Goal: Task Accomplishment & Management: Complete application form

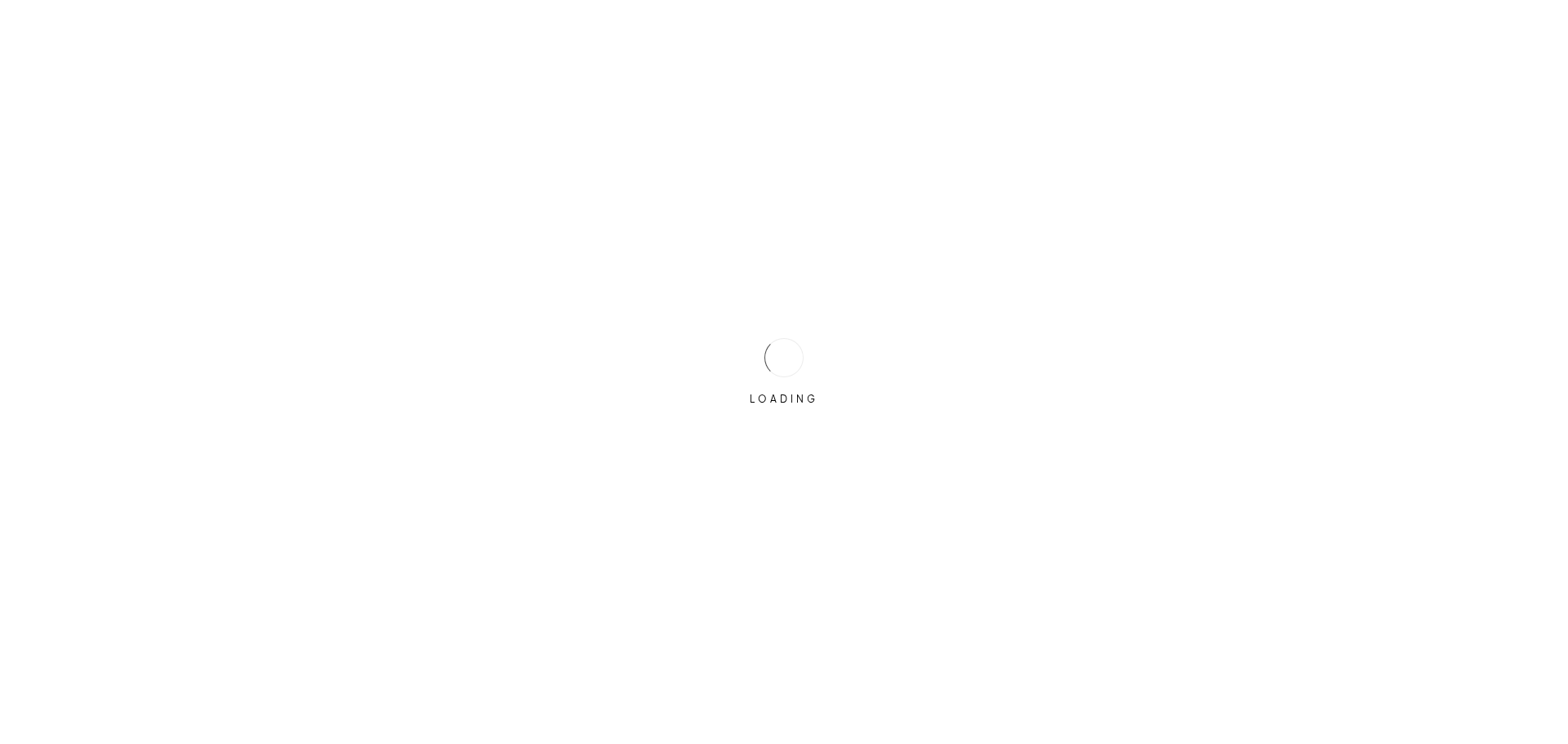
click at [775, 344] on div at bounding box center [784, 358] width 39 height 39
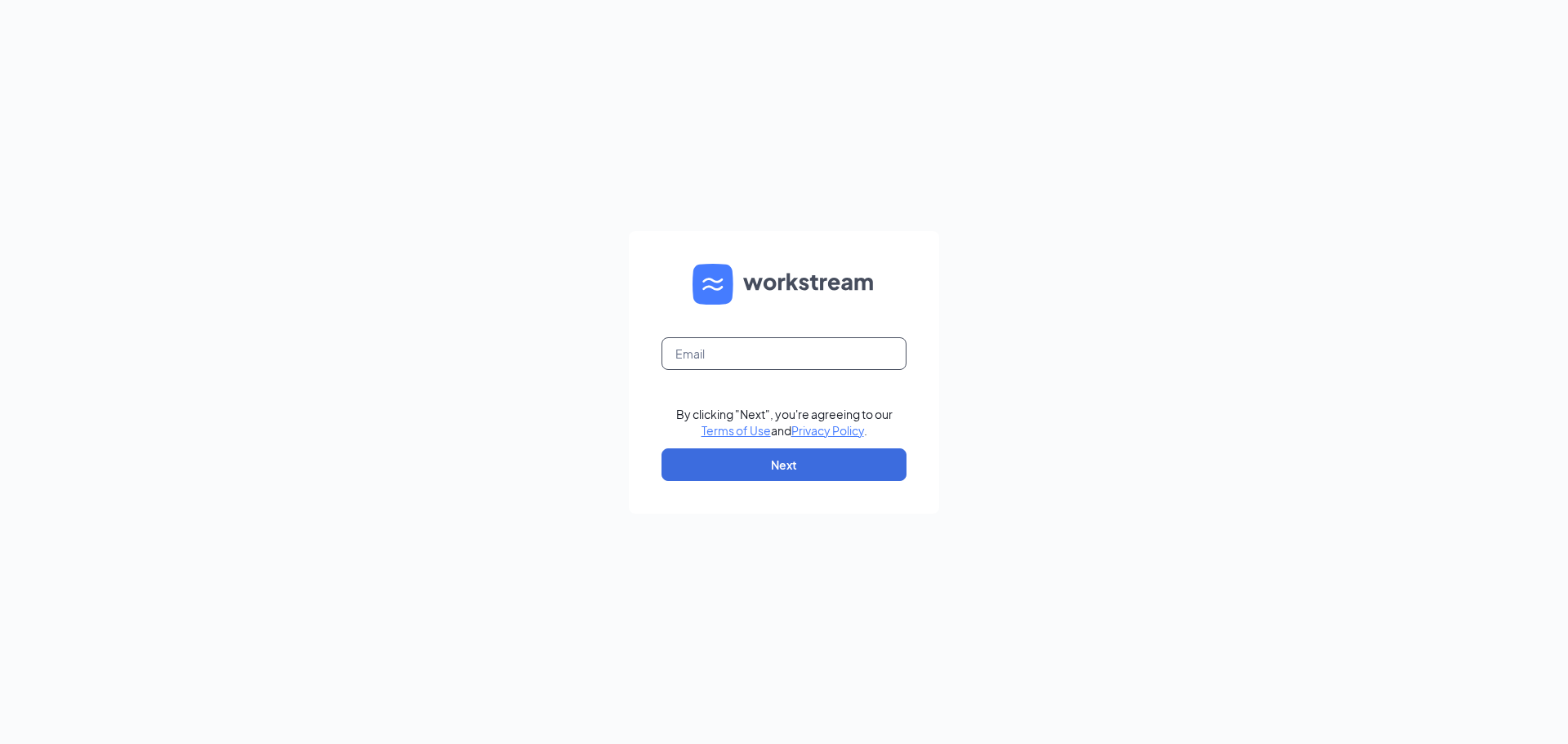
click at [781, 353] on input "text" at bounding box center [784, 353] width 245 height 32
type input "tyler@culversmail.com"
click at [741, 480] on button "Next" at bounding box center [784, 464] width 245 height 32
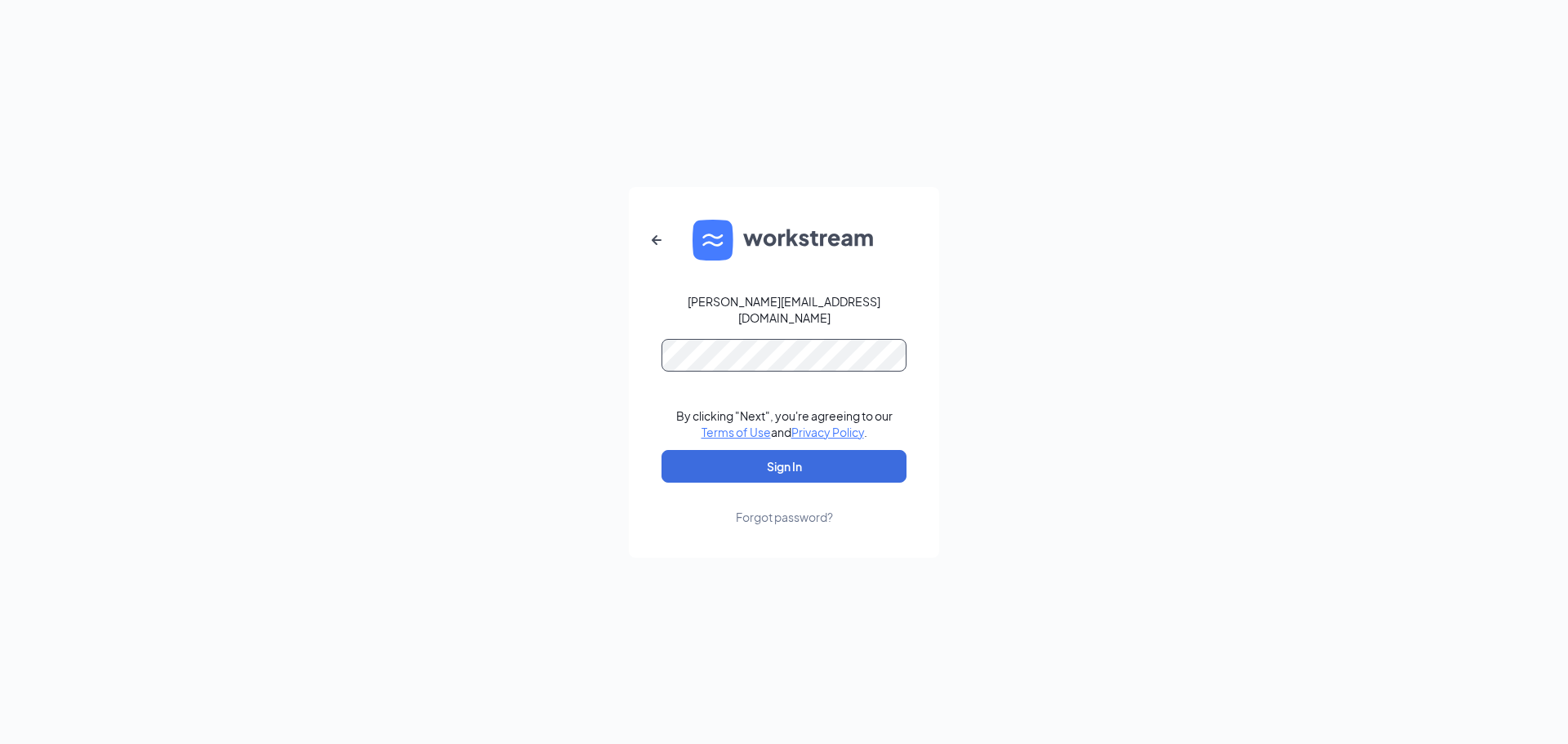
click at [662, 450] on button "Sign In" at bounding box center [784, 466] width 245 height 32
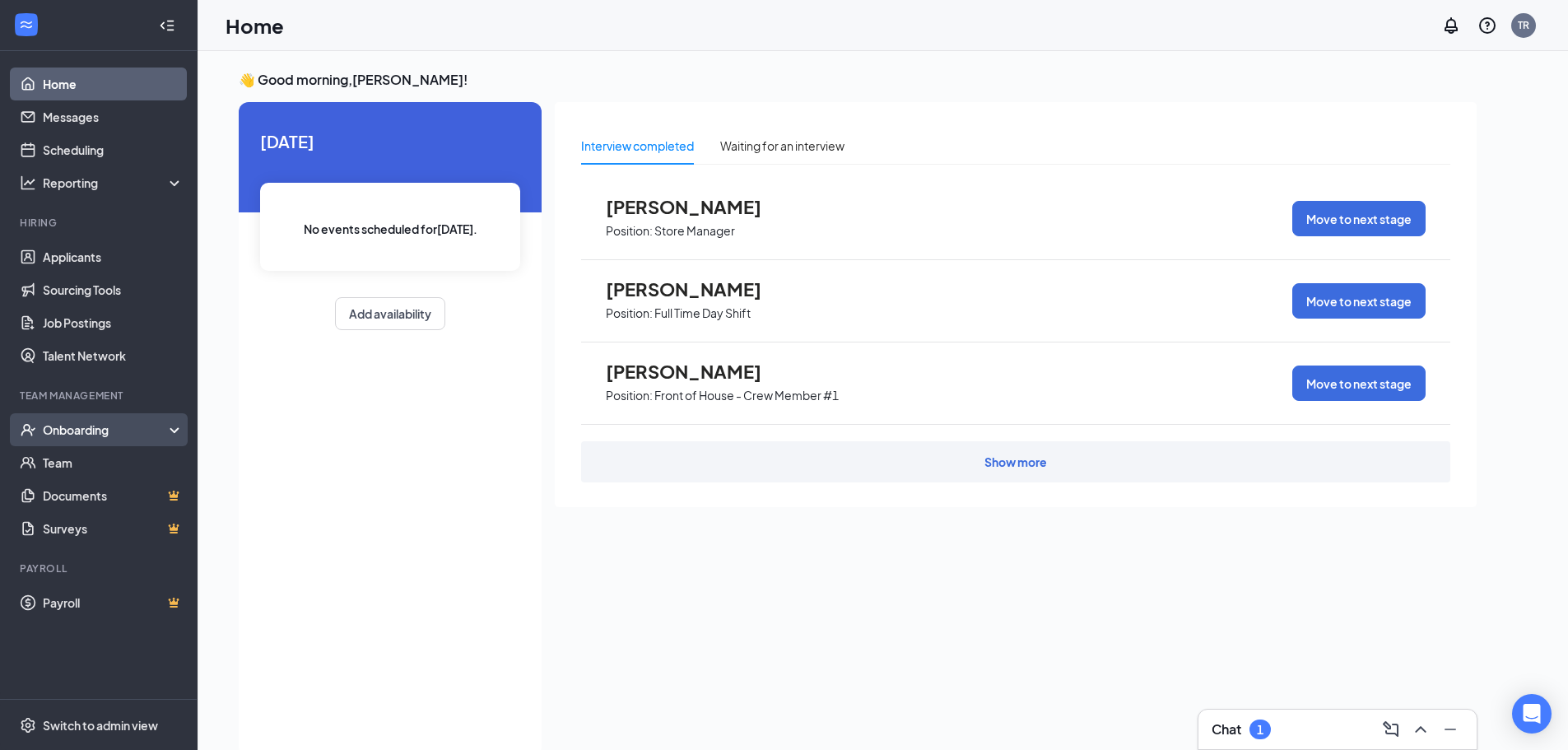
click at [100, 441] on div "Onboarding" at bounding box center [99, 429] width 198 height 33
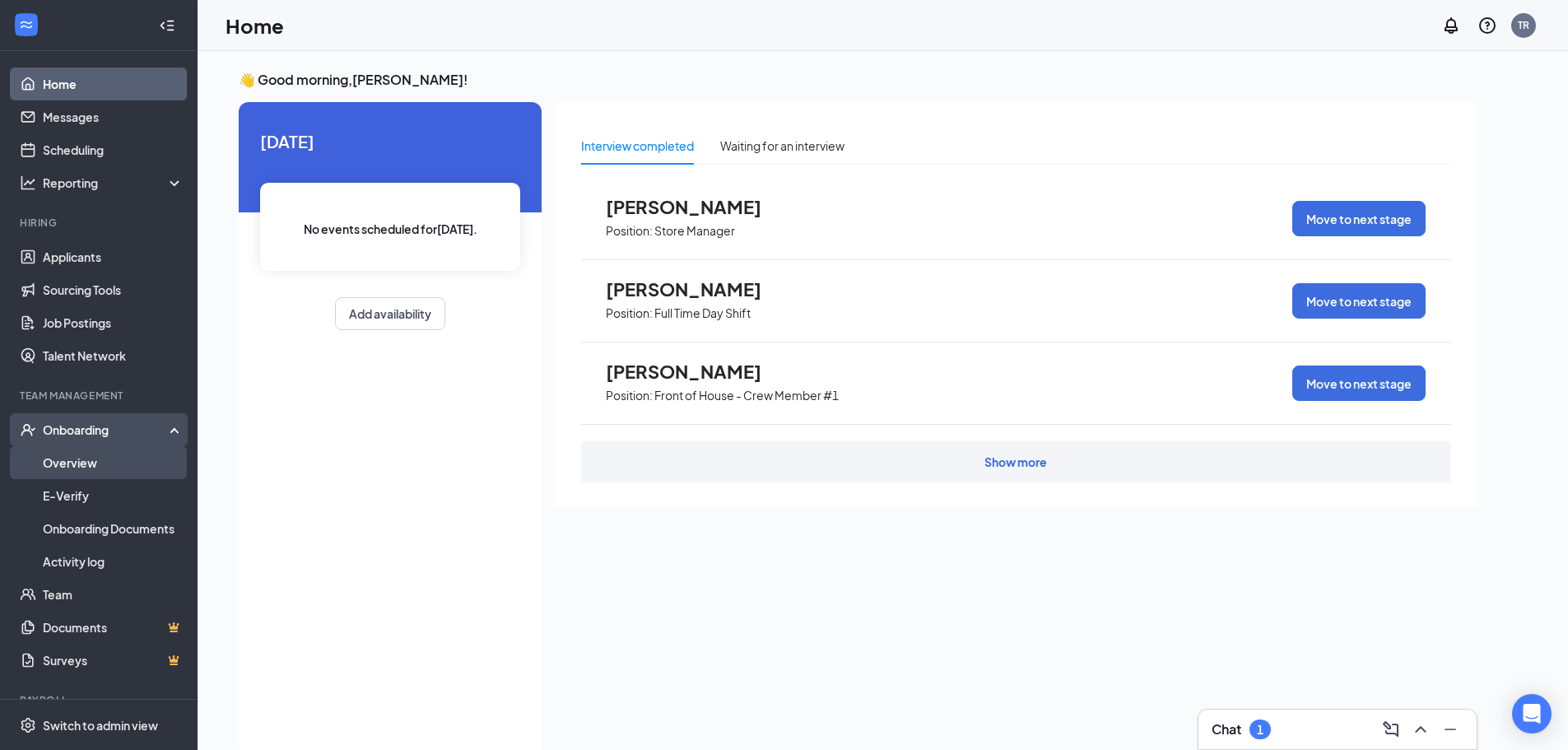
click at [101, 466] on link "Overview" at bounding box center [113, 461] width 140 height 33
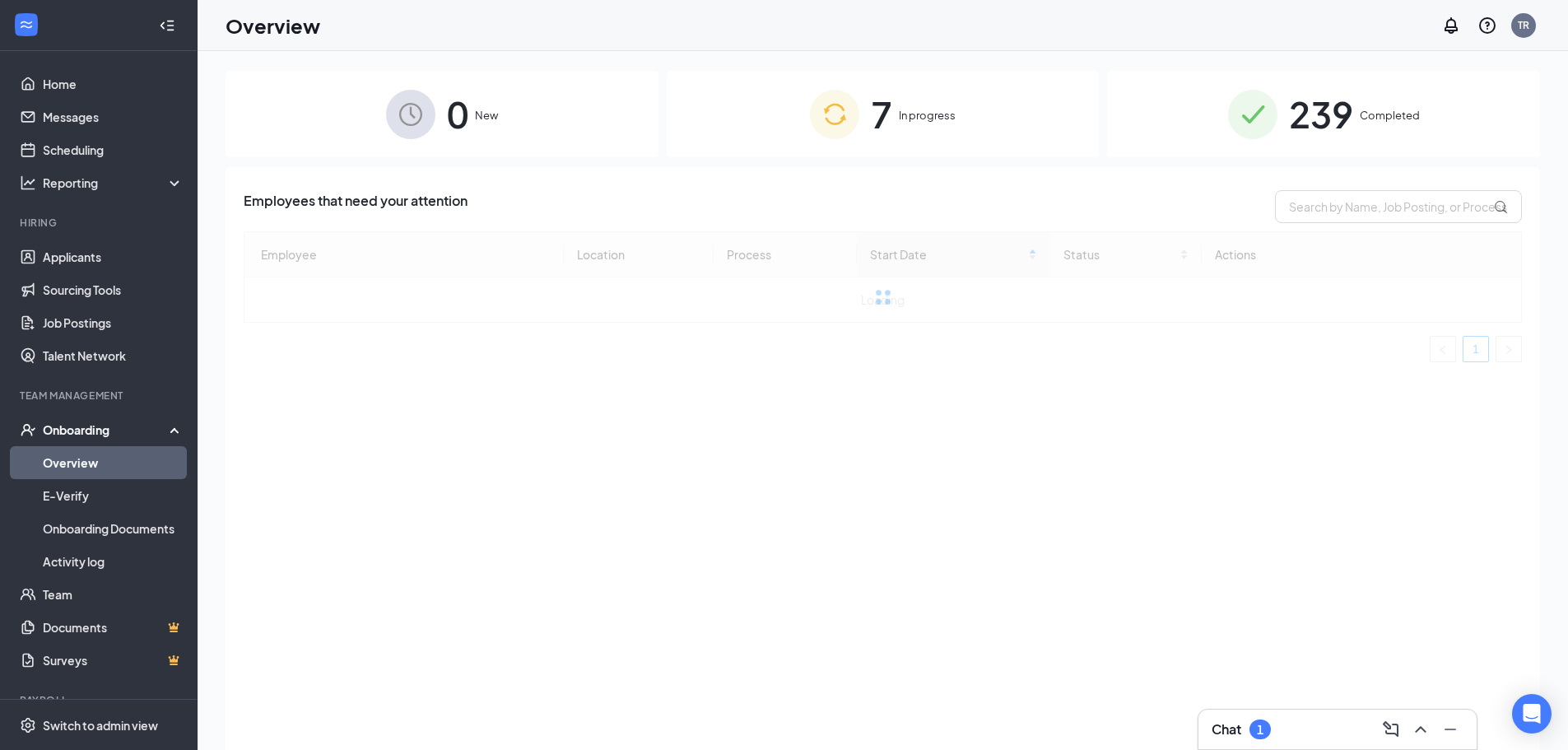
click at [787, 143] on div "7 In progress" at bounding box center [883, 114] width 433 height 86
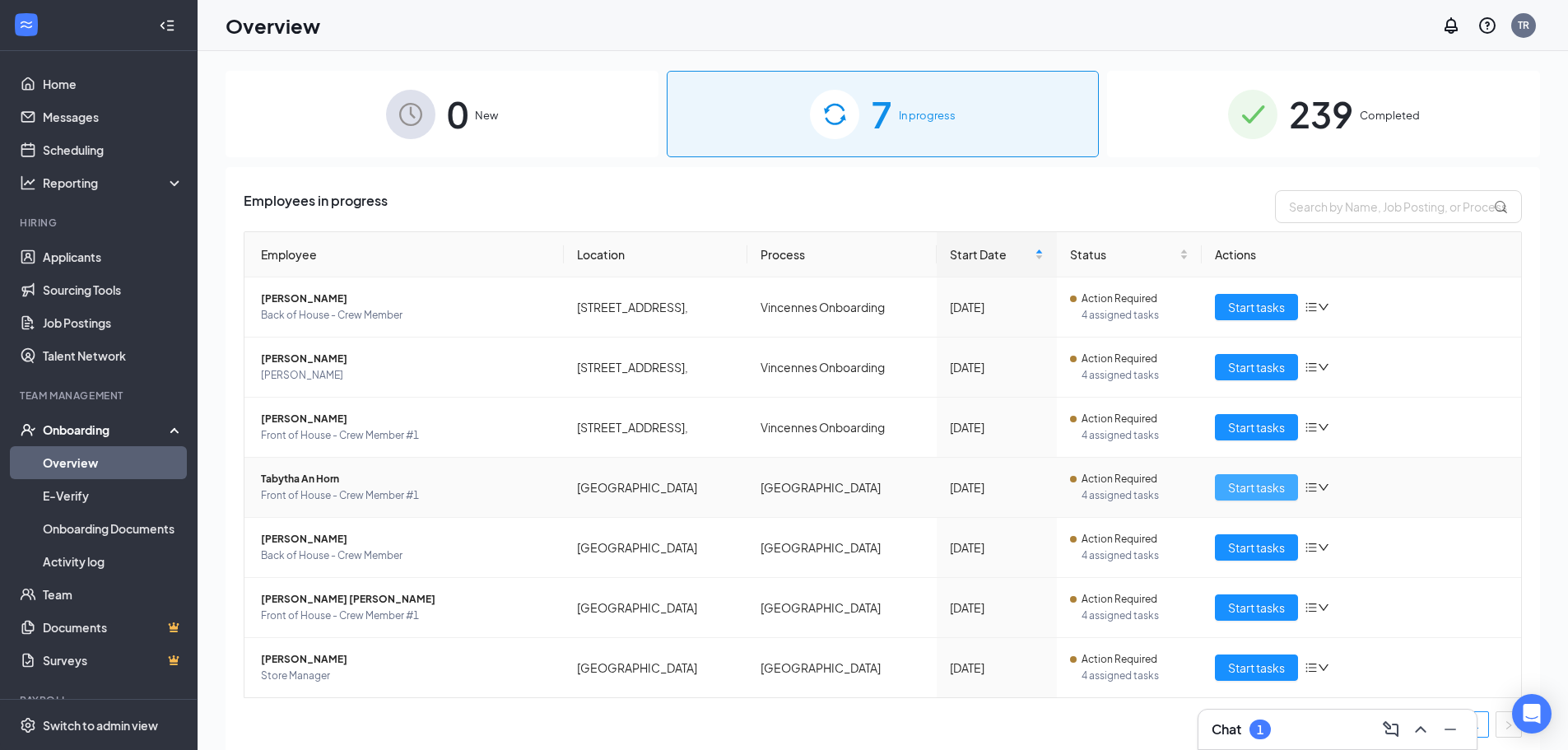
click at [1261, 495] on span "Start tasks" at bounding box center [1256, 487] width 56 height 18
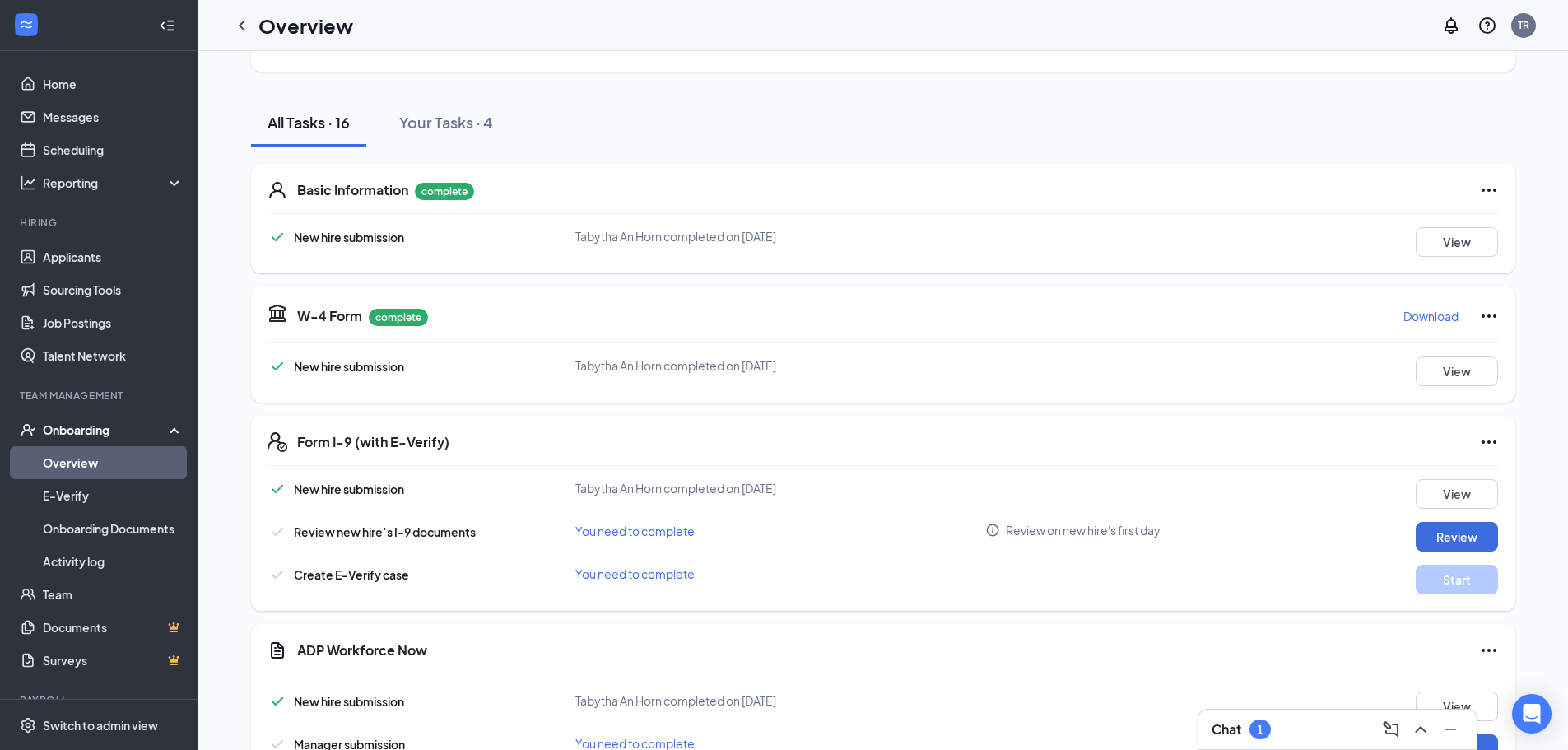
scroll to position [165, 0]
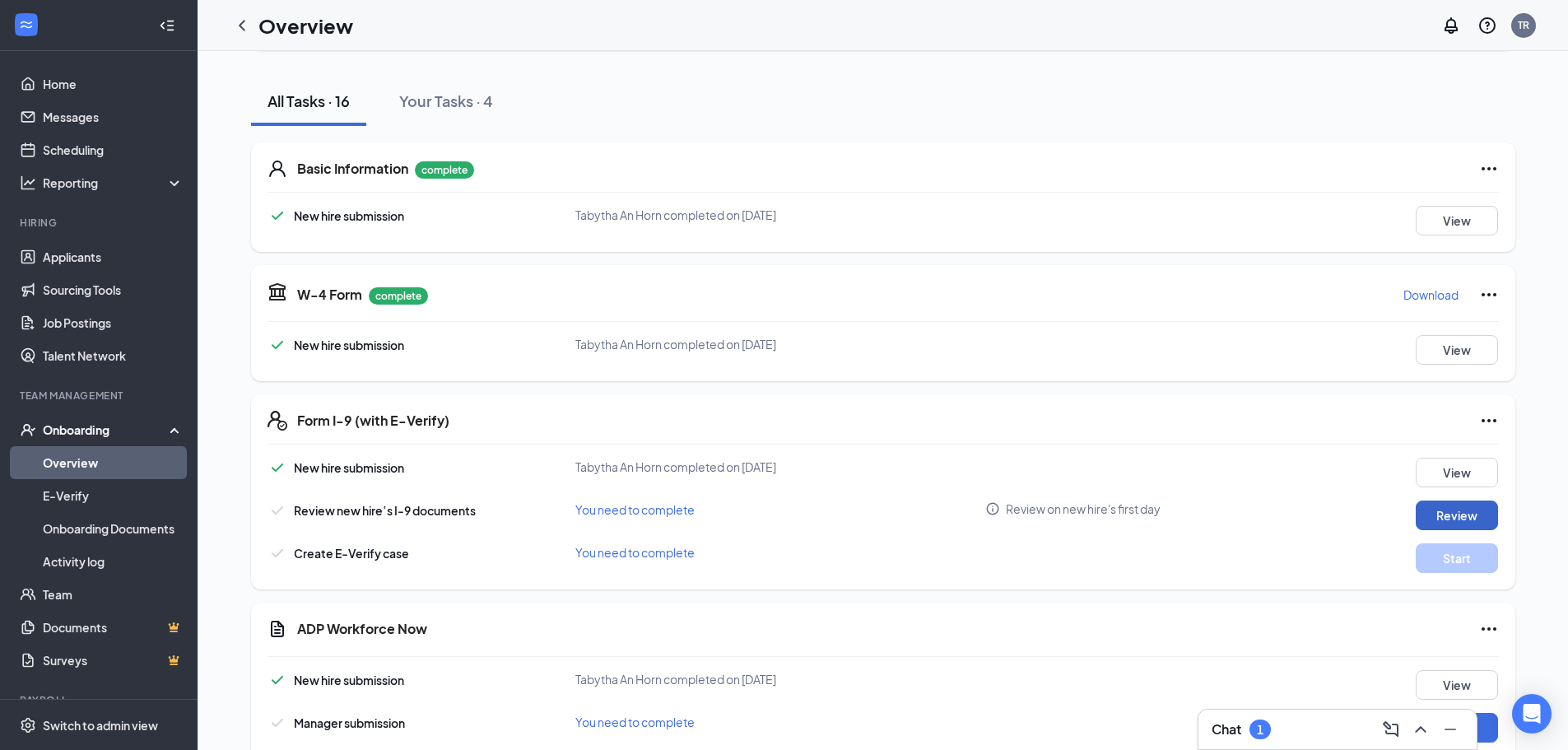
click at [1470, 524] on button "Review" at bounding box center [1455, 515] width 82 height 30
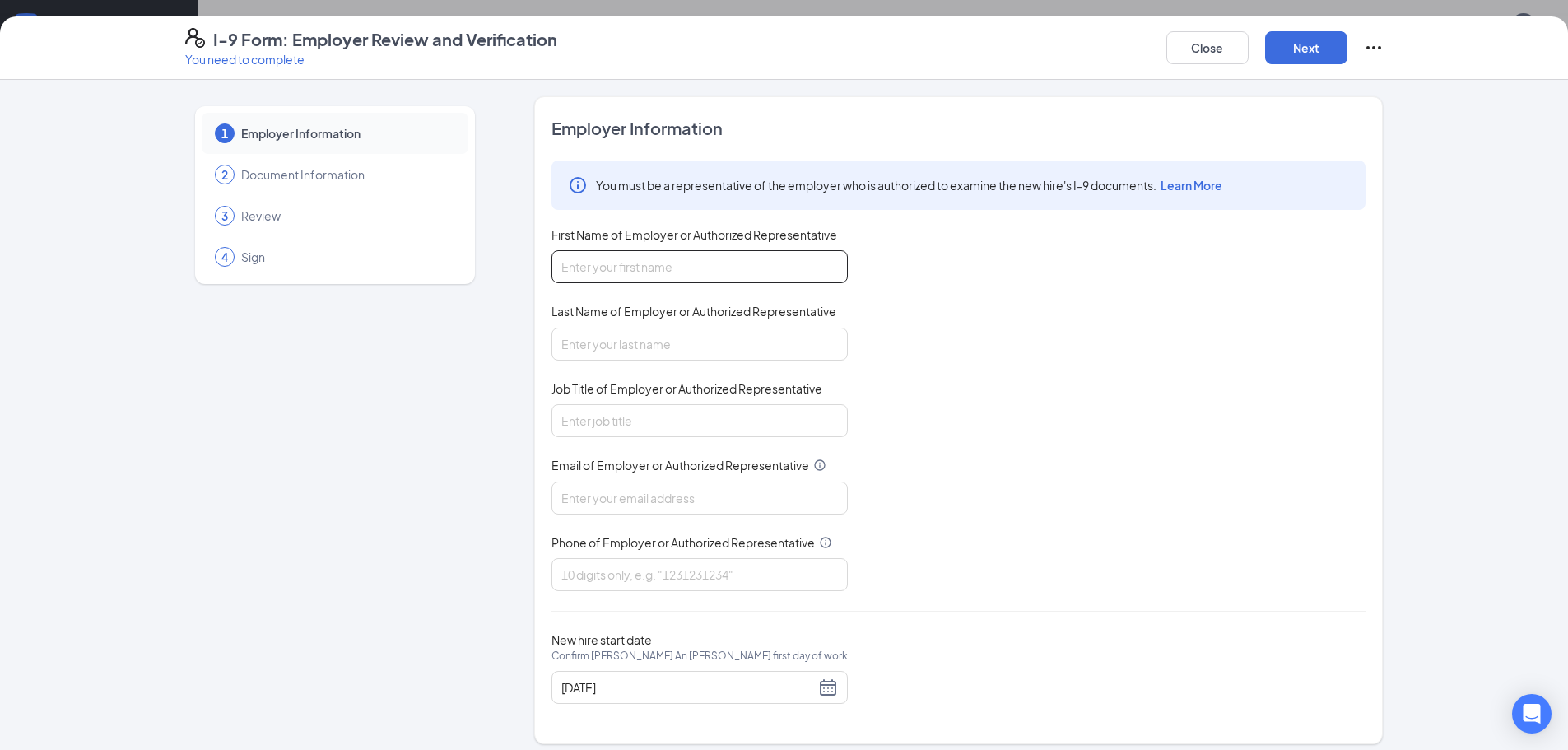
click at [667, 258] on input "First Name of Employer or Authorized Representative" at bounding box center [700, 266] width 296 height 33
type input "[PERSON_NAME]"
type input "S"
click at [578, 427] on input "Assitant General Manager" at bounding box center [700, 420] width 296 height 33
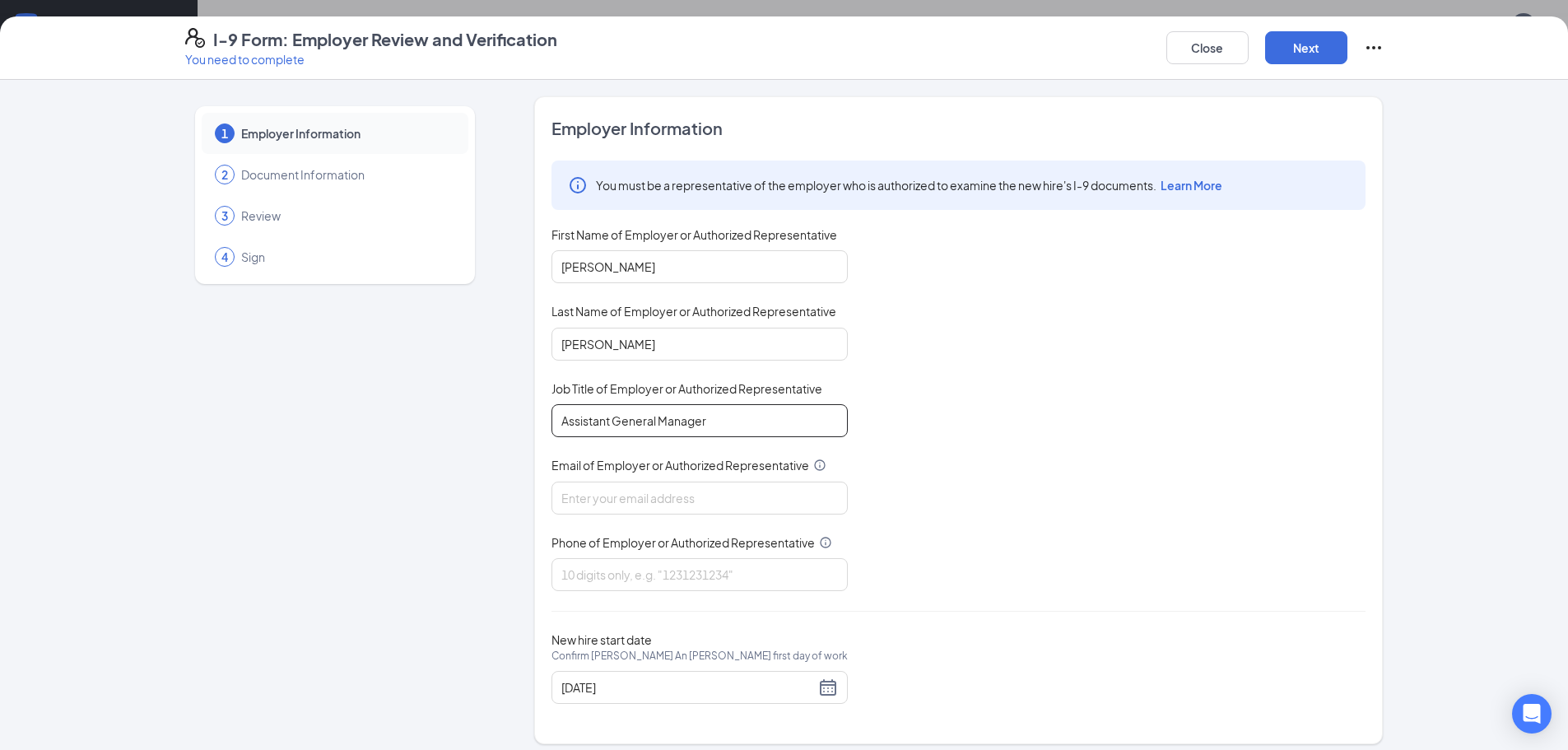
type input "Assistant General Manager"
click at [605, 476] on div "Email of Employer or Authorized Representative" at bounding box center [700, 468] width 296 height 24
click at [642, 494] on input "Email of Employer or Authorized Representative" at bounding box center [700, 497] width 296 height 33
type input "[EMAIL_ADDRESS][DOMAIN_NAME]"
type input "8129457664"
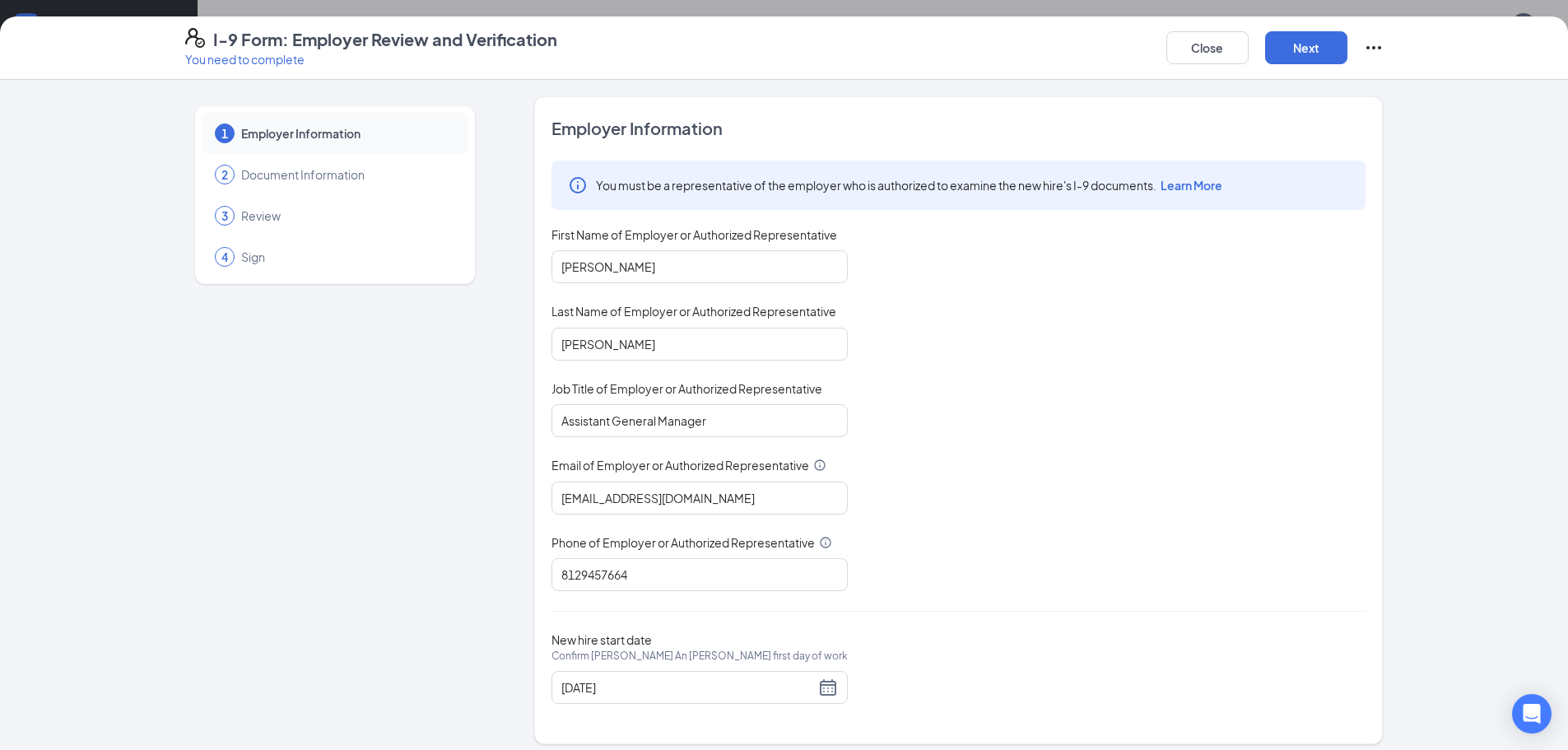
click at [1049, 518] on div "You must be a representative of the employer who is authorized to examine the n…" at bounding box center [958, 375] width 814 height 431
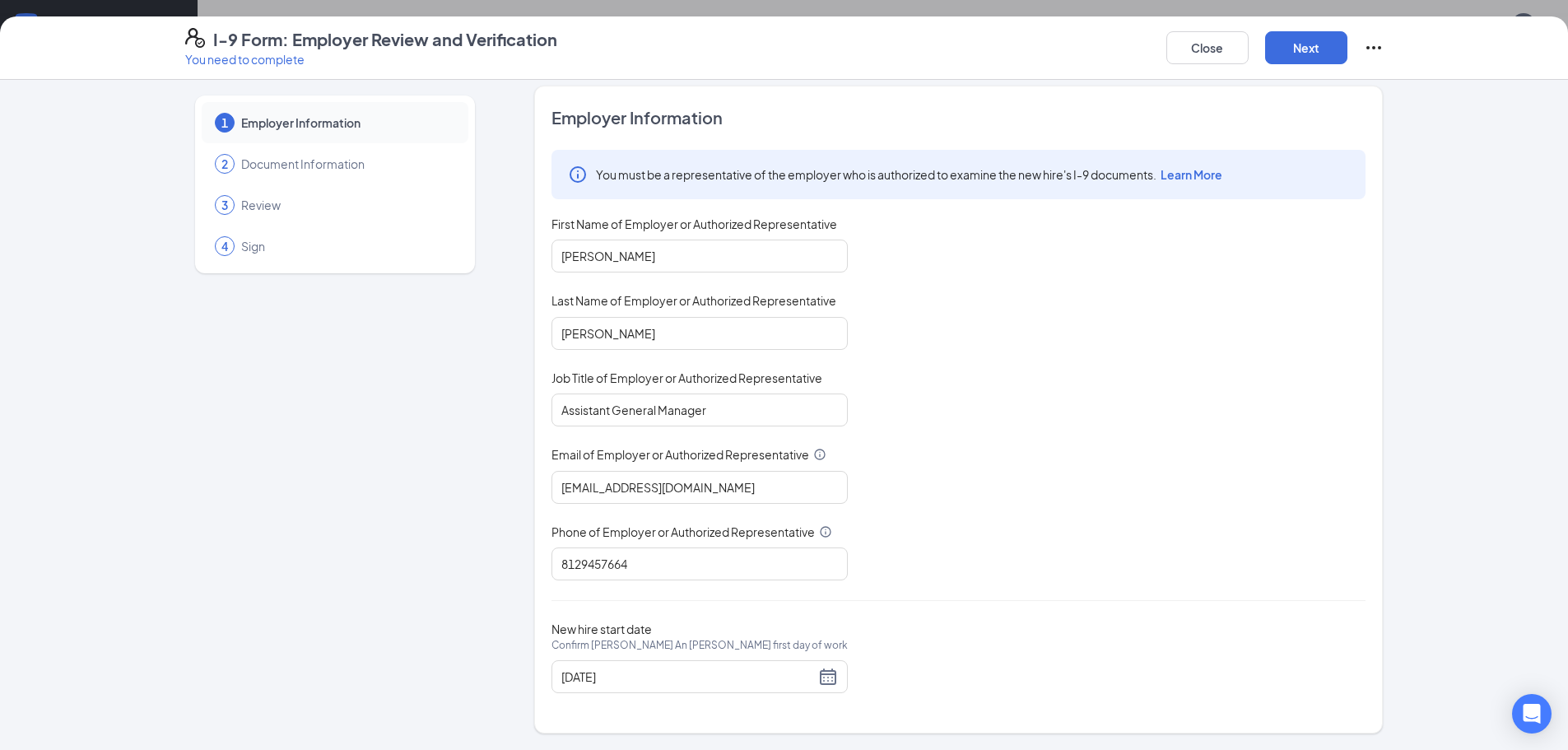
scroll to position [329, 0]
click at [1315, 42] on button "Next" at bounding box center [1305, 47] width 82 height 33
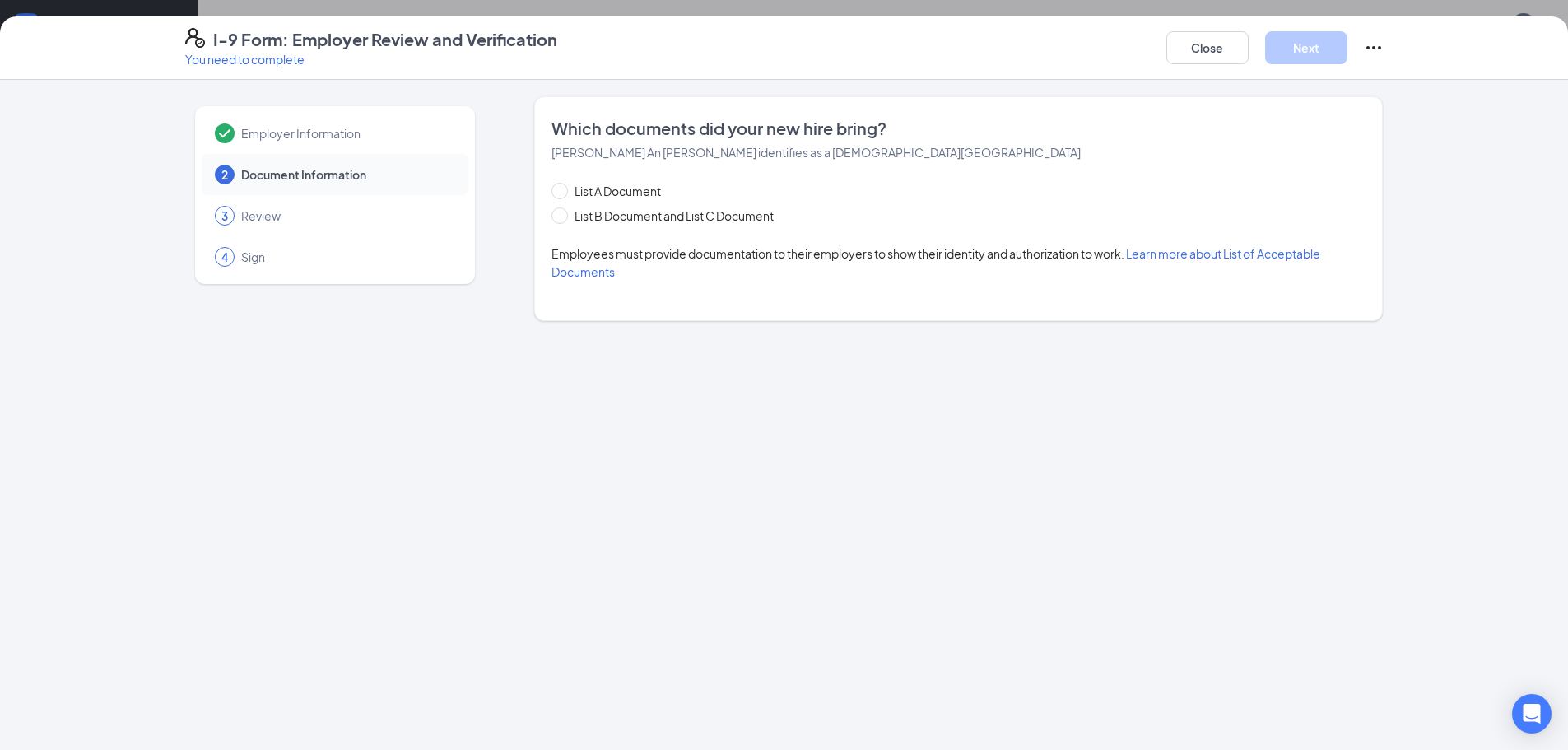
click at [608, 230] on div "List A Document List B Document and List C Document Employees must provide docu…" at bounding box center [958, 231] width 814 height 99
click at [598, 226] on div "List A Document List B Document and List C Document Employees must provide docu…" at bounding box center [958, 231] width 814 height 99
click at [568, 211] on span "List B Document and List C Document" at bounding box center [674, 215] width 212 height 18
click at [563, 211] on input "List B Document and List C Document" at bounding box center [557, 213] width 12 height 12
radio input "true"
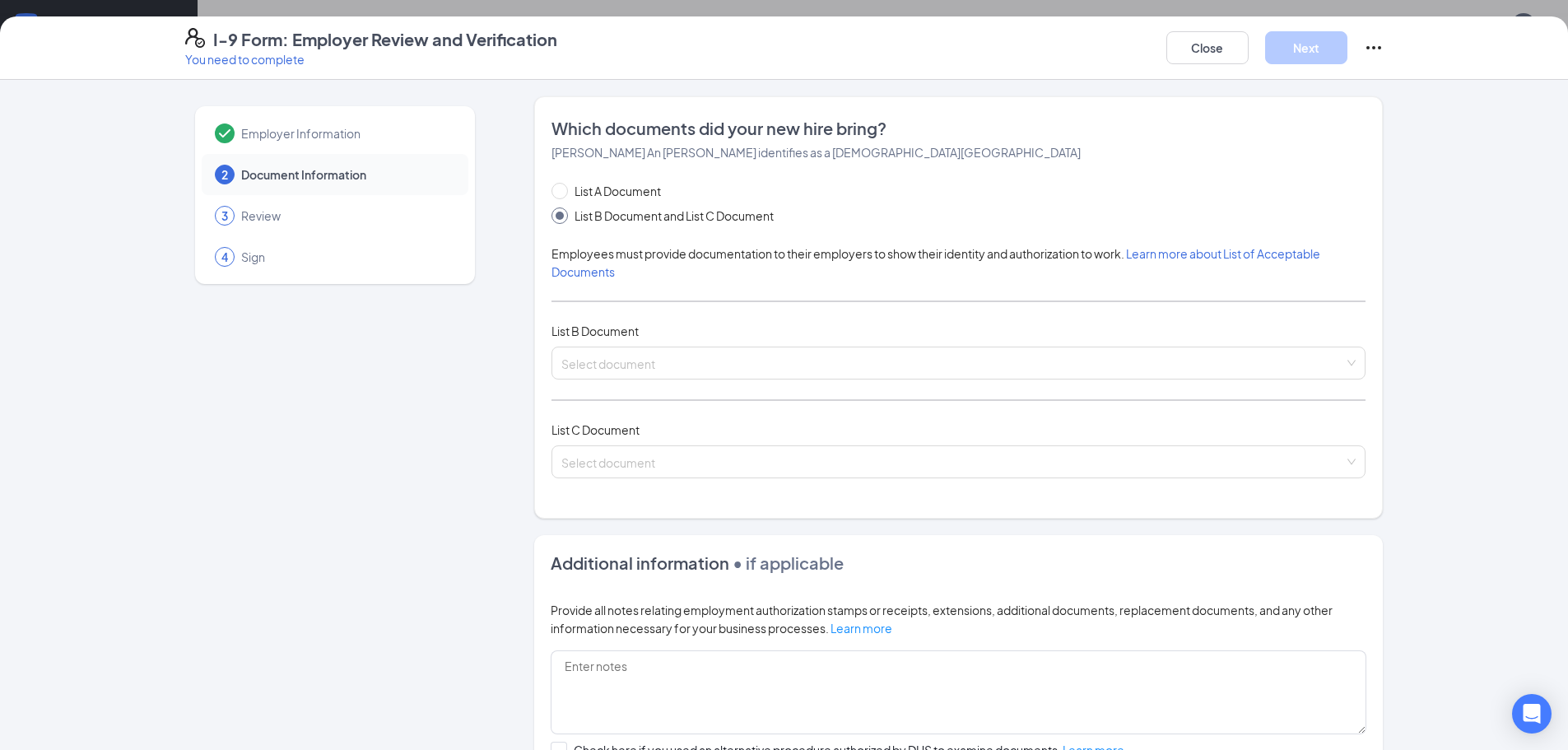
drag, startPoint x: 662, startPoint y: 323, endPoint x: 662, endPoint y: 342, distance: 19.0
click at [662, 326] on div "List B Document" at bounding box center [958, 331] width 814 height 18
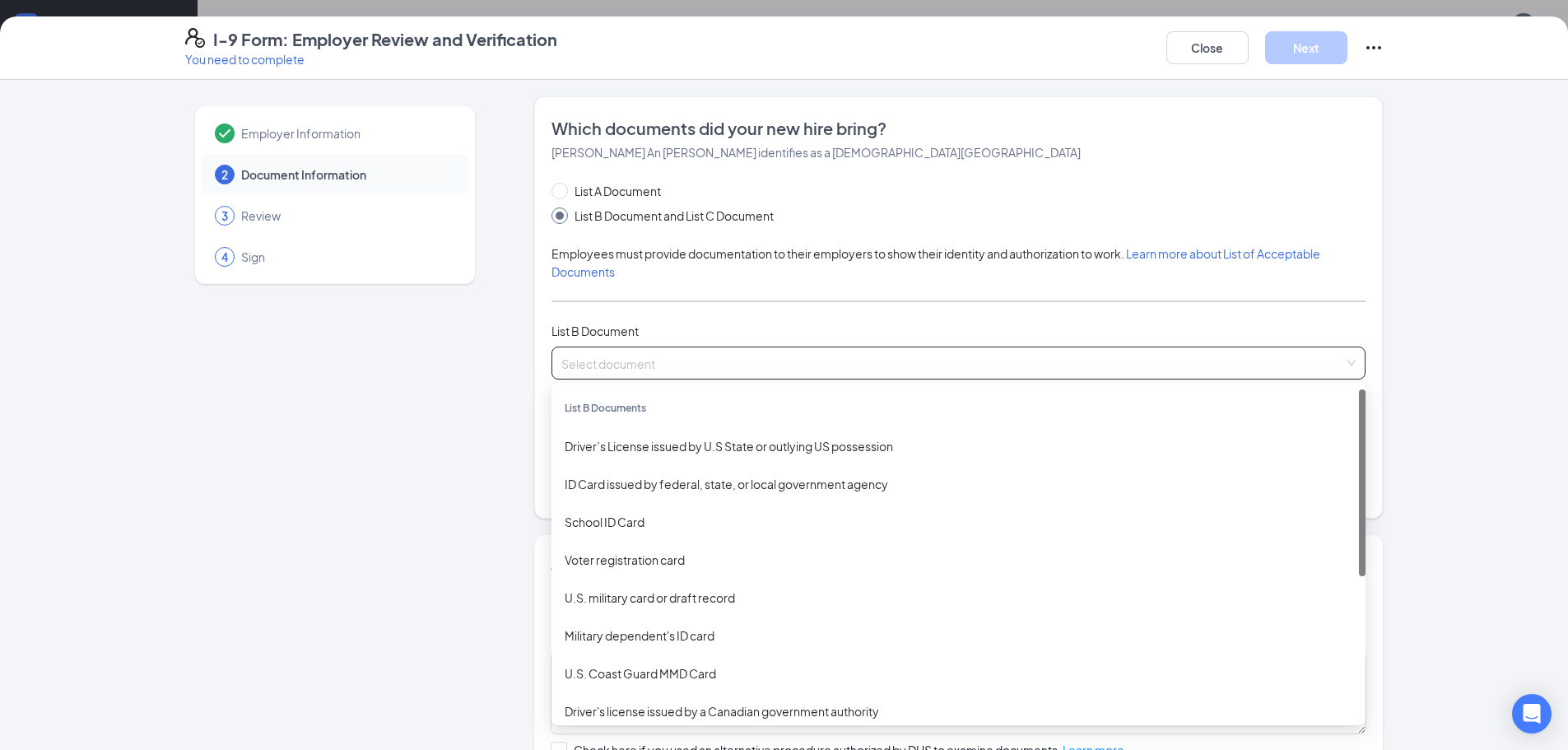
click at [662, 372] on input "search" at bounding box center [952, 359] width 783 height 25
click at [671, 449] on div "Driver’s License issued by U.S State or outlying US possession" at bounding box center [957, 446] width 787 height 18
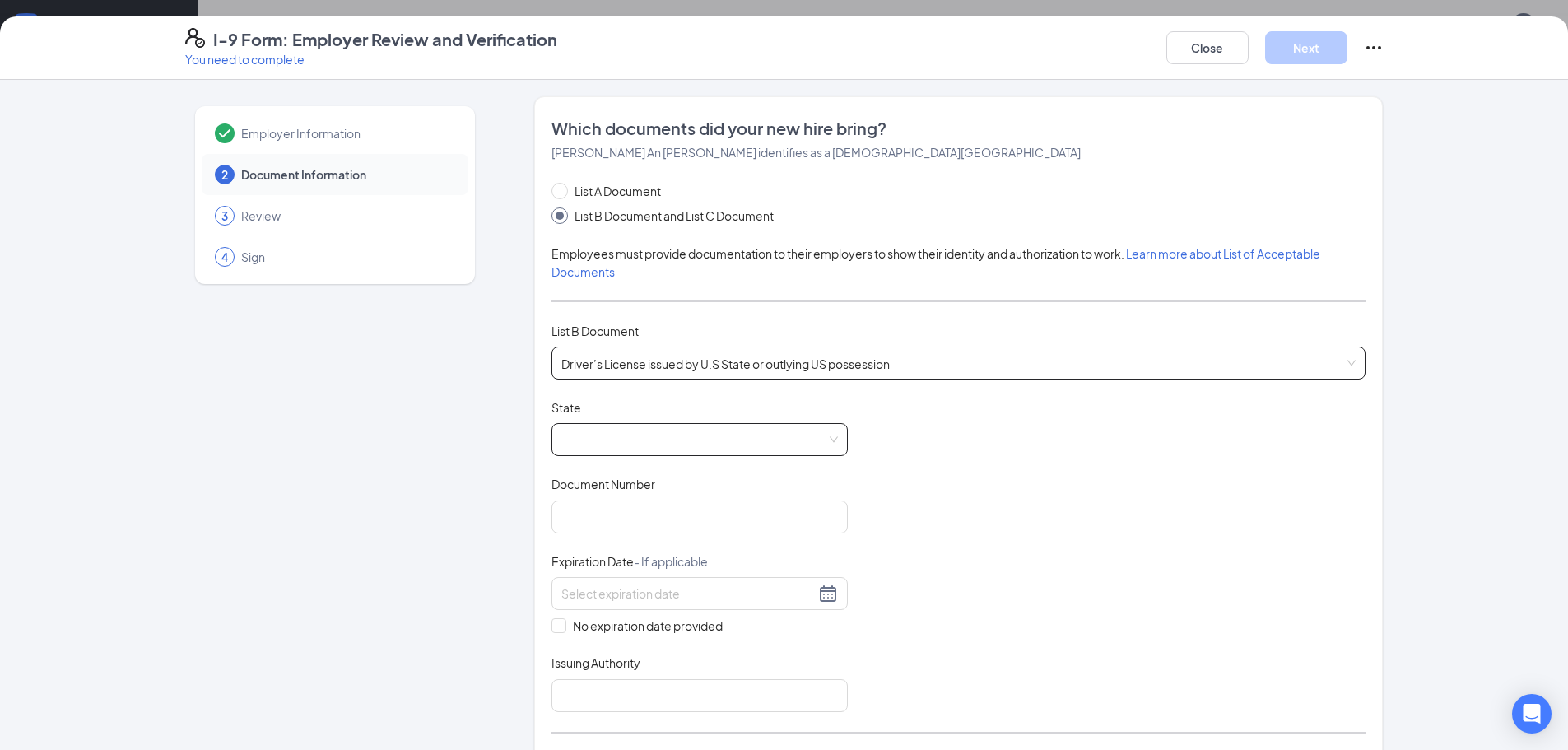
click at [693, 437] on span at bounding box center [700, 440] width 277 height 32
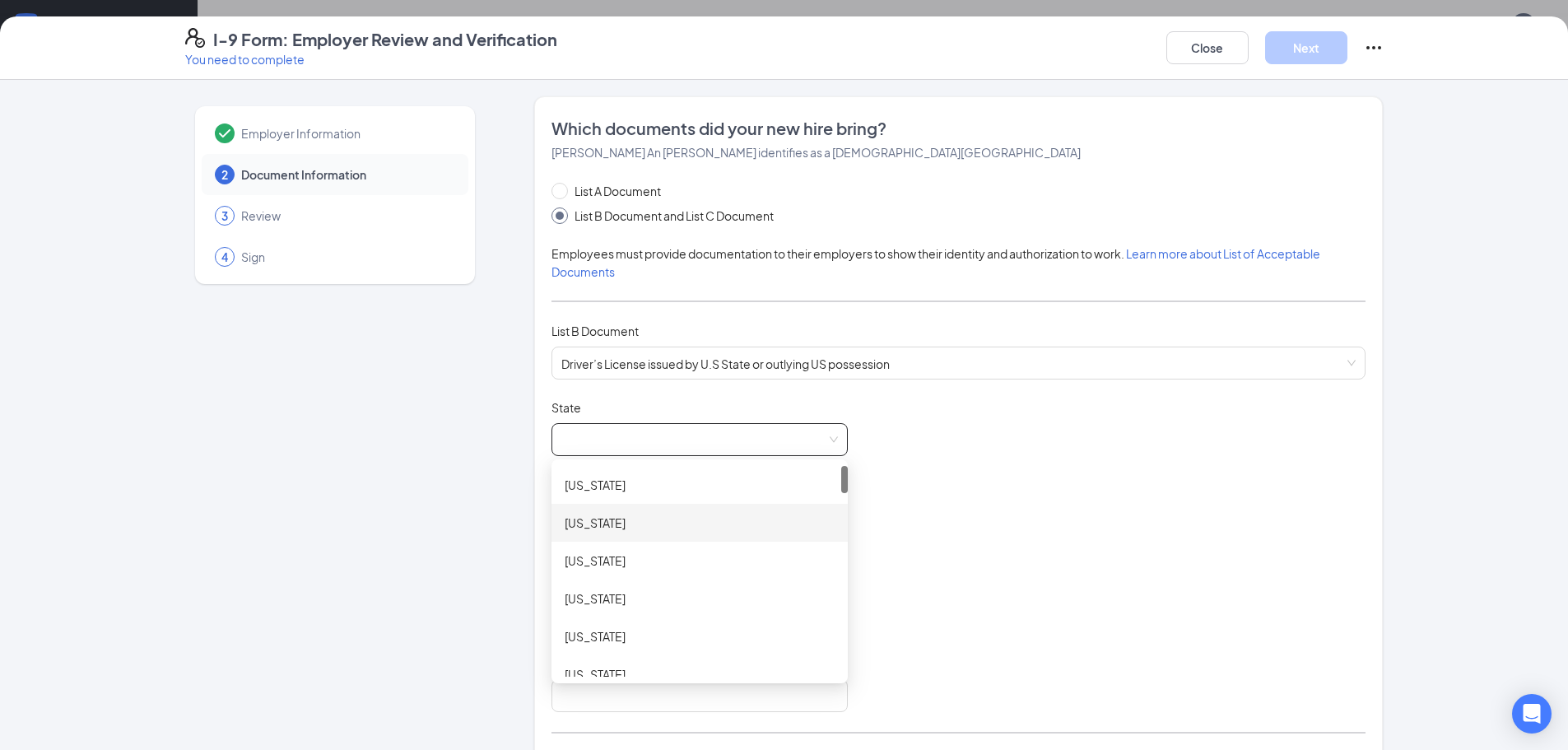
scroll to position [494, 0]
click at [670, 604] on div "[US_STATE]" at bounding box center [699, 597] width 270 height 18
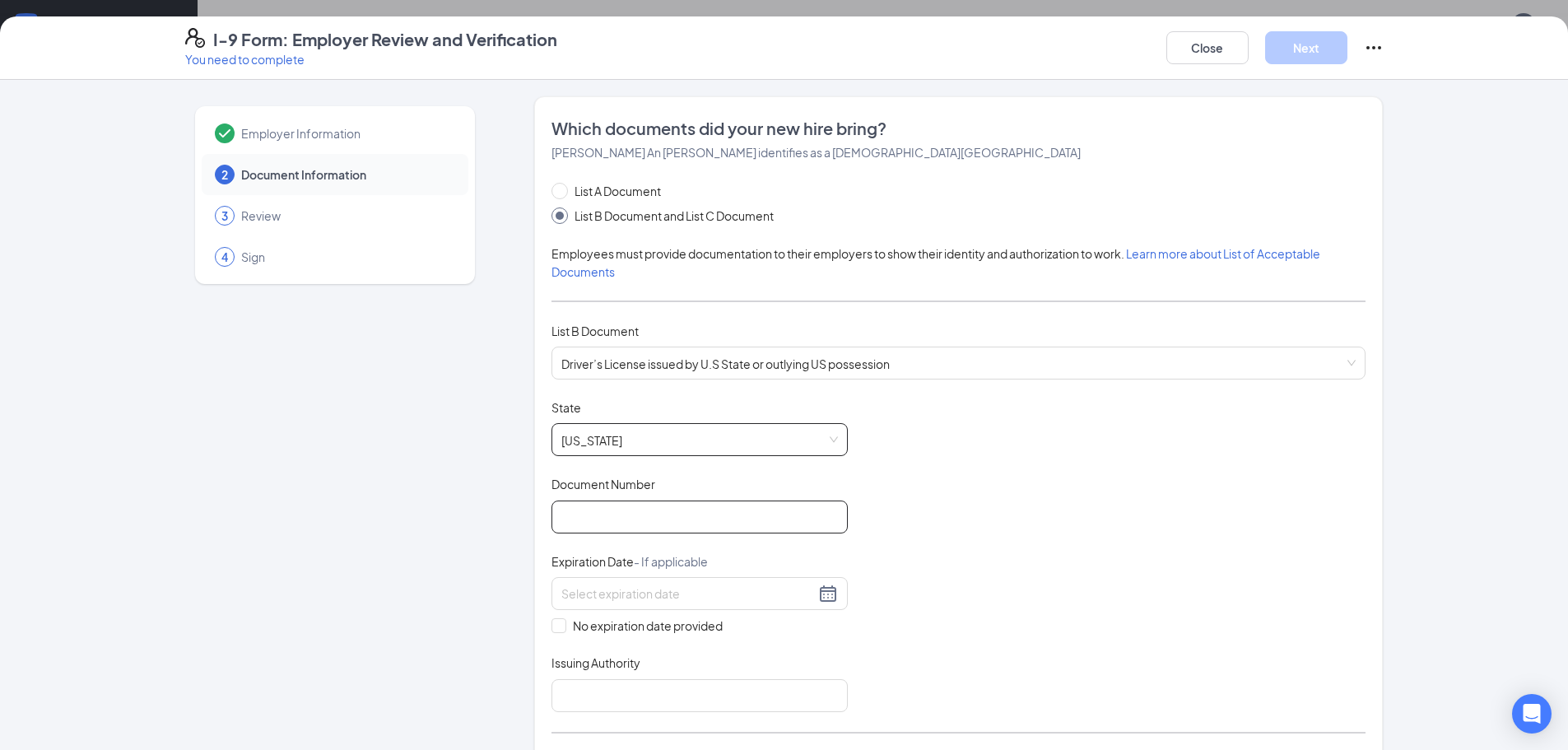
click at [647, 519] on input "Document Number" at bounding box center [700, 516] width 296 height 33
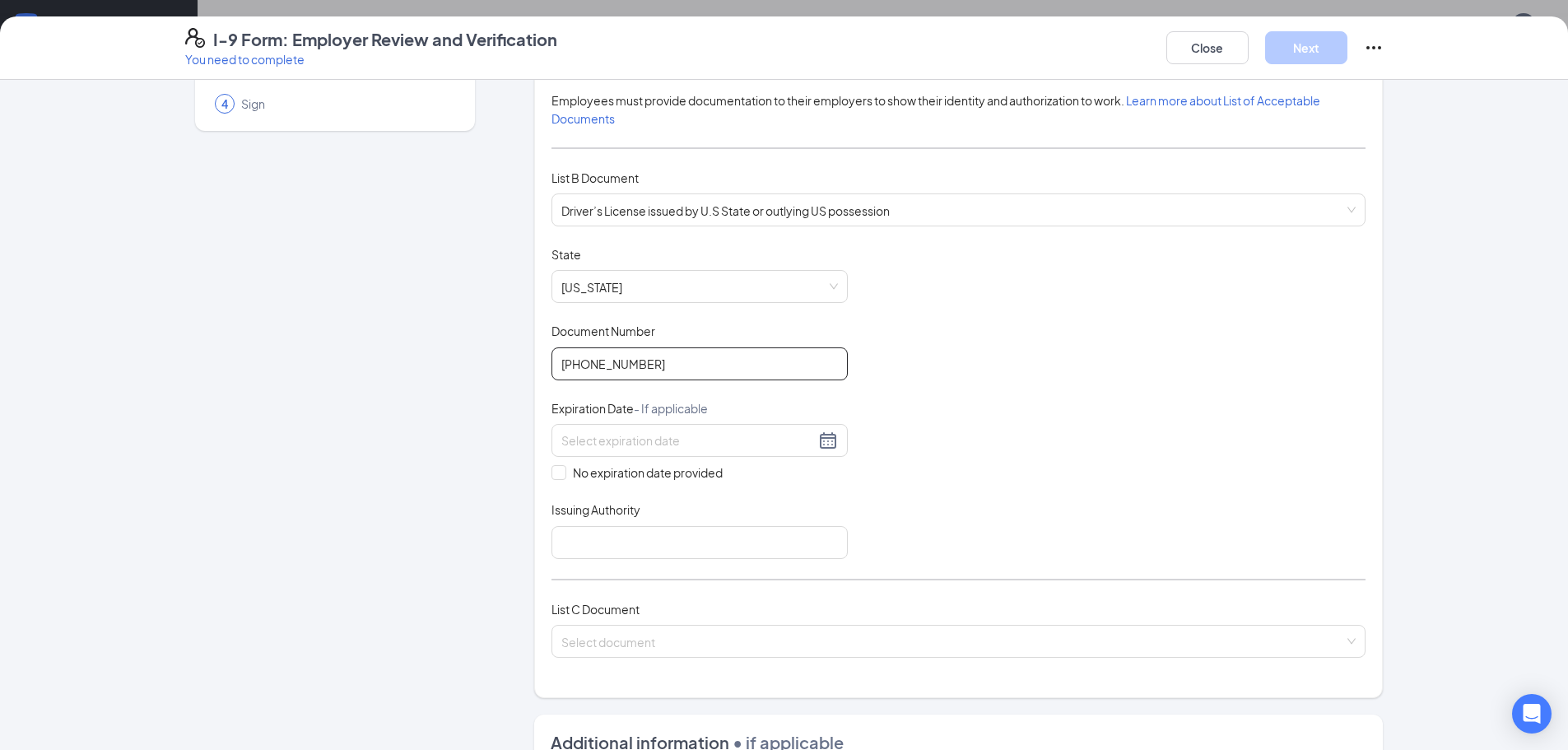
scroll to position [165, 0]
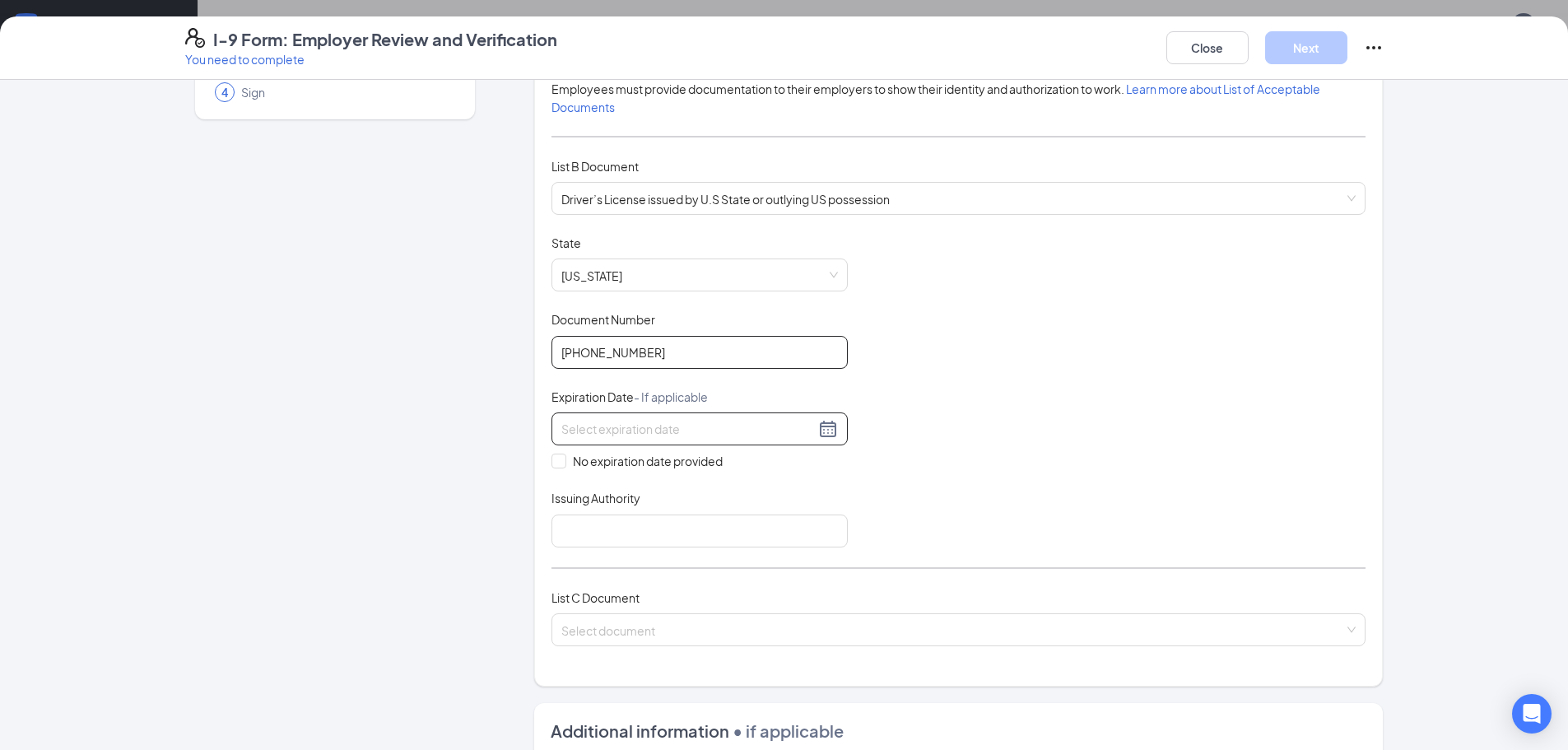
type input "[PHONE_NUMBER]"
click at [605, 438] on input at bounding box center [688, 429] width 254 height 18
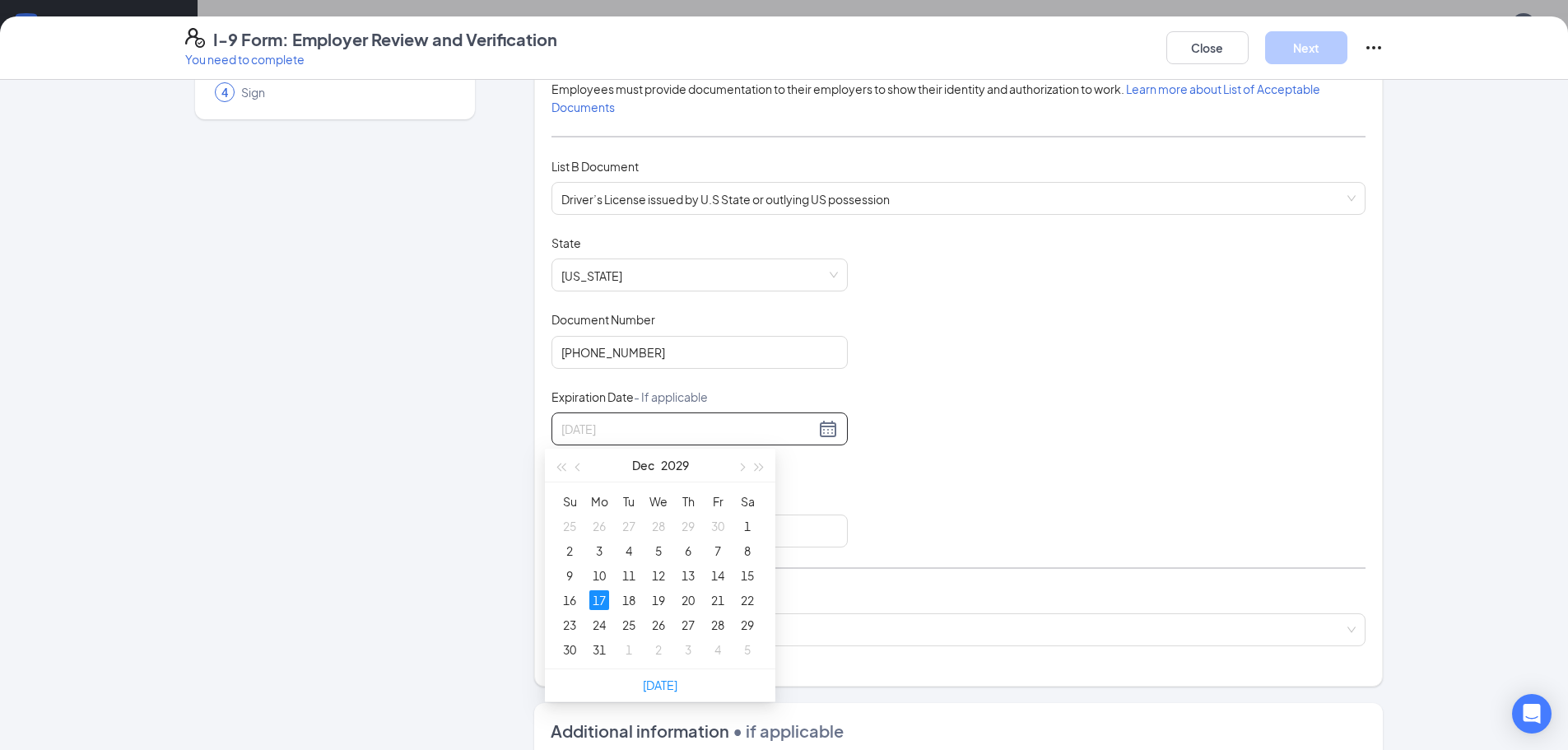
click at [595, 594] on div "17" at bounding box center [599, 600] width 20 height 20
type input "[DATE]"
click at [667, 531] on input "Issuing Authority" at bounding box center [700, 531] width 296 height 33
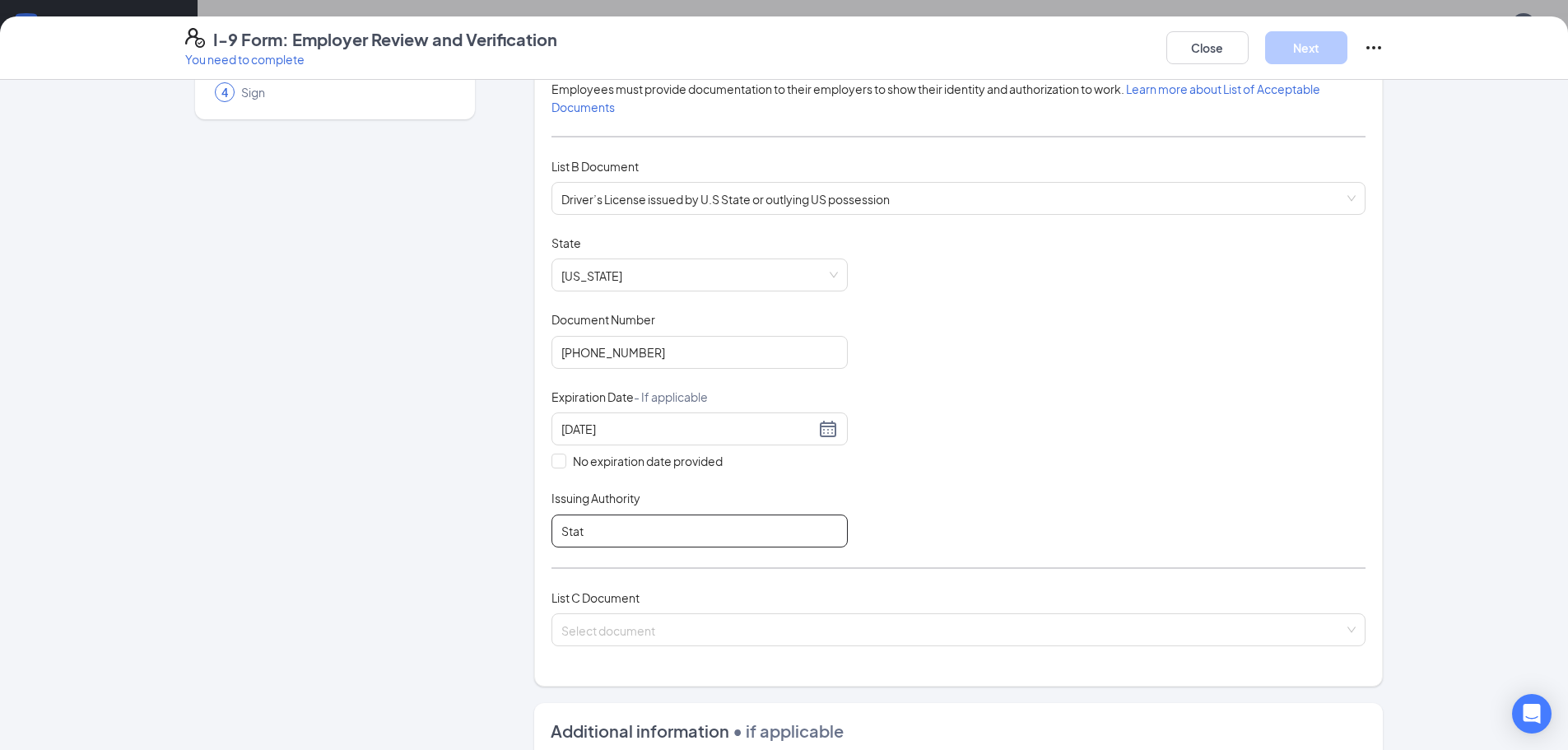
type input "State of [US_STATE]"
click at [1090, 459] on div "Document Title Driver’s License issued by U.S State or outlying US possession S…" at bounding box center [958, 390] width 814 height 312
click at [973, 636] on input "search" at bounding box center [952, 625] width 783 height 25
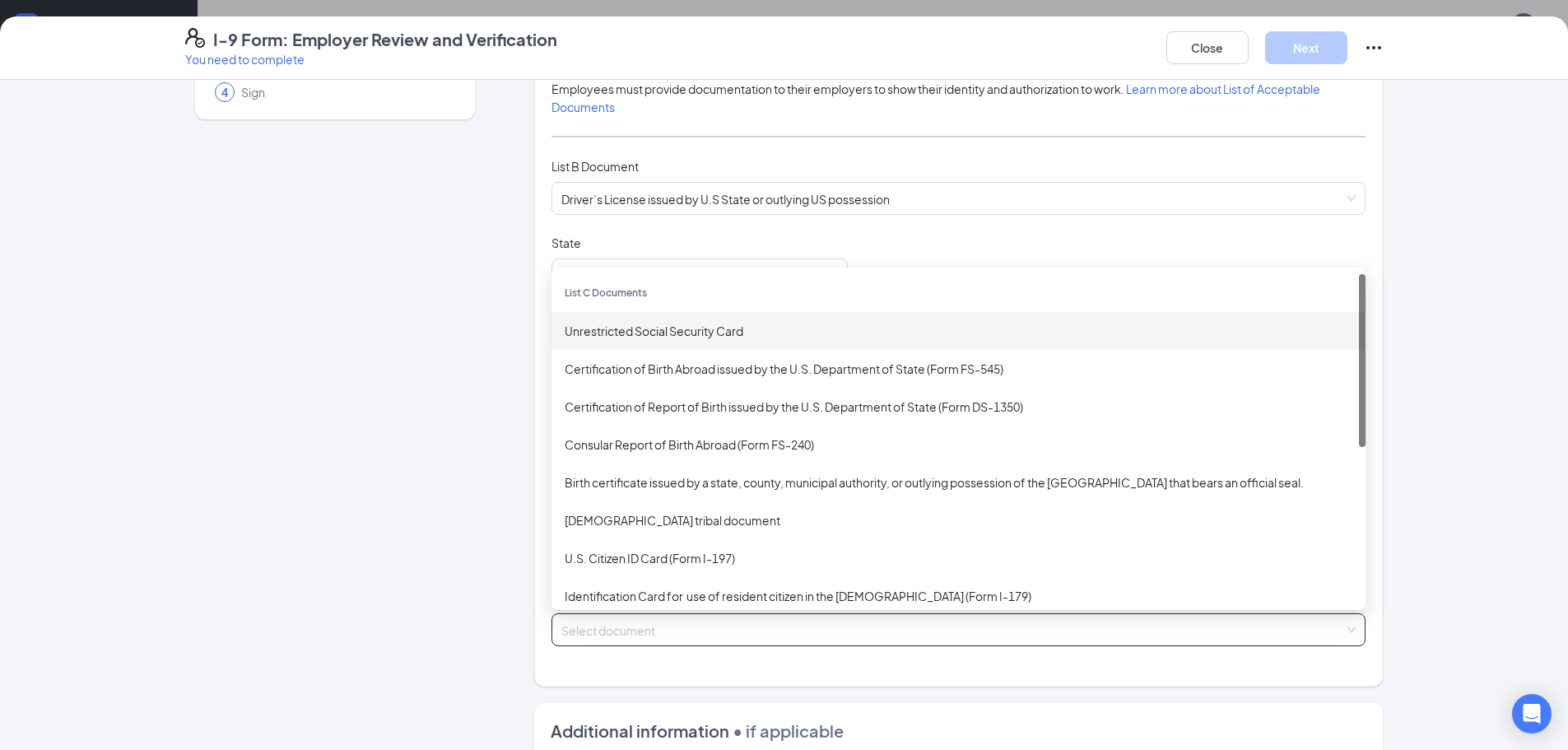
click at [711, 331] on div "Unrestricted Social Security Card" at bounding box center [957, 331] width 787 height 18
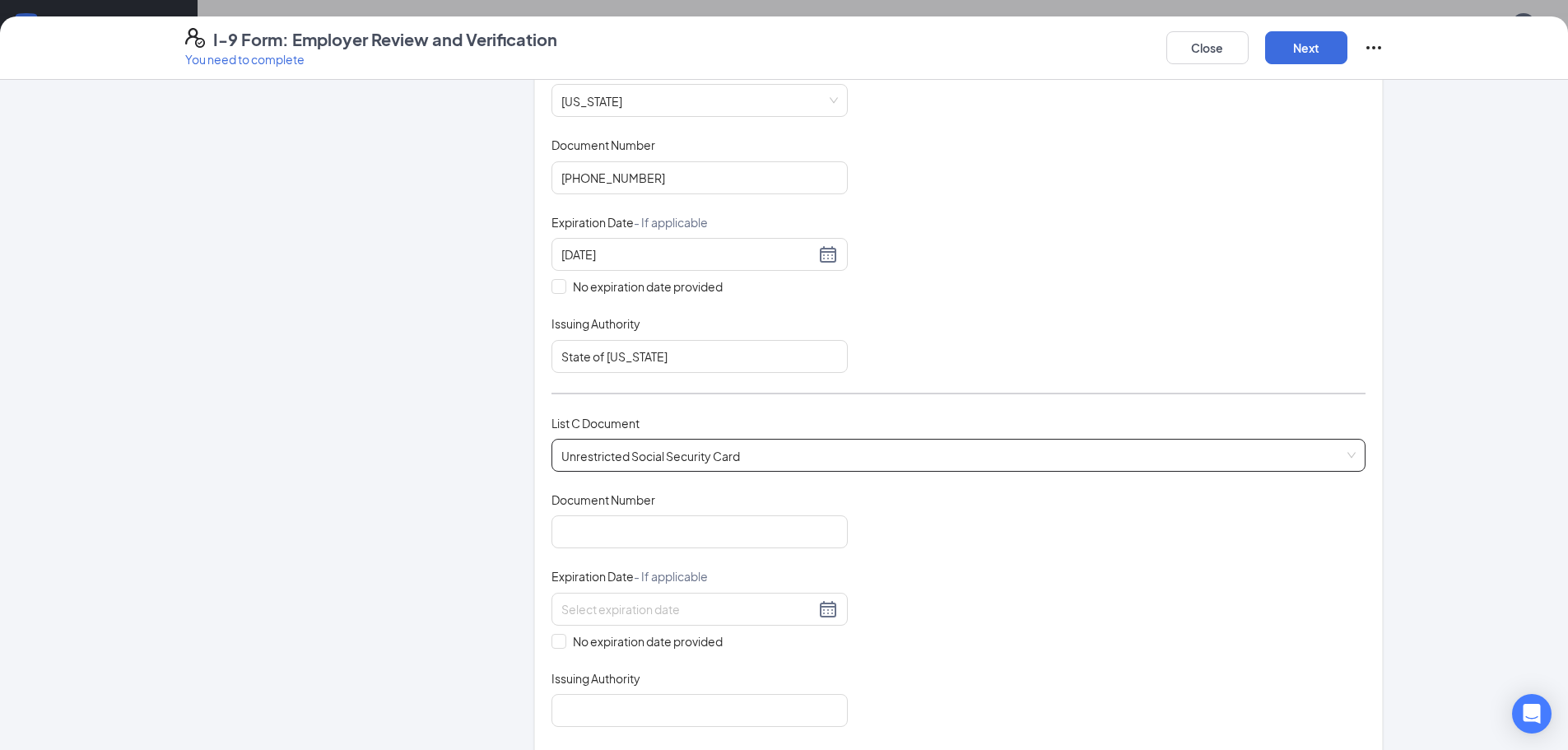
scroll to position [411, 0]
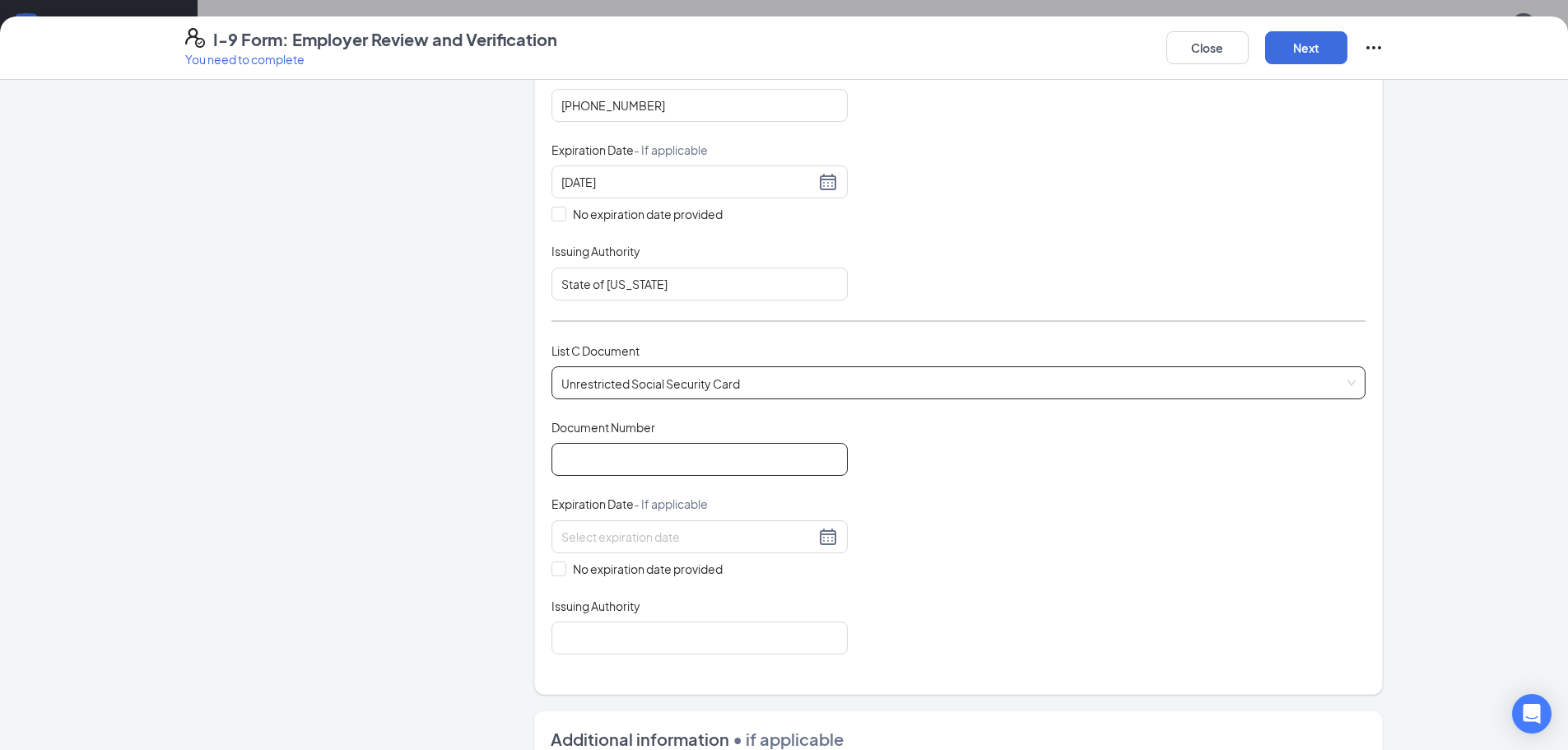
click at [647, 456] on input "Document Number" at bounding box center [700, 458] width 296 height 33
click at [672, 456] on input "Document Number" at bounding box center [700, 458] width 296 height 33
type input "316330178"
click at [566, 573] on span "No expiration date provided" at bounding box center [647, 568] width 163 height 18
click at [562, 573] on input "No expiration date provided" at bounding box center [557, 567] width 12 height 12
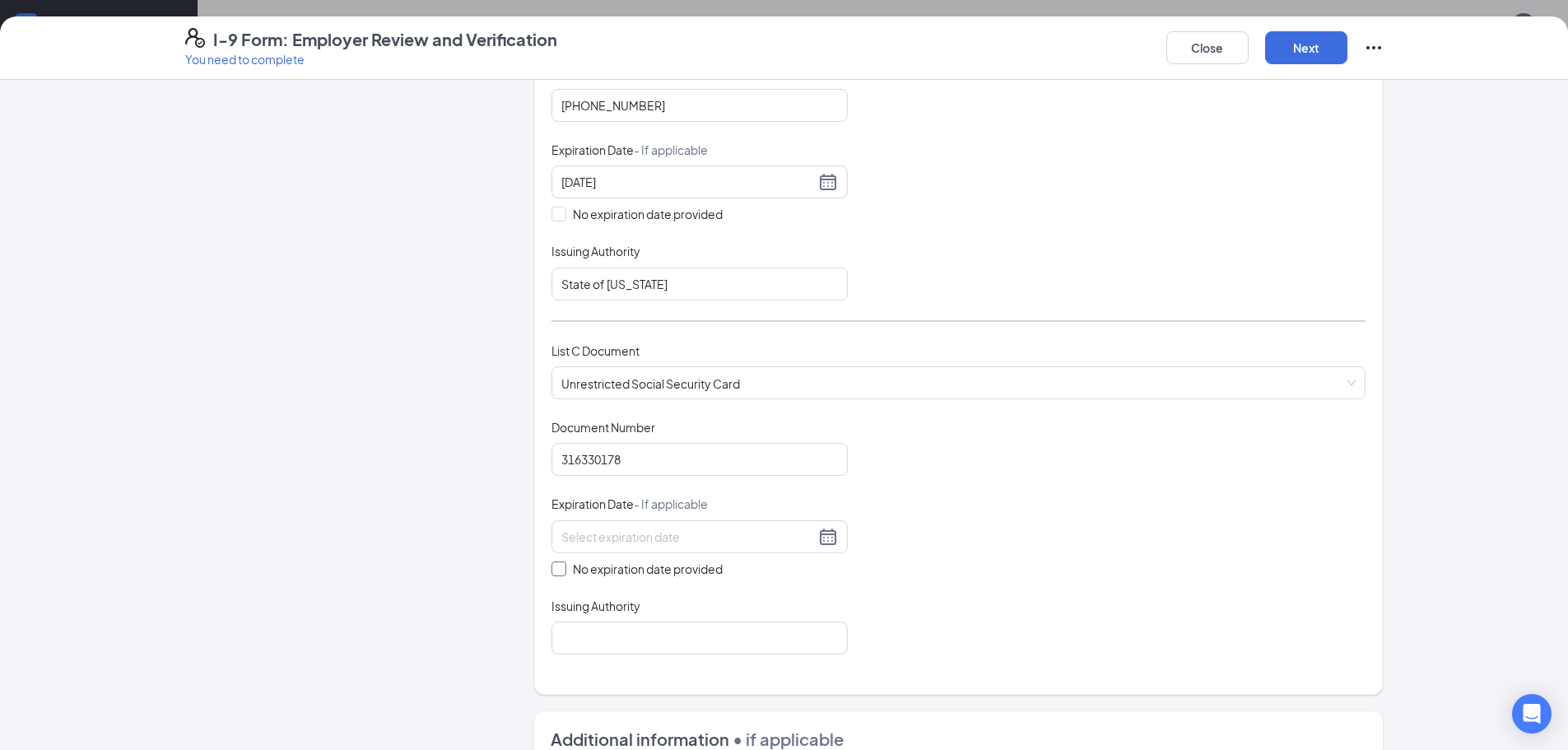
checkbox input "true"
drag, startPoint x: 603, startPoint y: 623, endPoint x: 621, endPoint y: 634, distance: 21.1
click at [604, 624] on div "Issuing Authority" at bounding box center [700, 627] width 296 height 56
click at [623, 645] on input "Issuing Authority" at bounding box center [700, 640] width 296 height 33
type input "Social Security Administration"
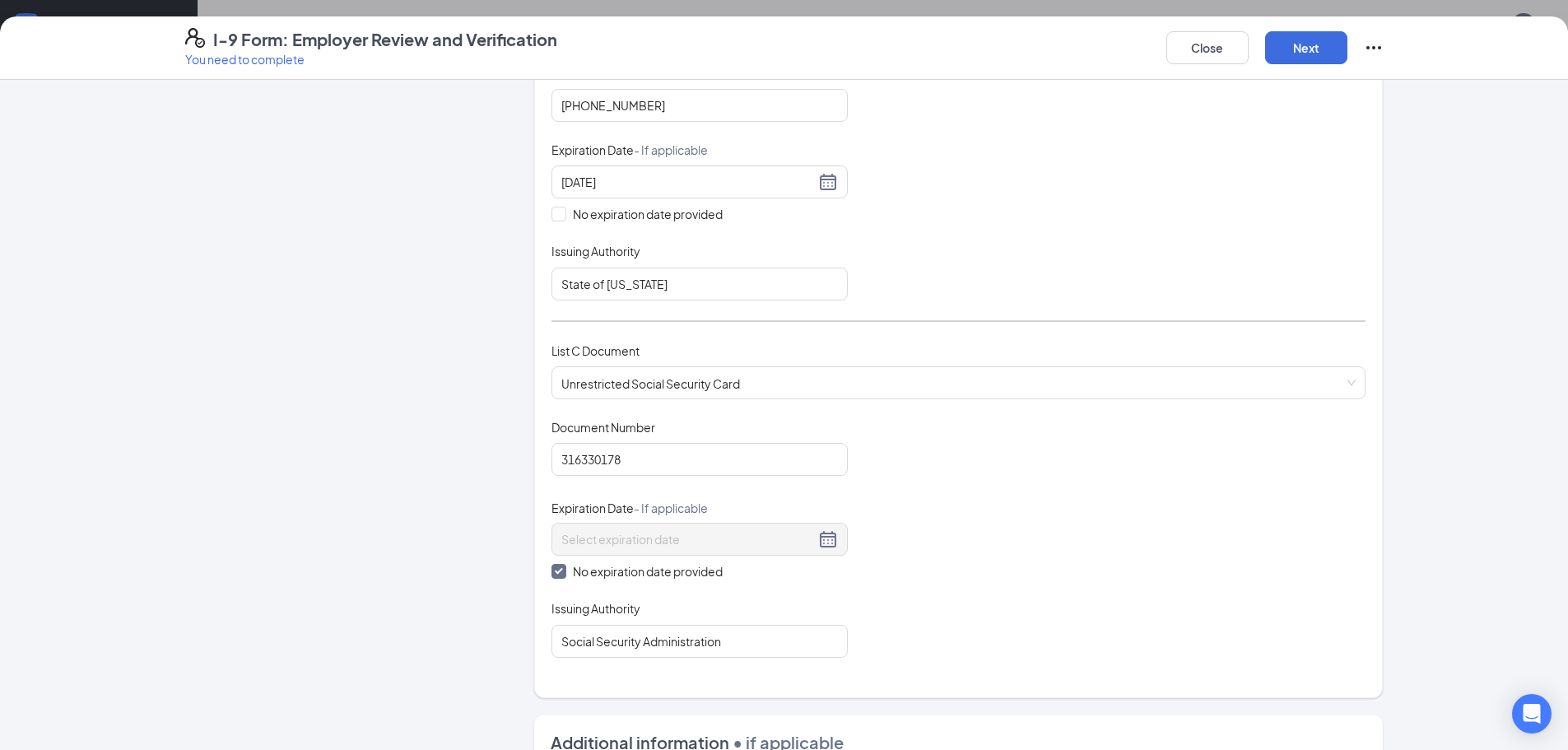
click at [1118, 542] on div "Document Title Unrestricted Social Security Card Document Number 316330178 Expi…" at bounding box center [958, 539] width 814 height 239
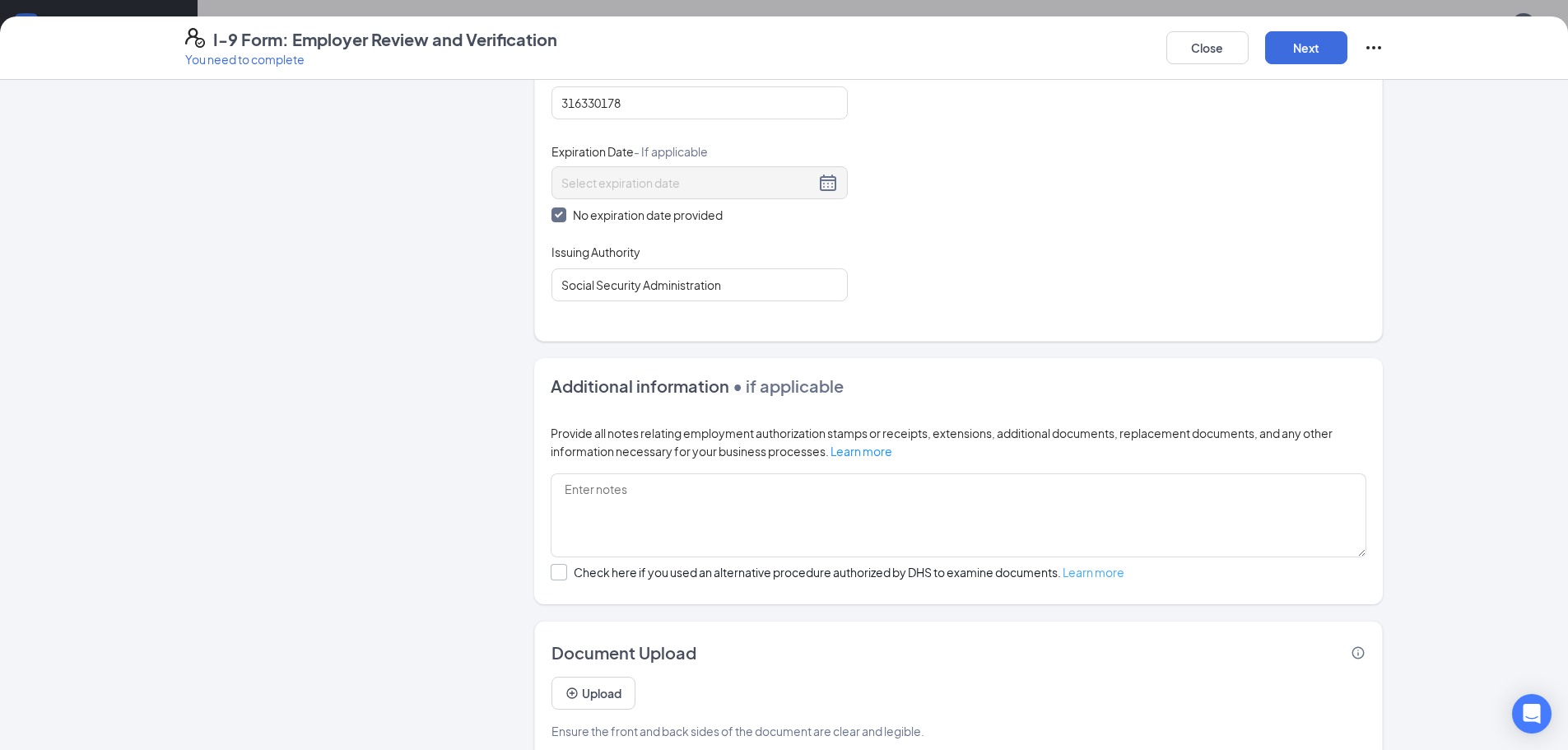
scroll to position [795, 0]
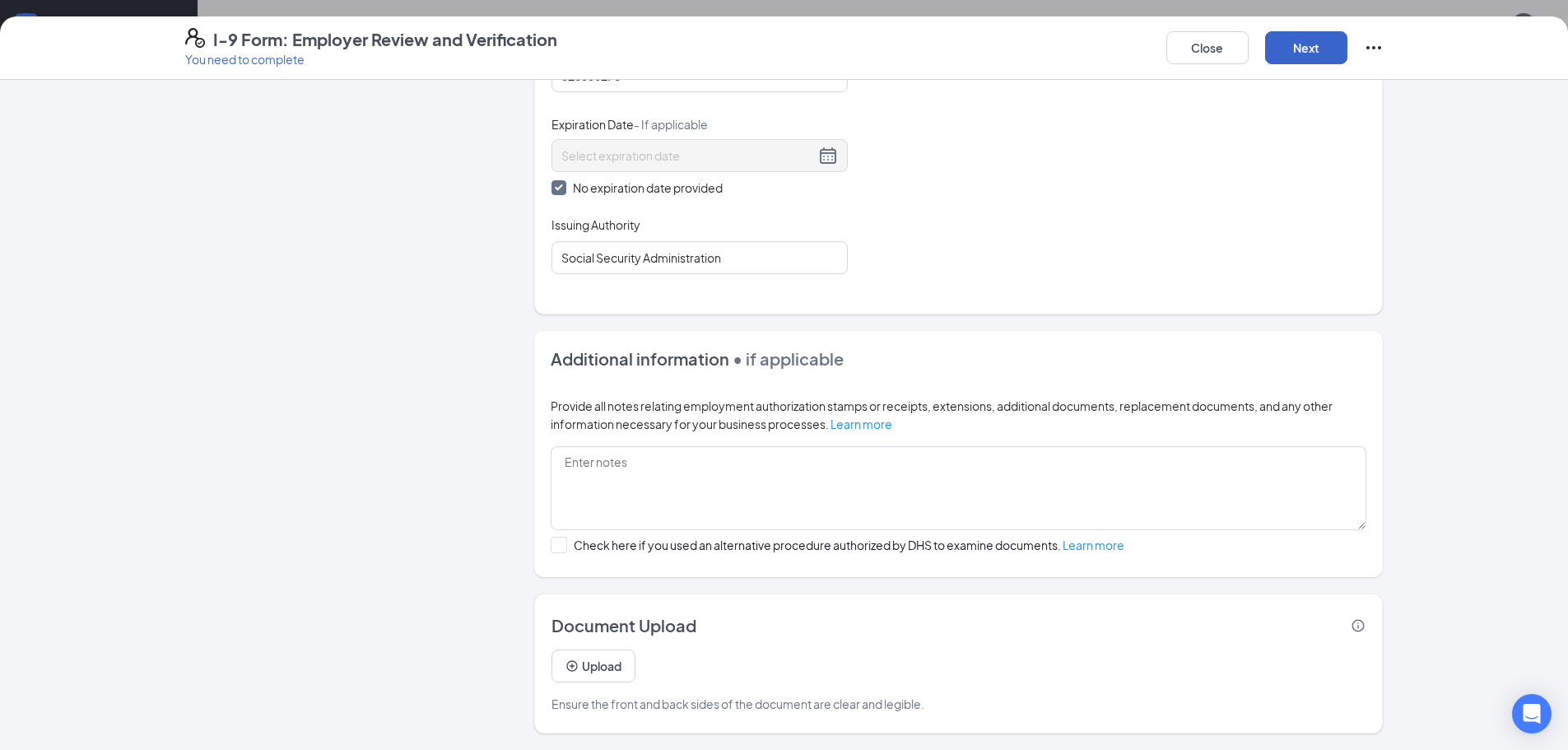
click at [1319, 53] on button "Next" at bounding box center [1305, 47] width 82 height 33
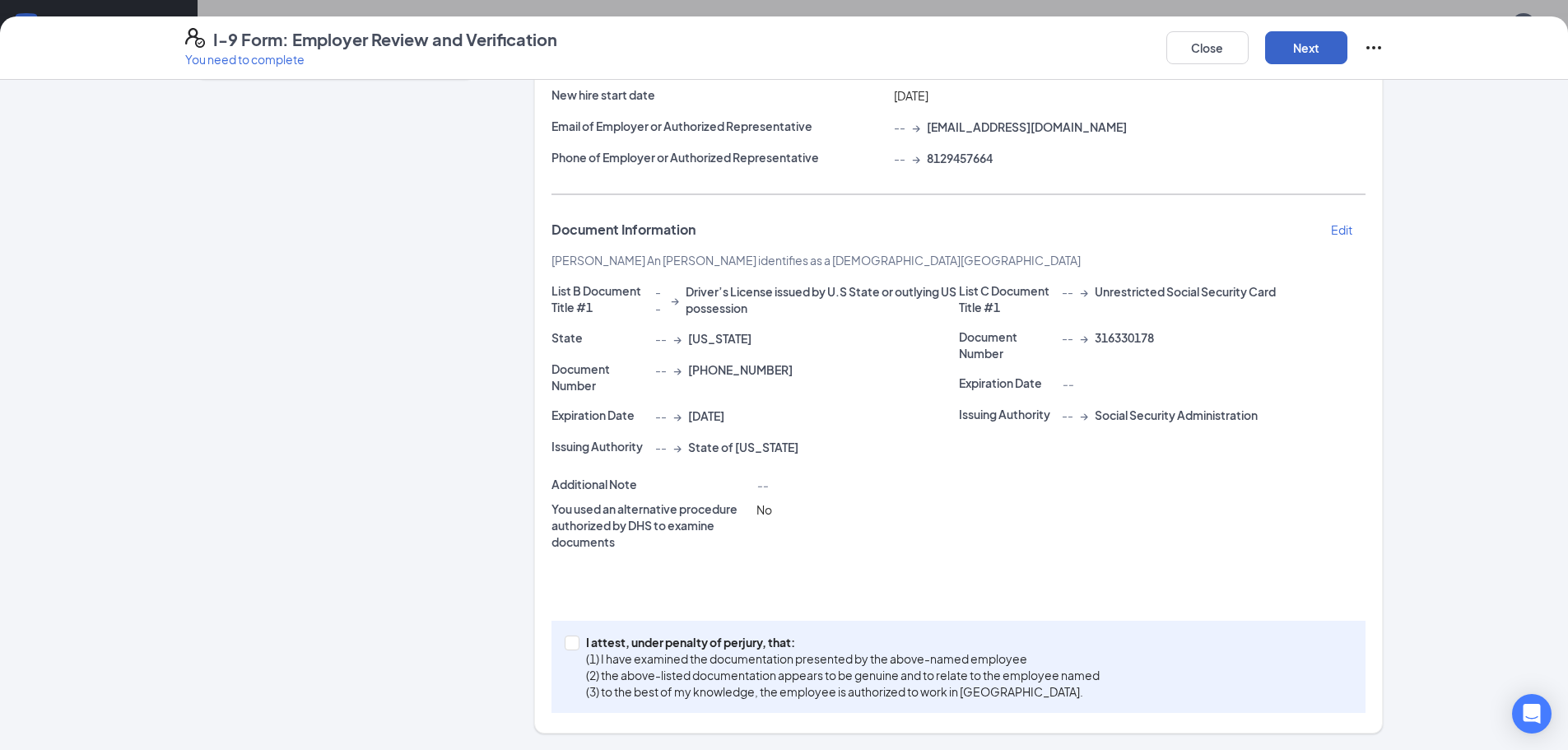
scroll to position [494, 0]
click at [567, 633] on label "I attest, under penalty of [PERSON_NAME], that: (1) I have examined the documen…" at bounding box center [835, 666] width 541 height 66
click at [567, 635] on input "I attest, under penalty of [PERSON_NAME], that: (1) I have examined the documen…" at bounding box center [570, 641] width 12 height 12
checkbox input "true"
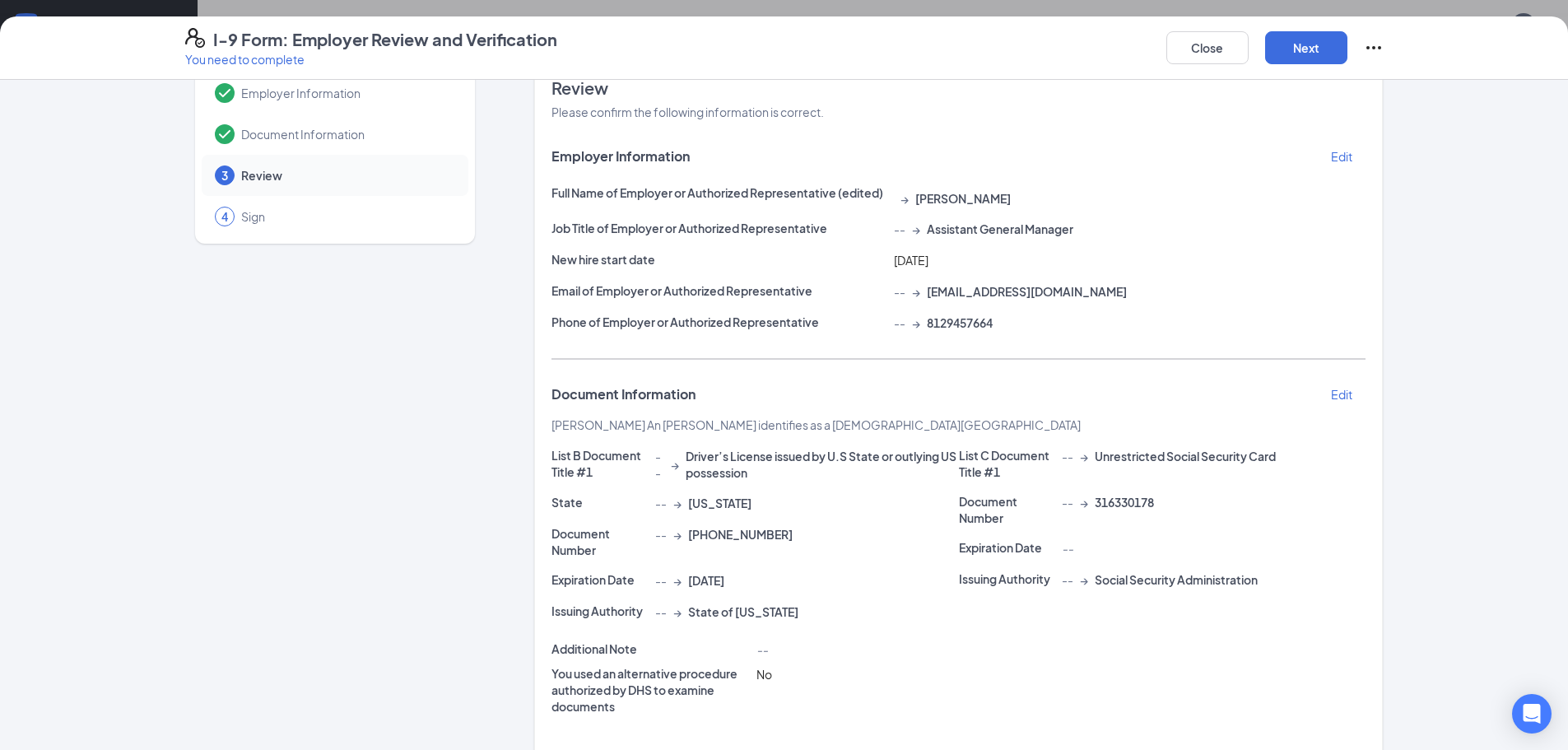
scroll to position [0, 0]
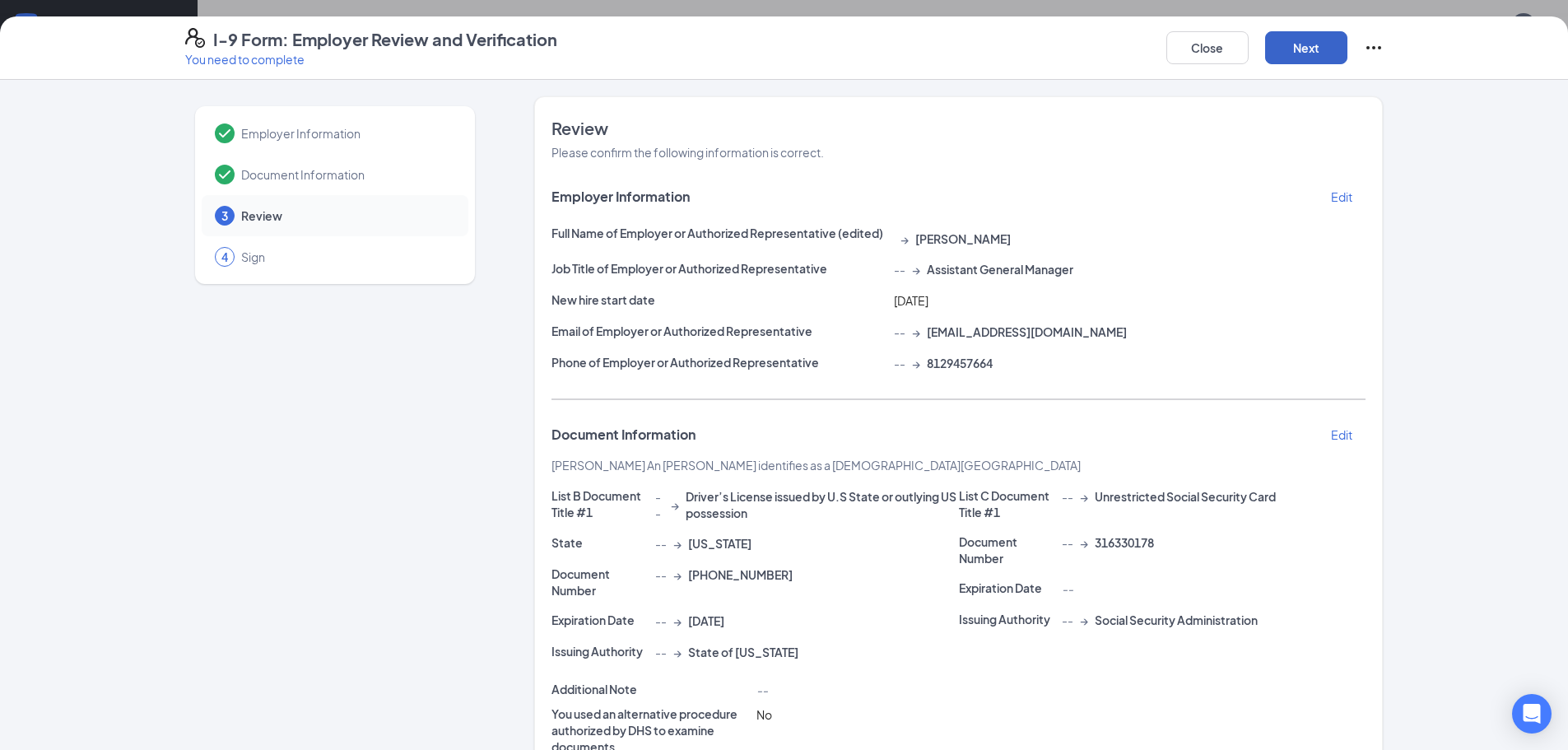
click at [1315, 42] on button "Next" at bounding box center [1305, 47] width 82 height 33
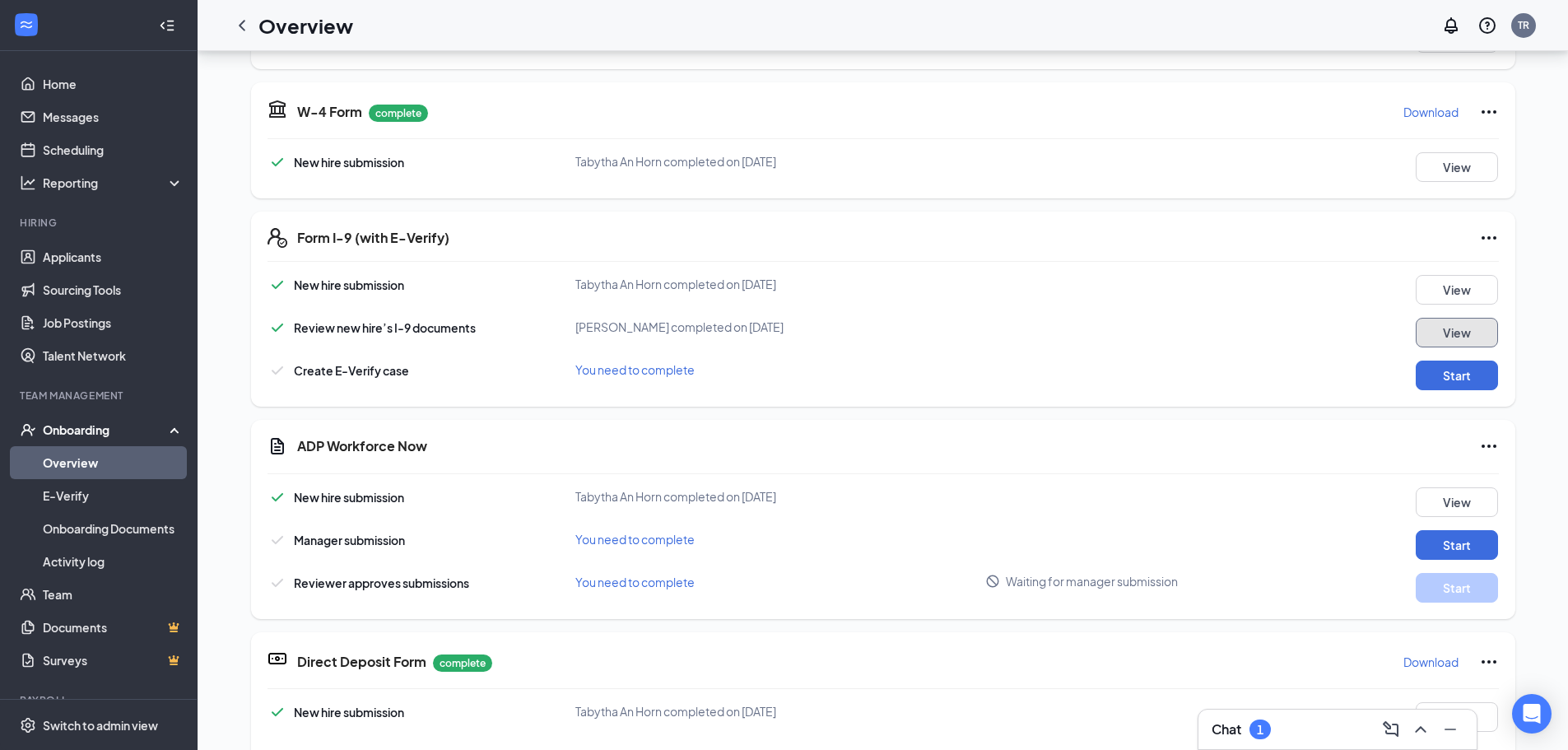
scroll to position [329, 0]
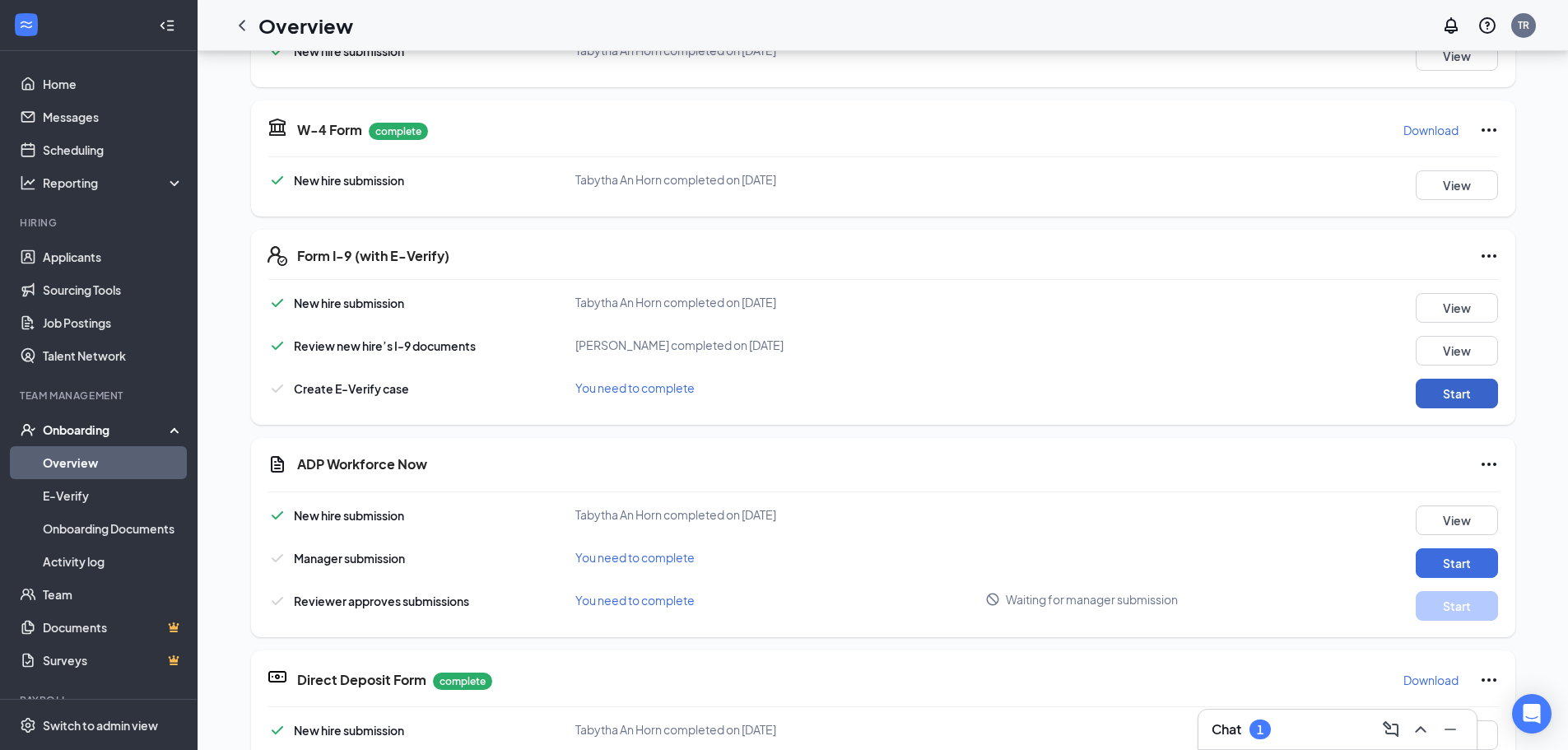
click at [1444, 396] on button "Start" at bounding box center [1455, 393] width 82 height 30
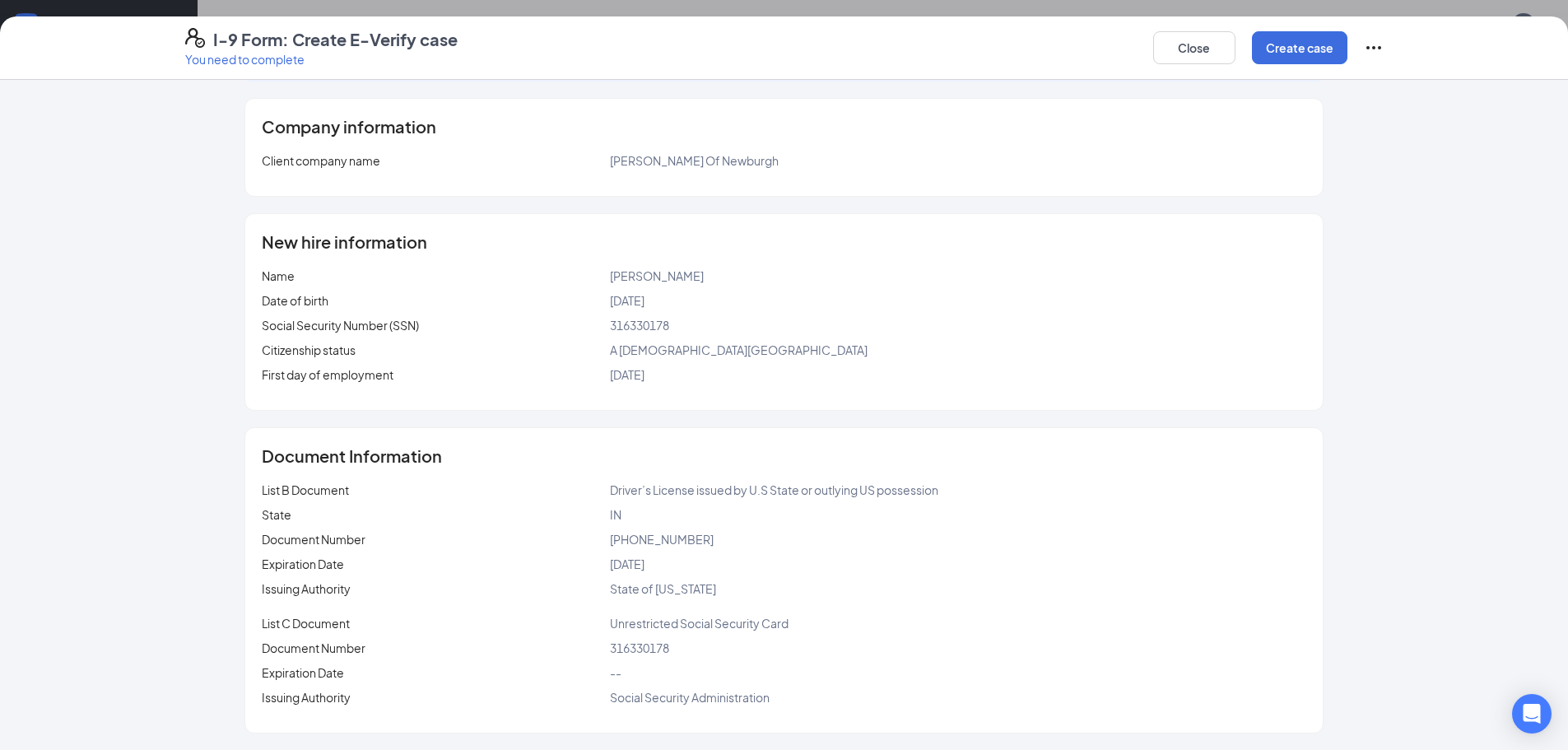
scroll to position [658, 0]
click at [1302, 39] on button "Create case" at bounding box center [1299, 47] width 96 height 33
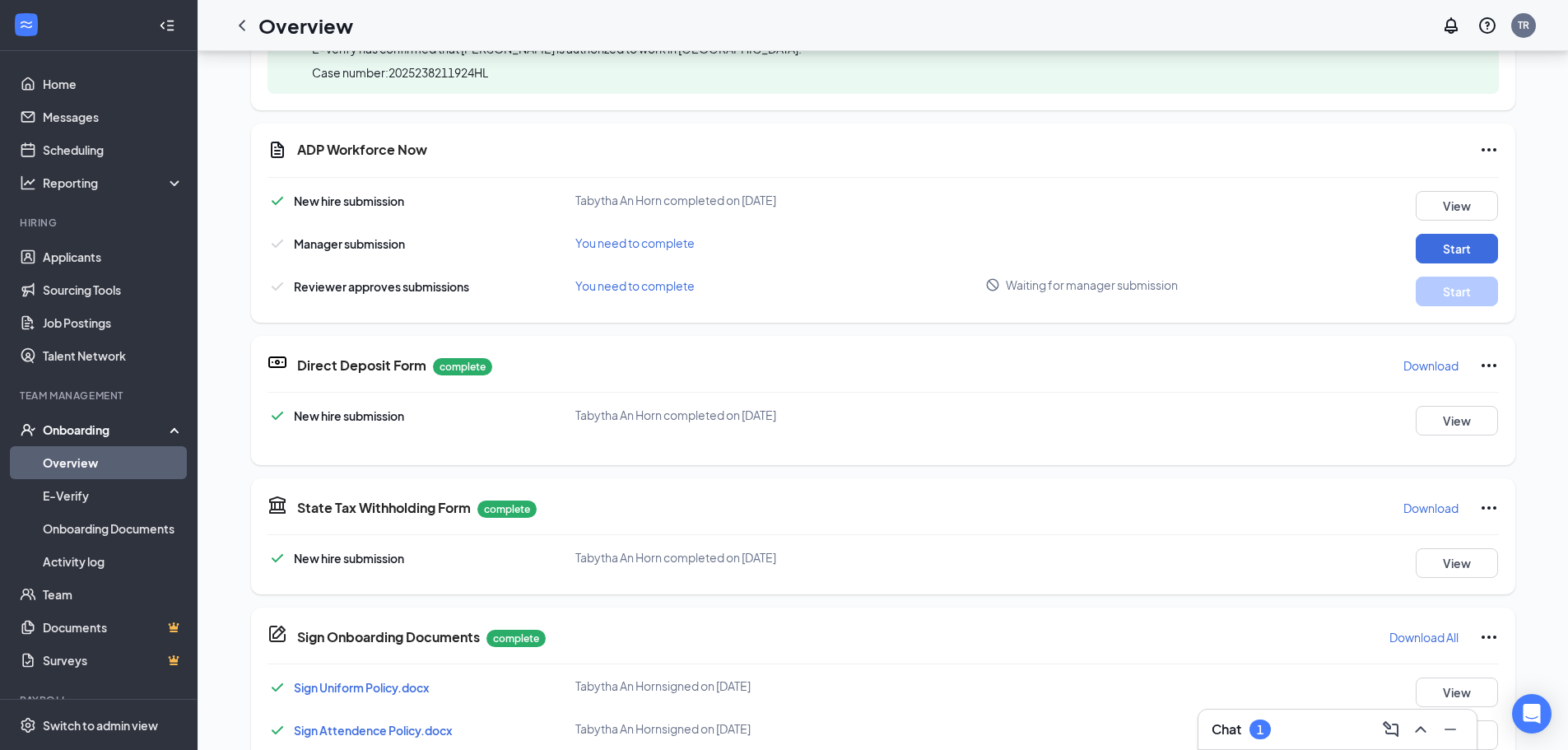
scroll to position [0, 0]
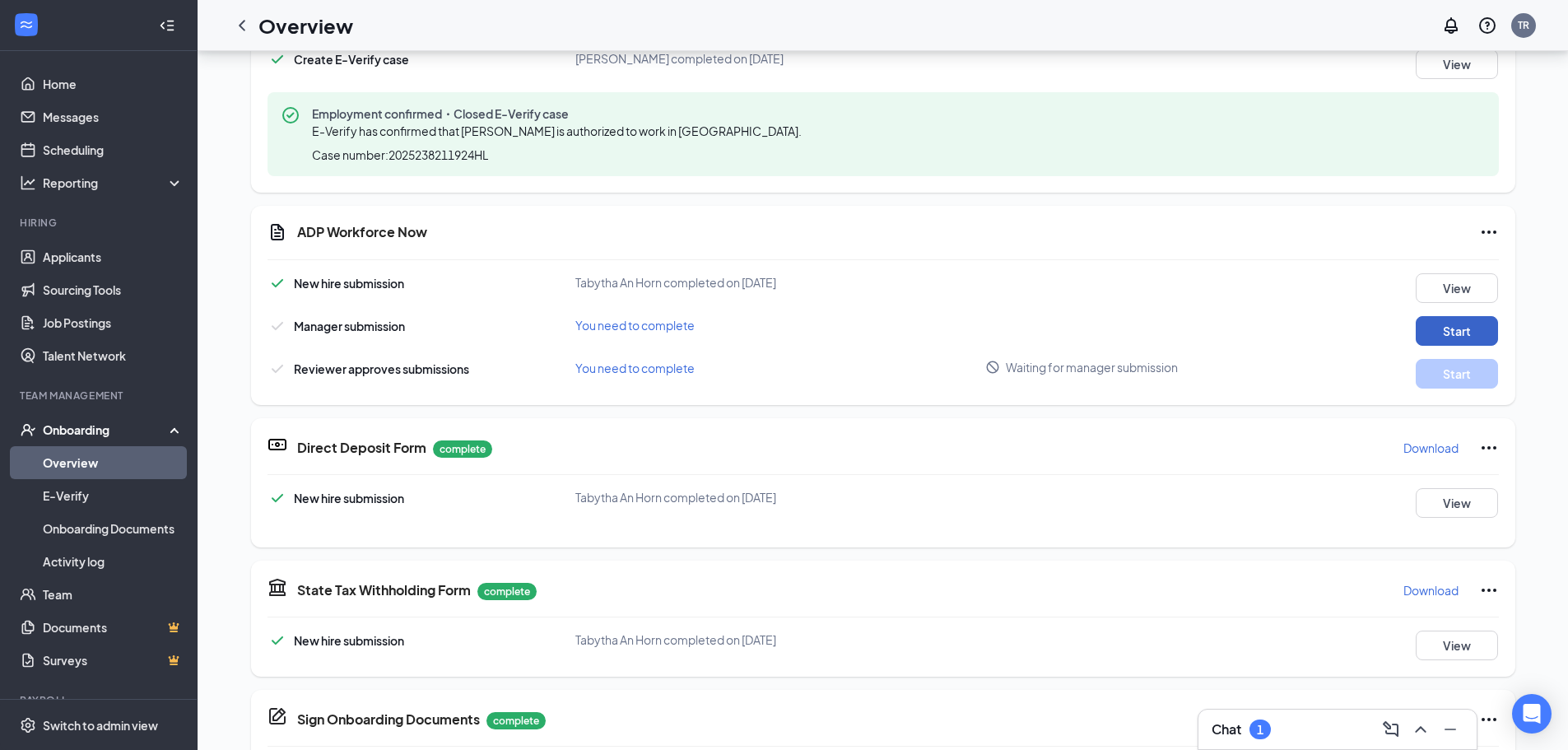
click at [1450, 327] on button "Start" at bounding box center [1455, 331] width 82 height 30
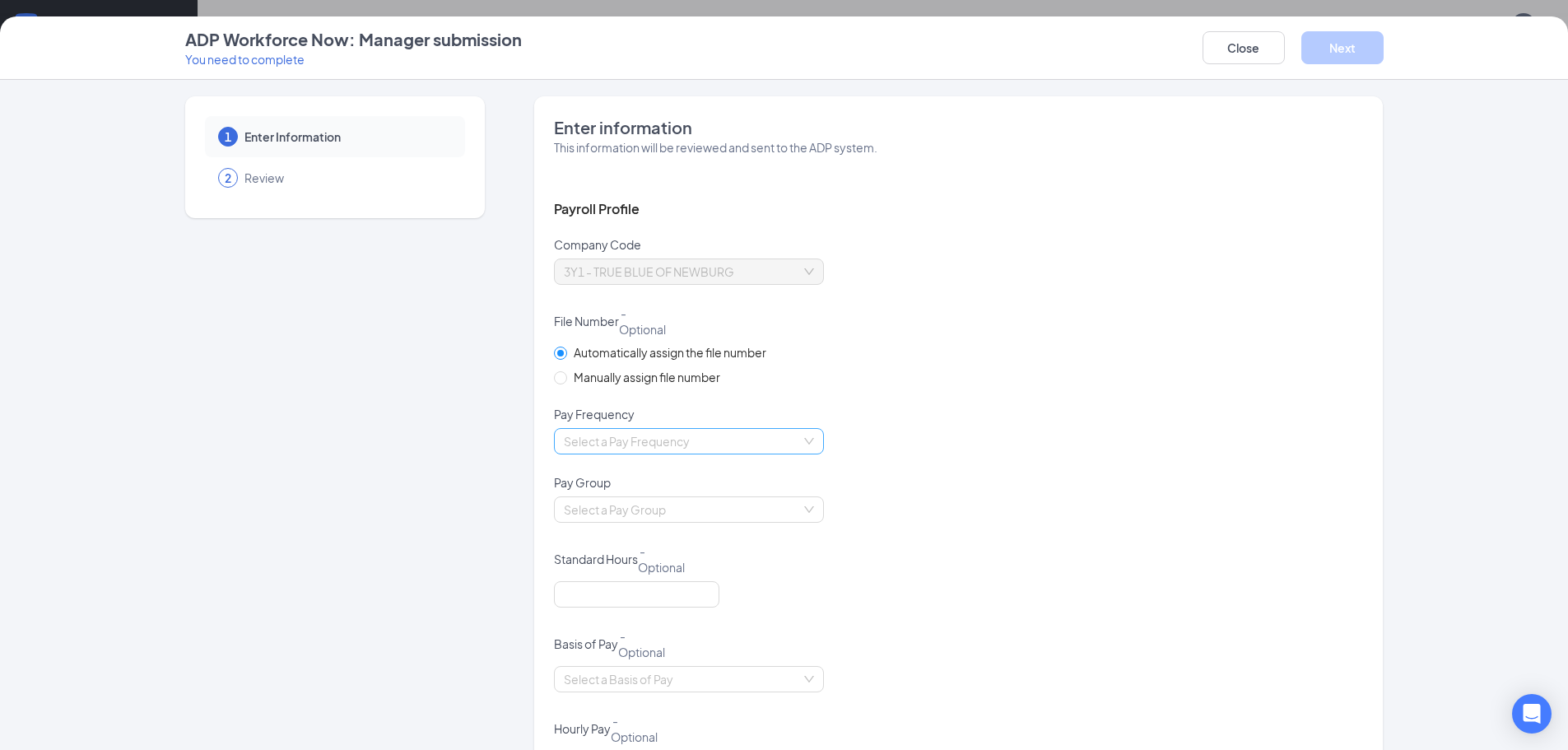
click at [729, 442] on input "search" at bounding box center [683, 441] width 239 height 25
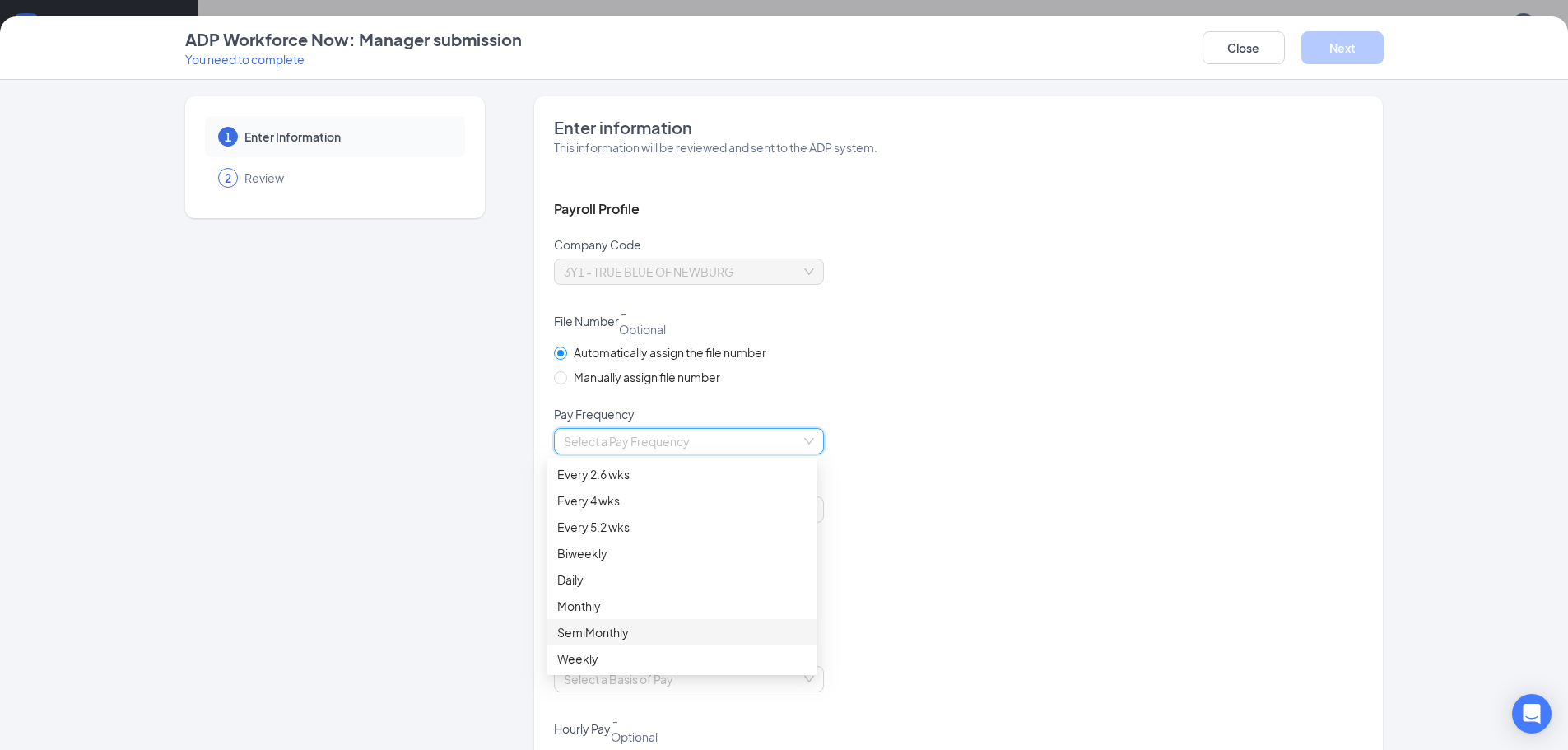
click at [603, 641] on div "SemiMonthly" at bounding box center [682, 631] width 270 height 27
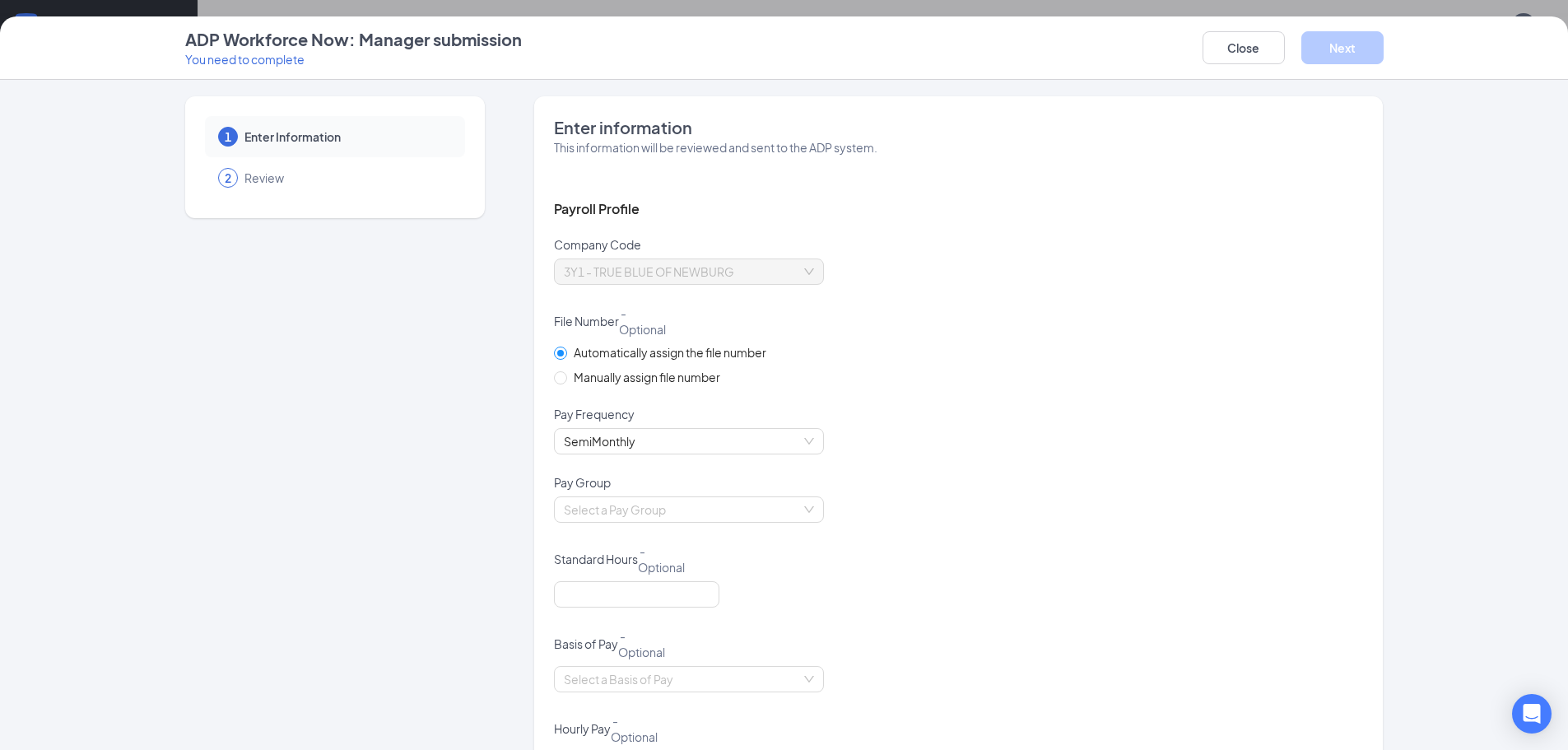
click at [670, 419] on div "Pay Frequency" at bounding box center [957, 417] width 809 height 22
click at [670, 431] on span "SemiMonthly" at bounding box center [688, 441] width 250 height 25
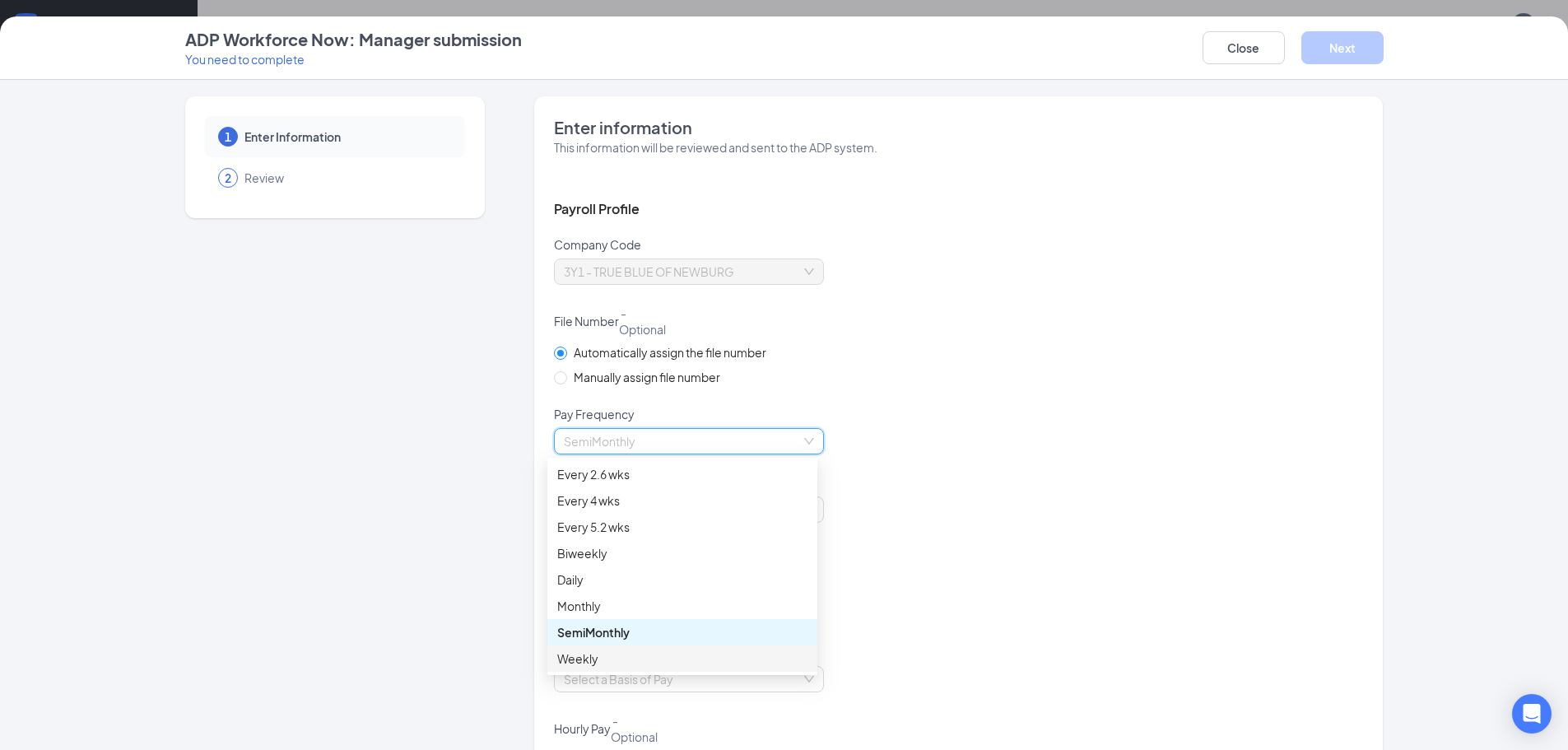
click at [619, 652] on div "Weekly" at bounding box center [682, 658] width 250 height 18
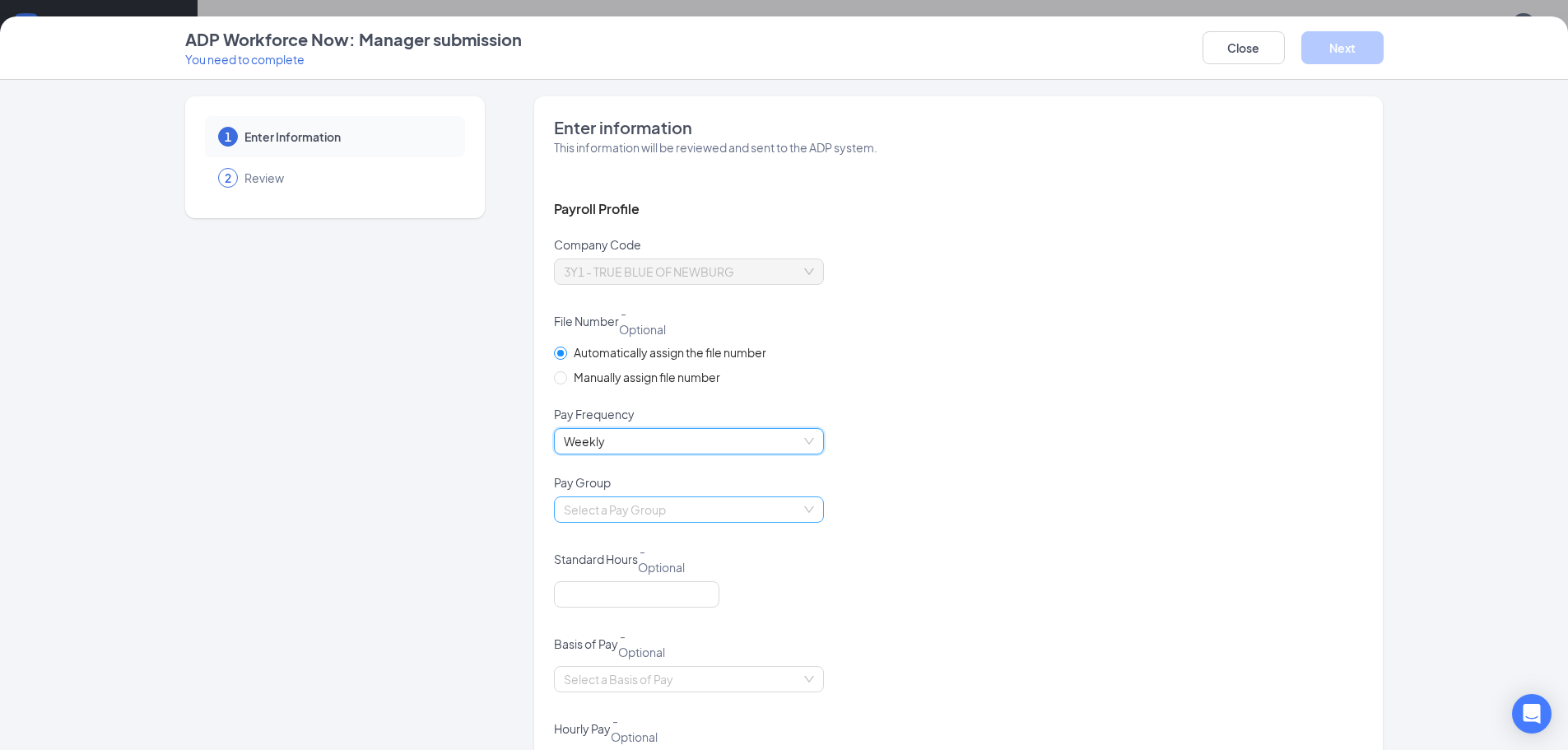
click at [710, 520] on input "search" at bounding box center [683, 509] width 239 height 25
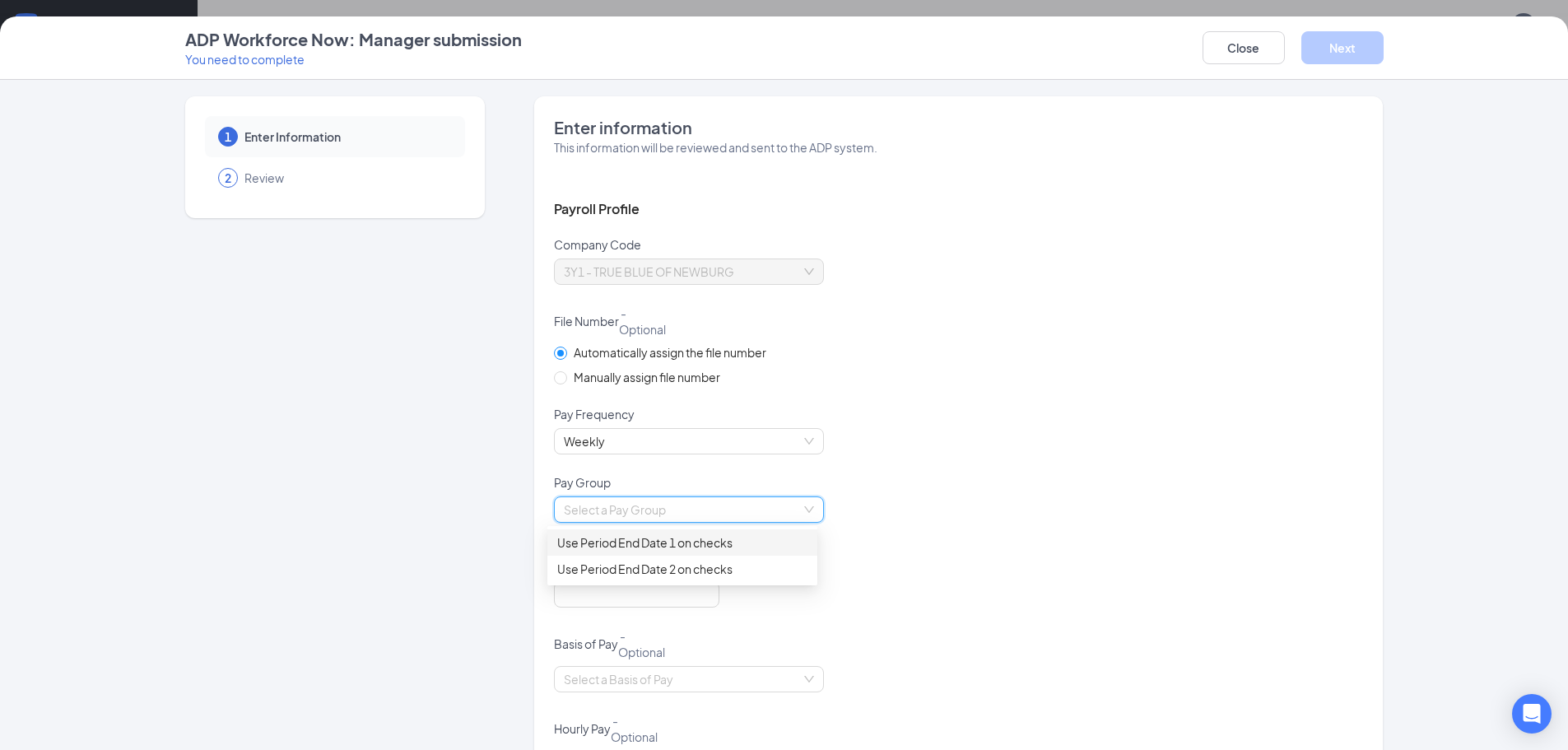
click at [687, 546] on div "Use Period End Date 1 on checks" at bounding box center [682, 542] width 250 height 18
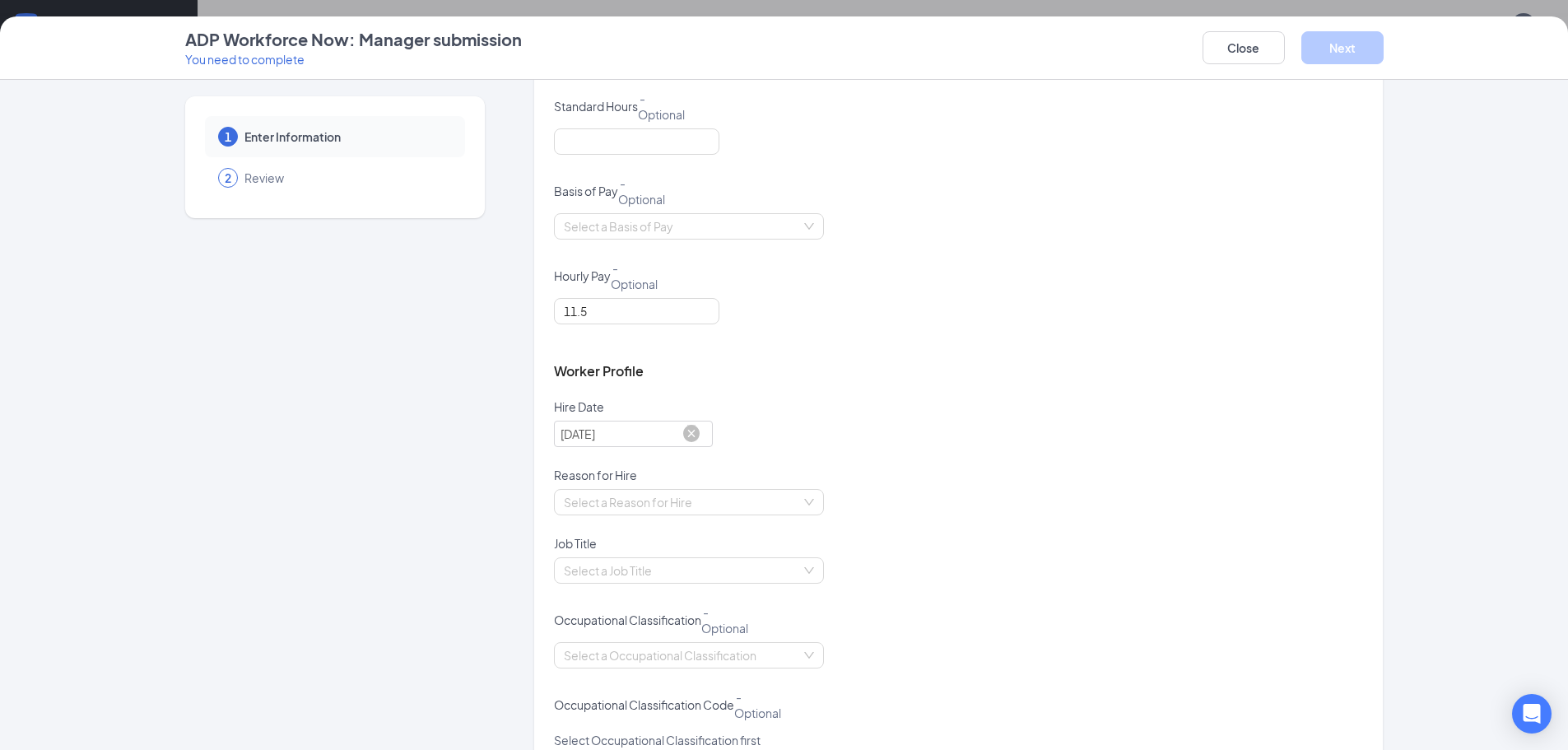
scroll to position [494, 0]
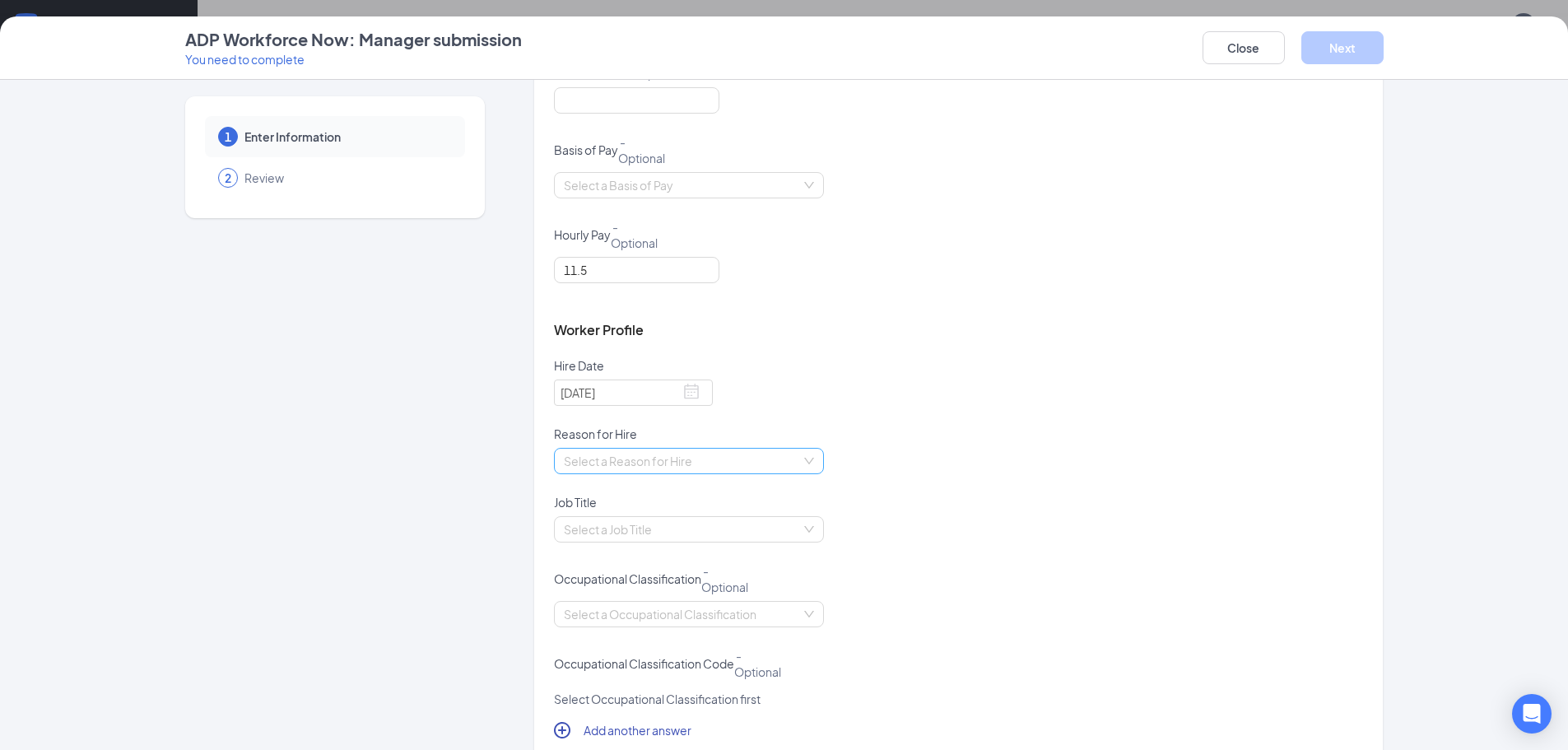
click at [771, 461] on input "search" at bounding box center [683, 460] width 239 height 25
click at [602, 525] on div "New Position" at bounding box center [682, 520] width 250 height 18
click at [722, 533] on input "search" at bounding box center [683, 529] width 239 height 25
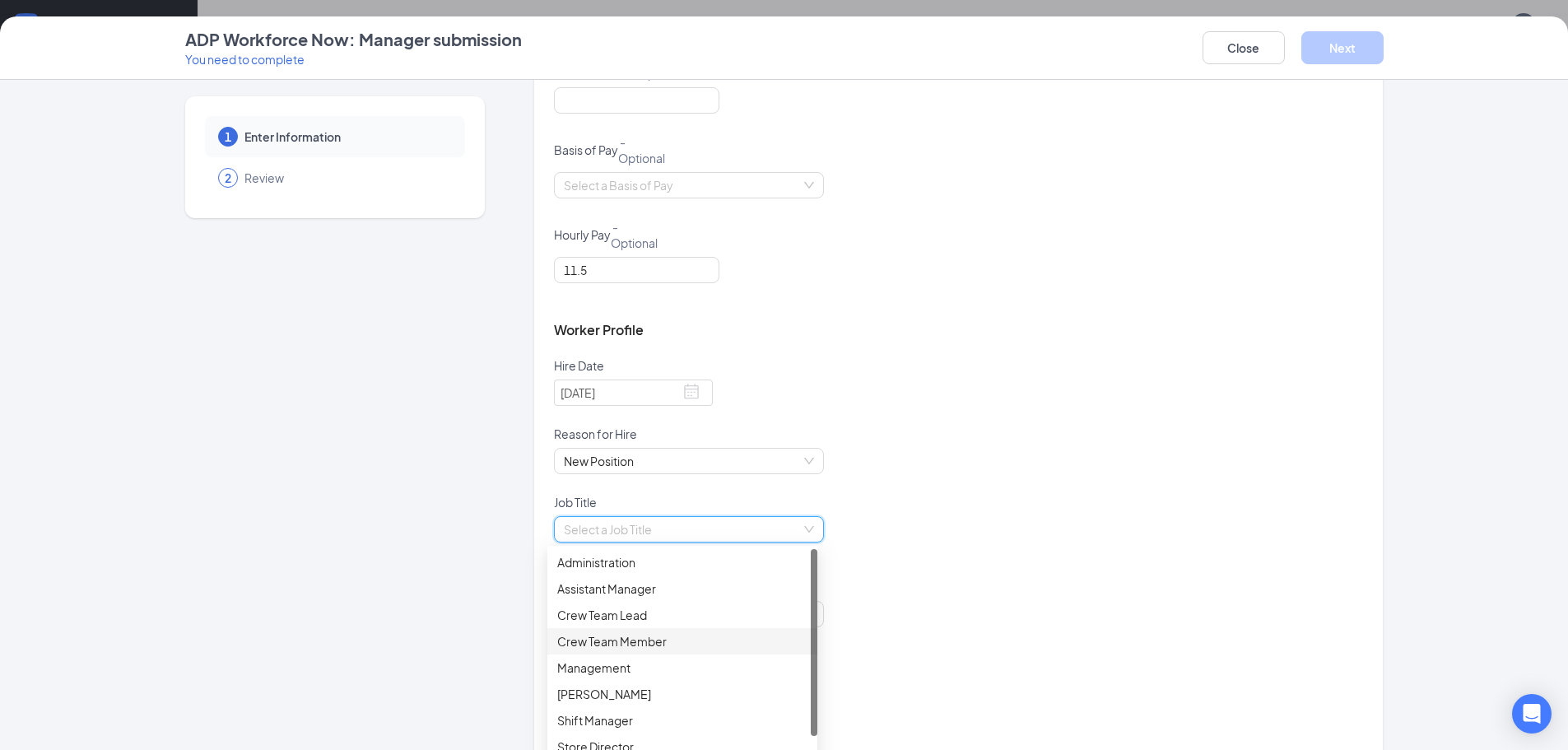
click at [631, 632] on div "Crew Team Member" at bounding box center [682, 641] width 250 height 18
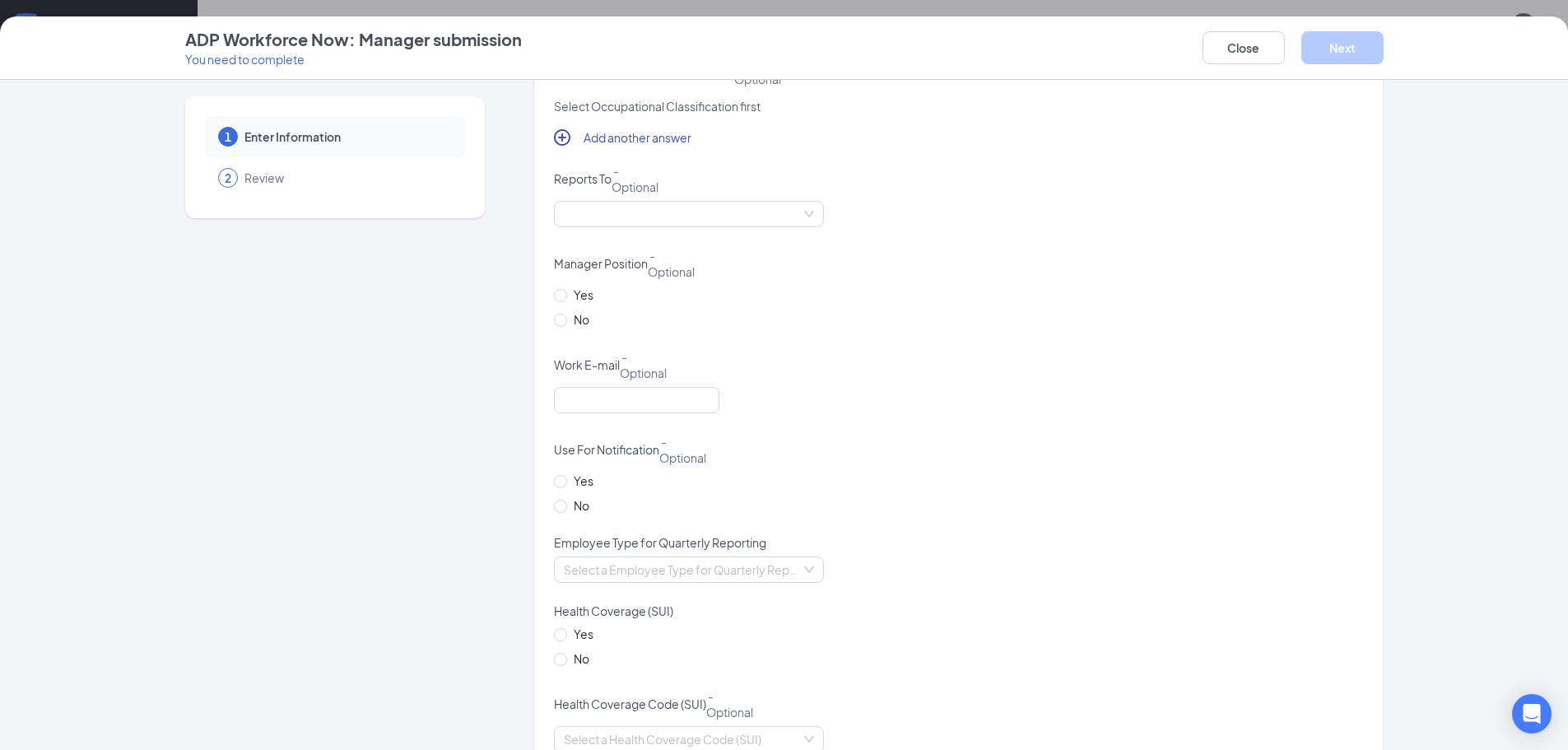
scroll to position [1152, 0]
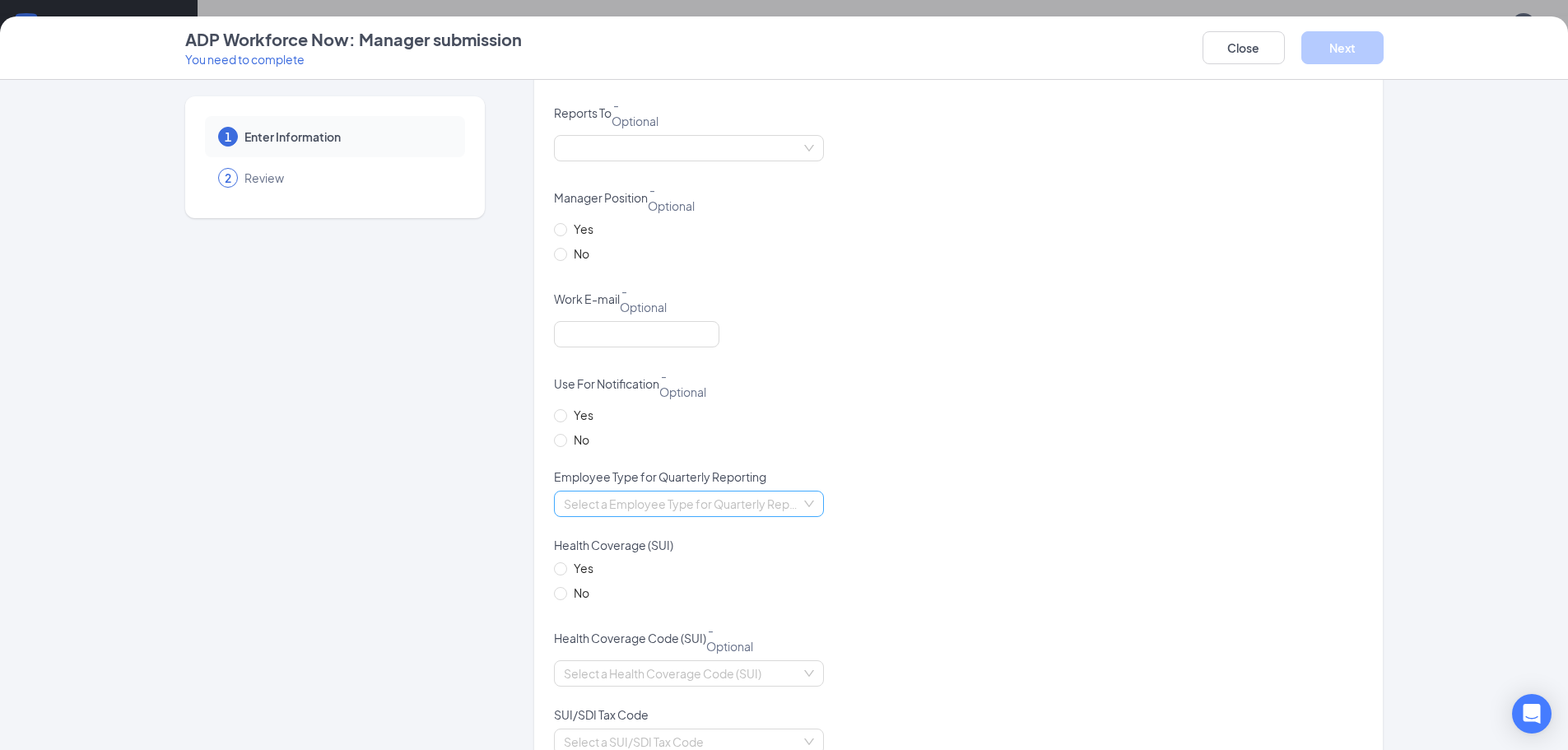
click at [605, 506] on input "search" at bounding box center [683, 503] width 239 height 25
click at [624, 552] on div "Part-Time" at bounding box center [682, 562] width 270 height 27
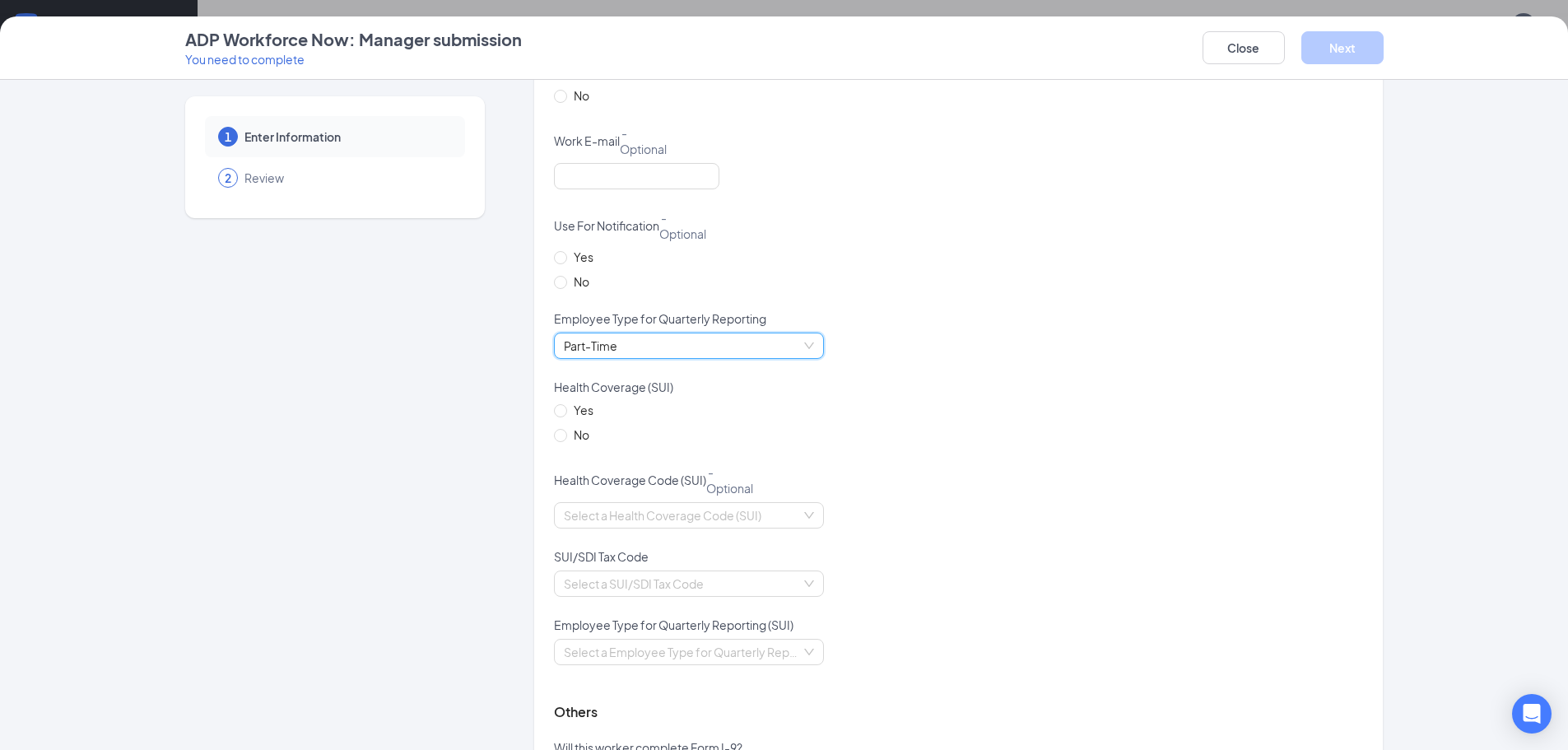
scroll to position [1317, 0]
click at [557, 407] on input "Yes" at bounding box center [559, 403] width 12 height 12
radio input "true"
click at [553, 436] on label "No" at bounding box center [574, 428] width 41 height 18
click at [553, 434] on input "No" at bounding box center [559, 428] width 12 height 12
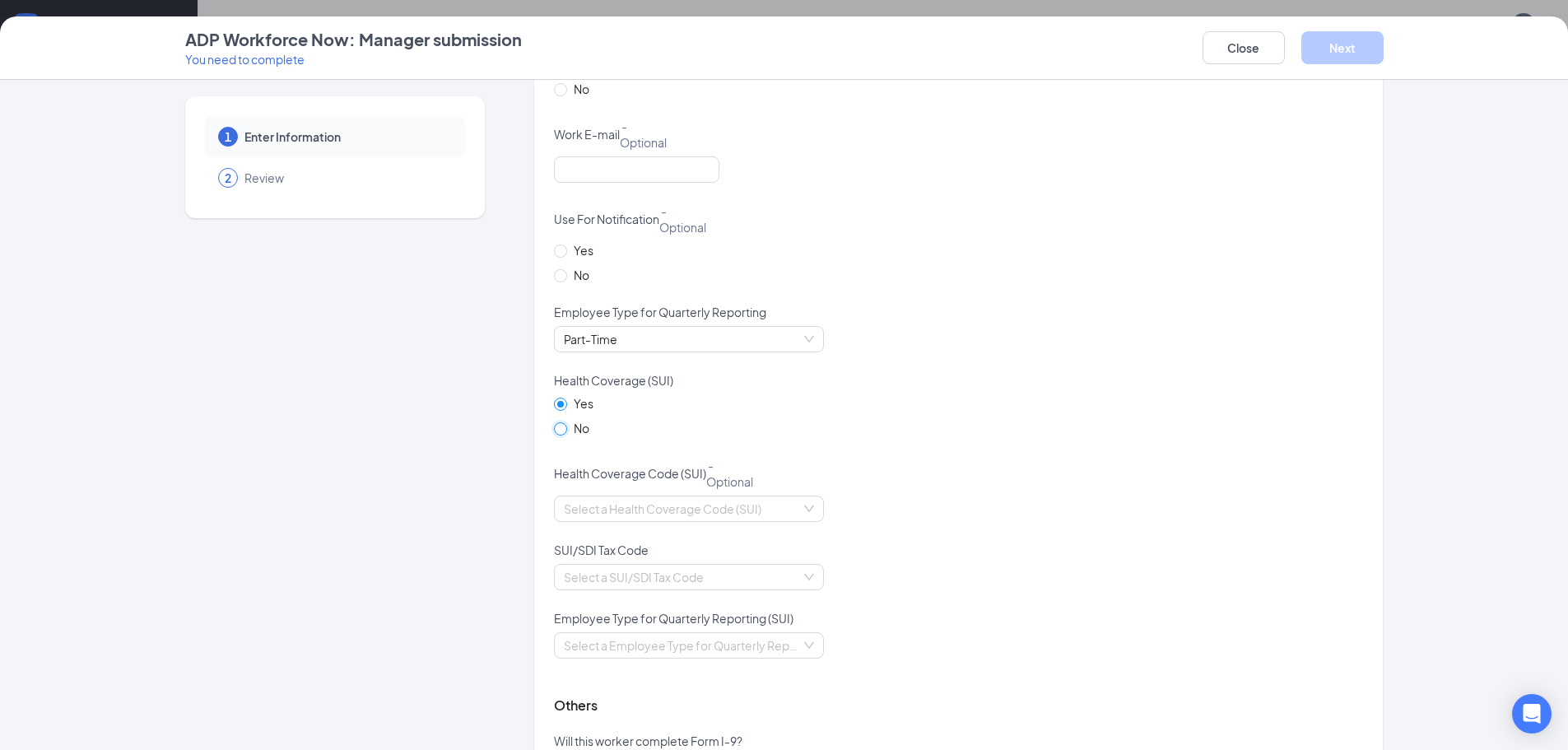
radio input "true"
radio input "false"
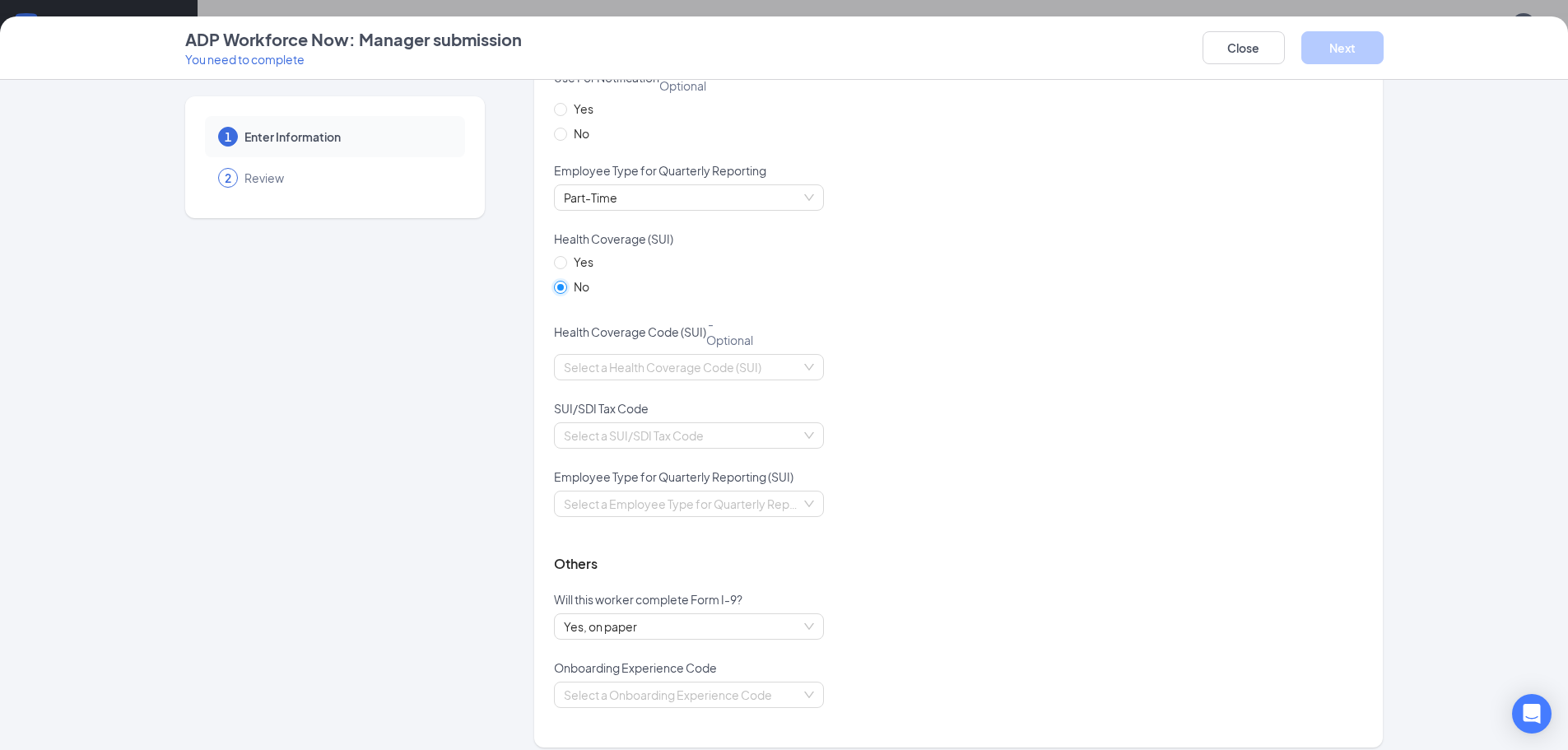
scroll to position [1472, 0]
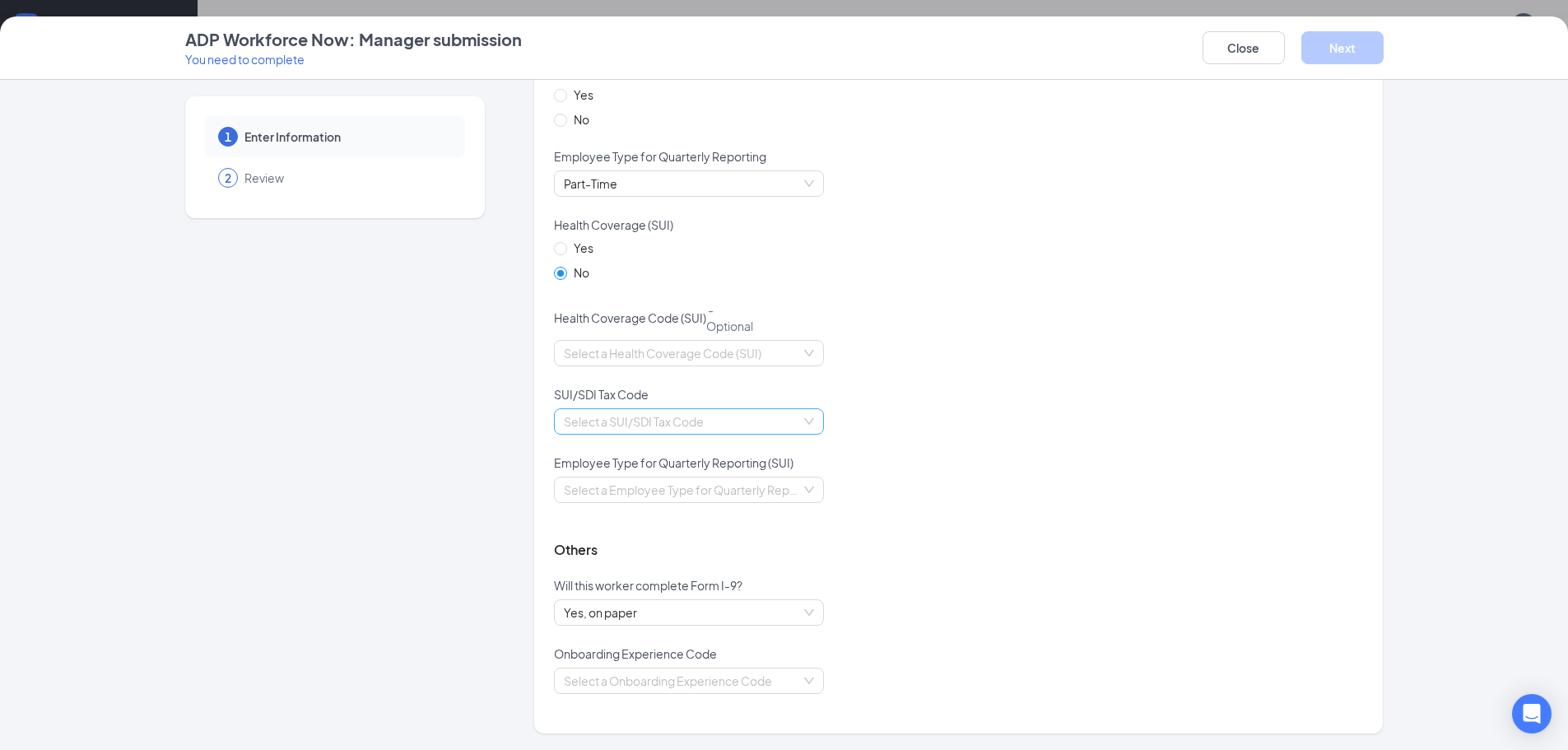
click at [685, 413] on input "search" at bounding box center [683, 421] width 239 height 25
click at [643, 454] on div "[US_STATE]" at bounding box center [682, 455] width 250 height 18
click at [720, 506] on div "Select a Employee Type for Quarterly Reporting (SUI)" at bounding box center [957, 499] width 809 height 46
click at [738, 493] on input "search" at bounding box center [683, 489] width 239 height 25
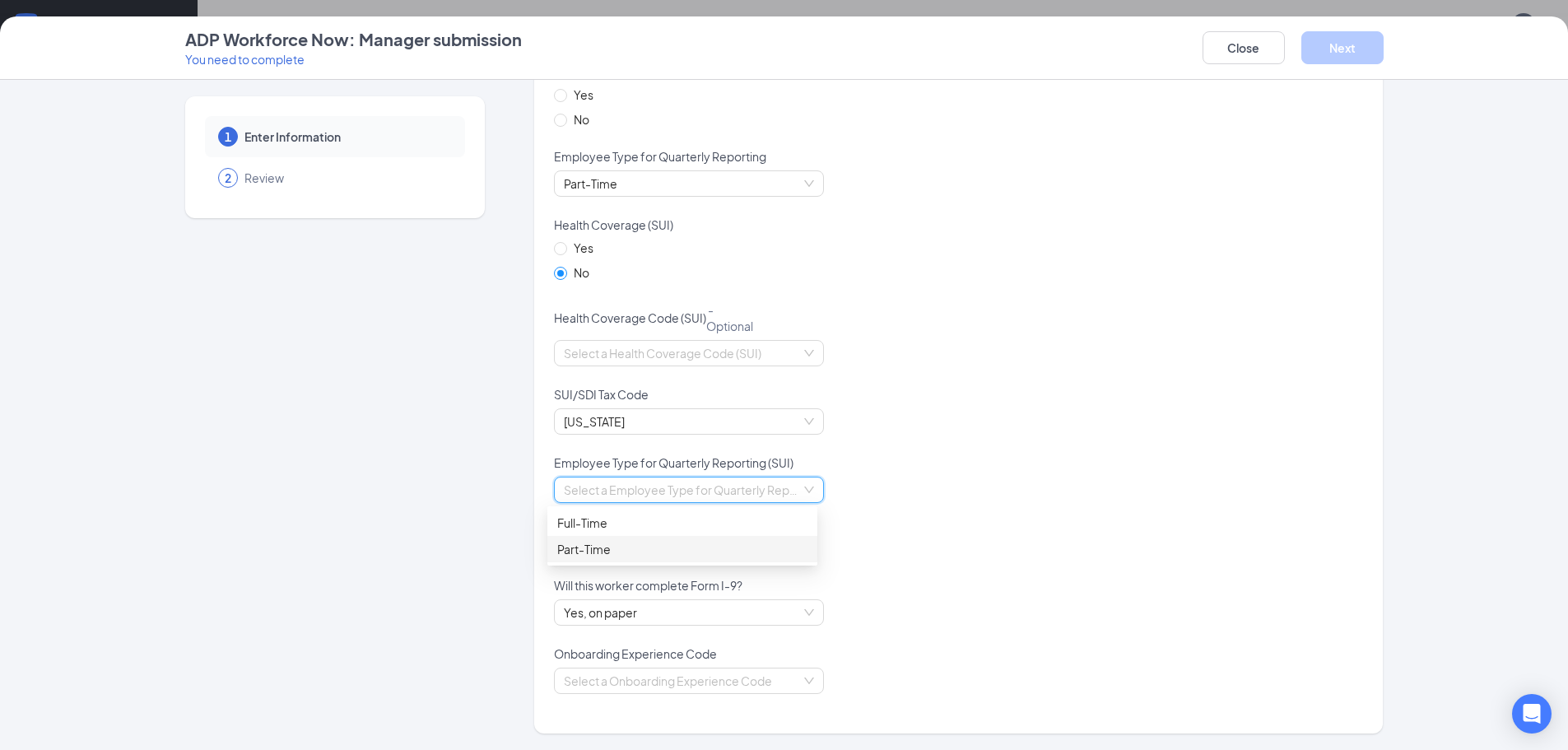
click at [631, 539] on div "Part-Time" at bounding box center [682, 548] width 270 height 27
click at [769, 611] on span "Yes, on paper" at bounding box center [688, 612] width 250 height 25
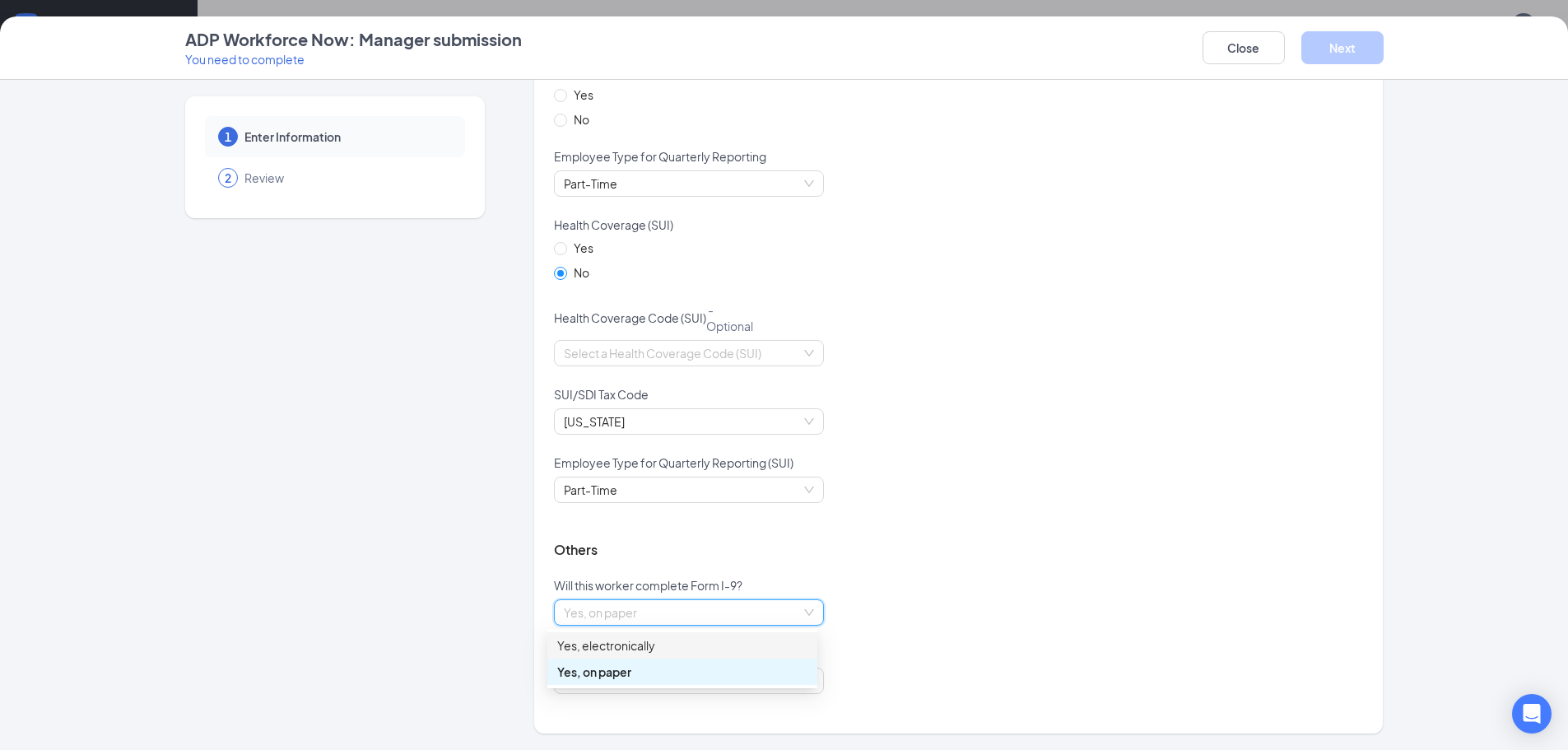
click at [677, 642] on div "Yes, electronically" at bounding box center [682, 645] width 250 height 18
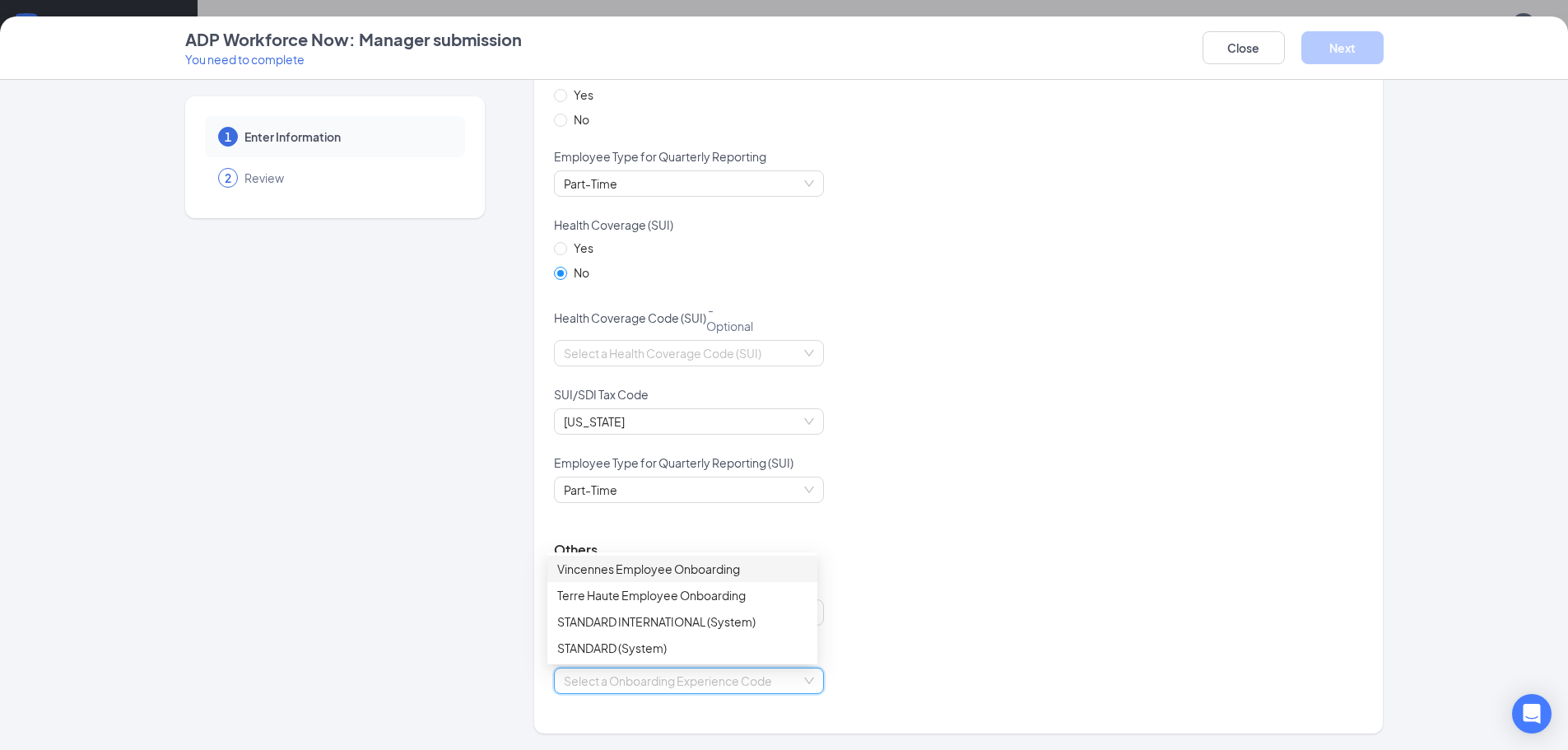
click at [683, 680] on input "search" at bounding box center [683, 680] width 239 height 25
click at [647, 567] on div "Vincennes Employee Onboarding" at bounding box center [682, 568] width 250 height 18
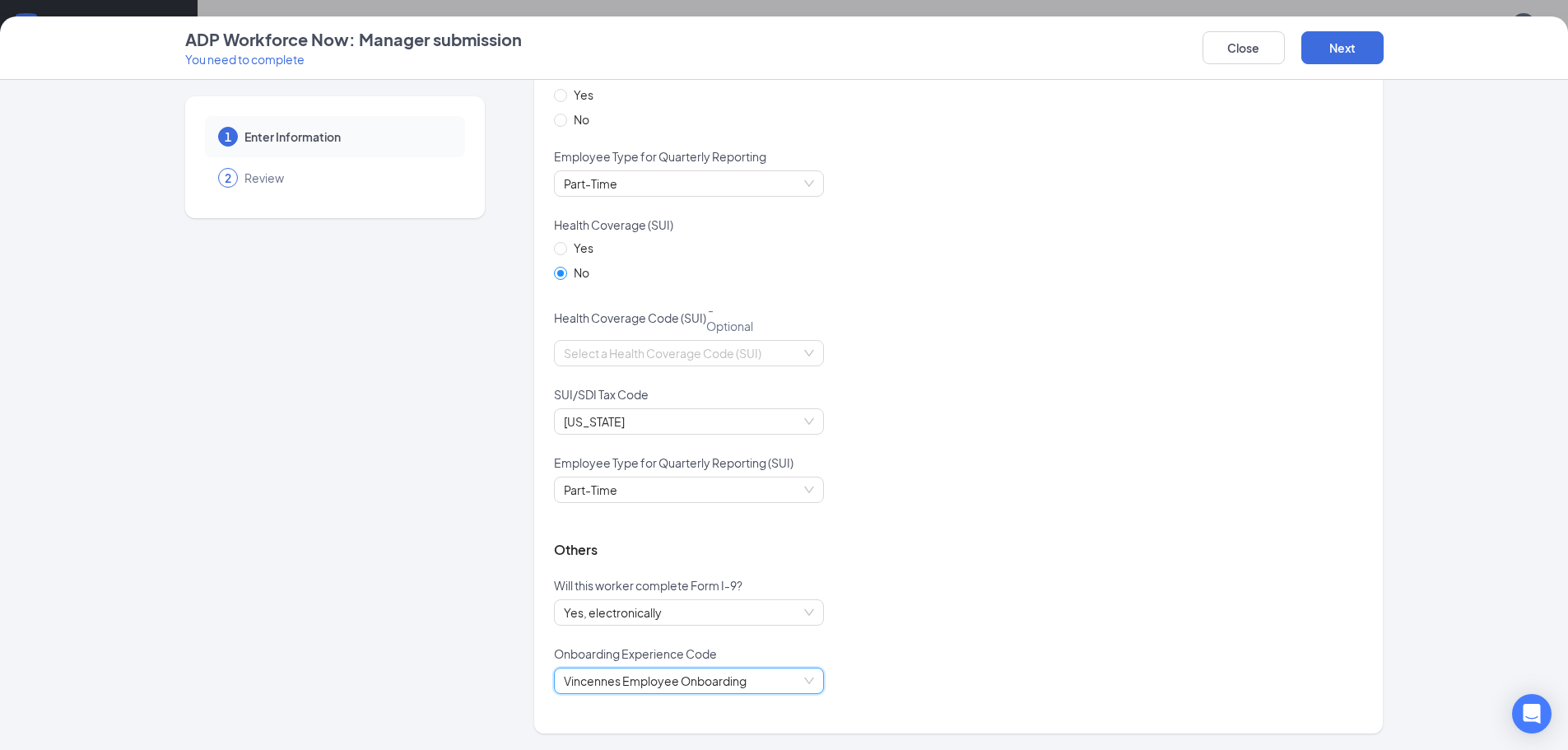
drag, startPoint x: 1071, startPoint y: 441, endPoint x: 1268, endPoint y: 136, distance: 363.1
click at [1080, 431] on div "[US_STATE]" at bounding box center [957, 431] width 809 height 46
click at [1352, 26] on div "ADP Workforce Now: Manager submission You need to complete Close Next" at bounding box center [784, 48] width 1568 height 63
click at [1337, 43] on button "Next" at bounding box center [1342, 47] width 82 height 33
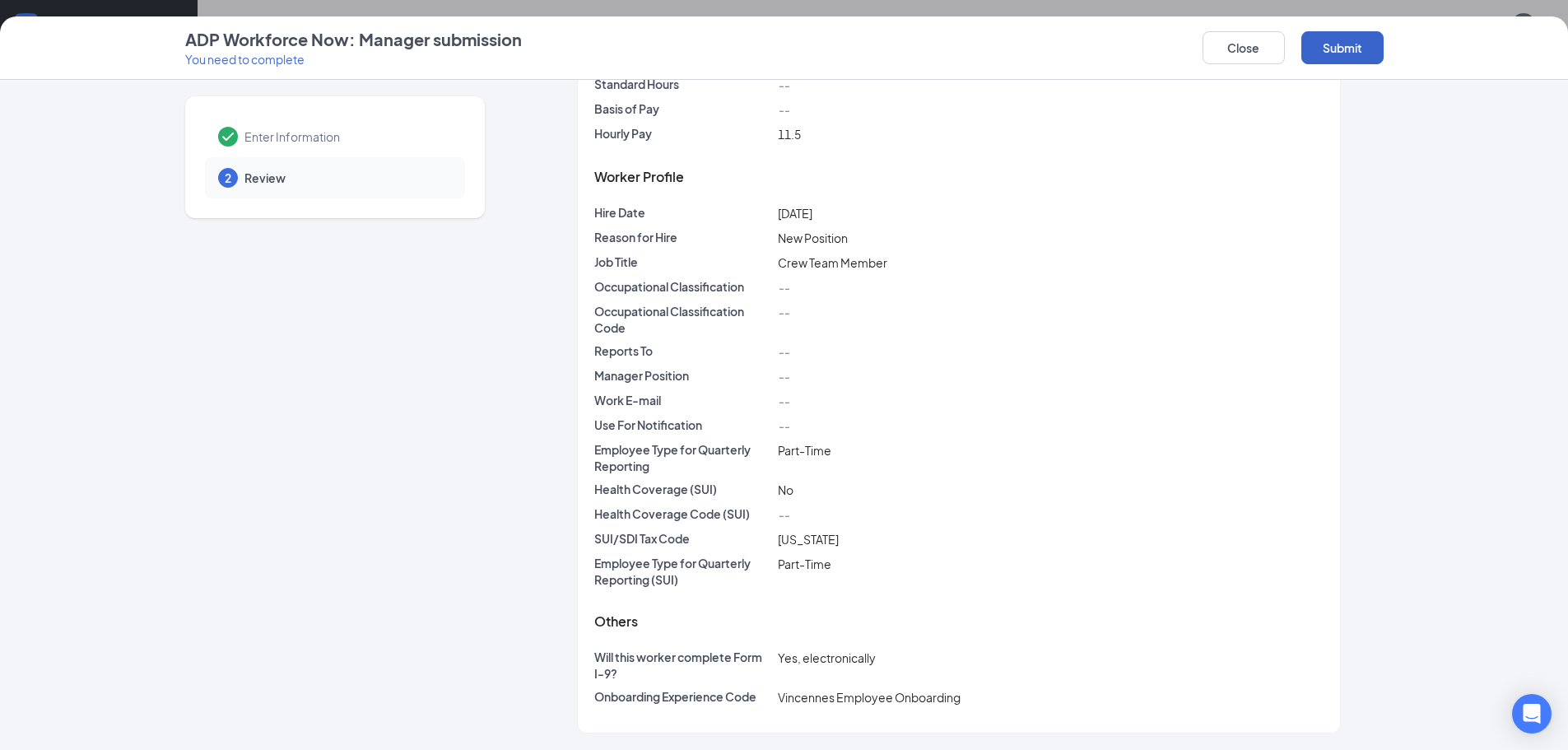
scroll to position [227, 0]
click at [1353, 13] on div "ADP Workforce Now: Manager submission You need to complete Close Submit Enter I…" at bounding box center [784, 375] width 1568 height 750
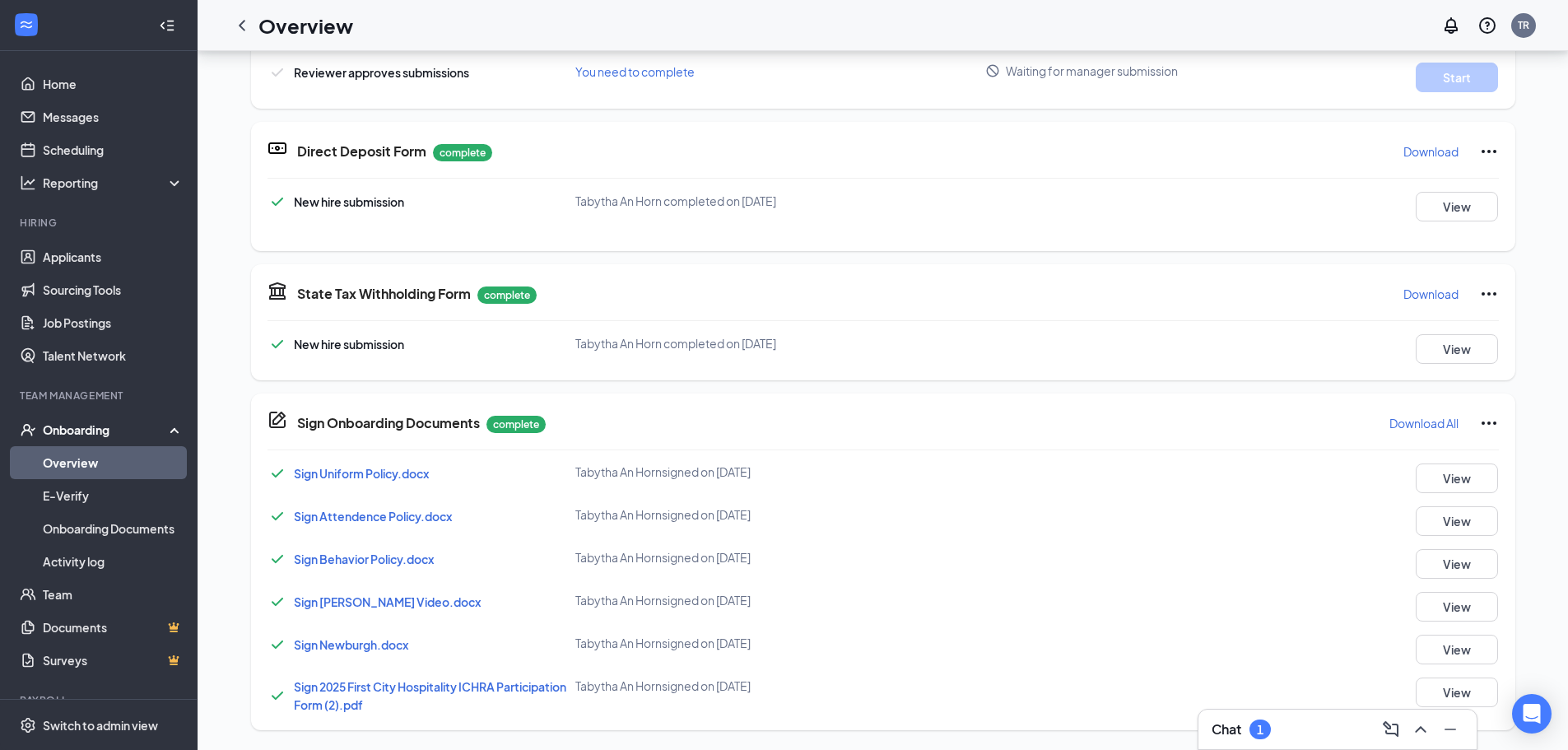
click at [1344, 45] on div "Overview TR" at bounding box center [882, 26] width 1370 height 51
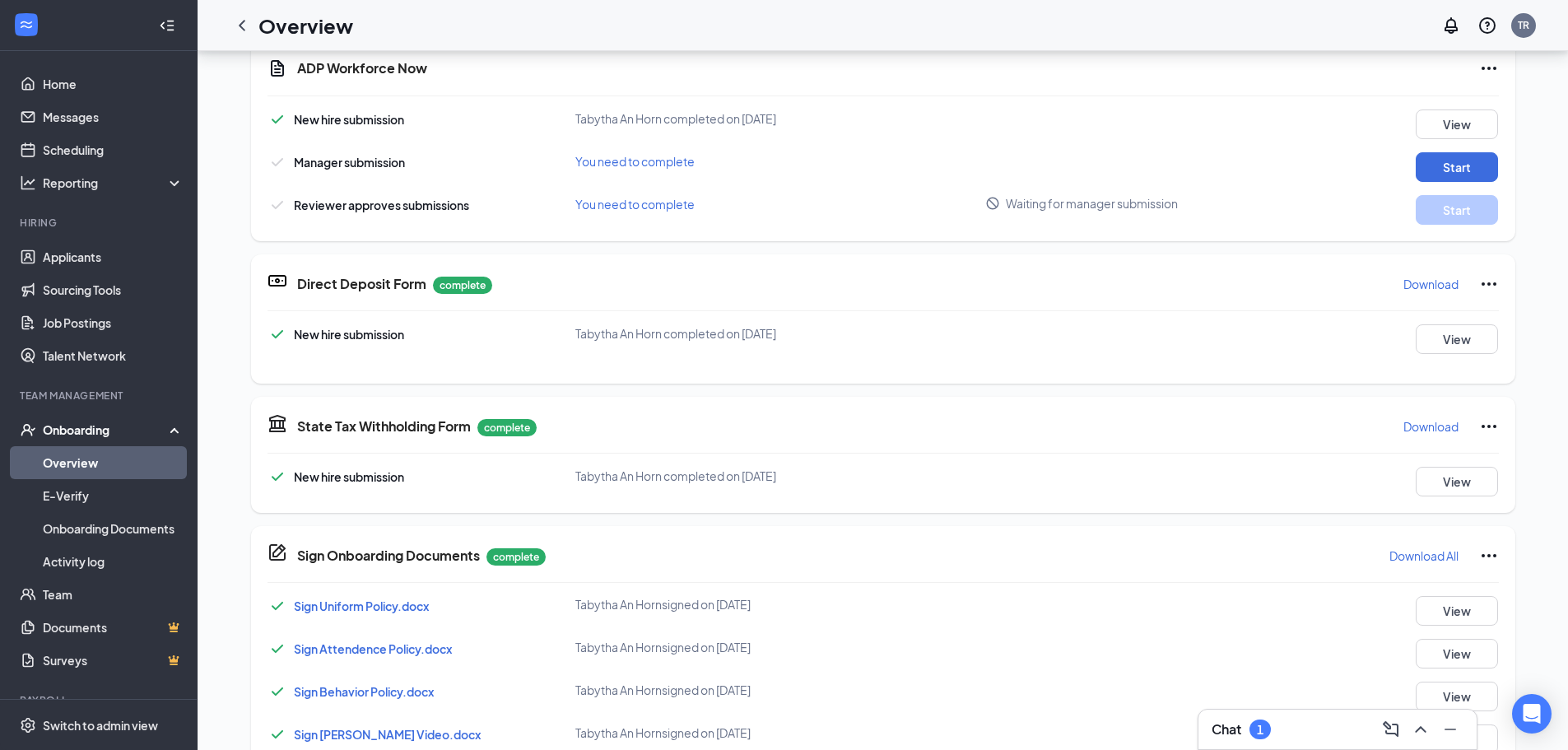
scroll to position [791, 0]
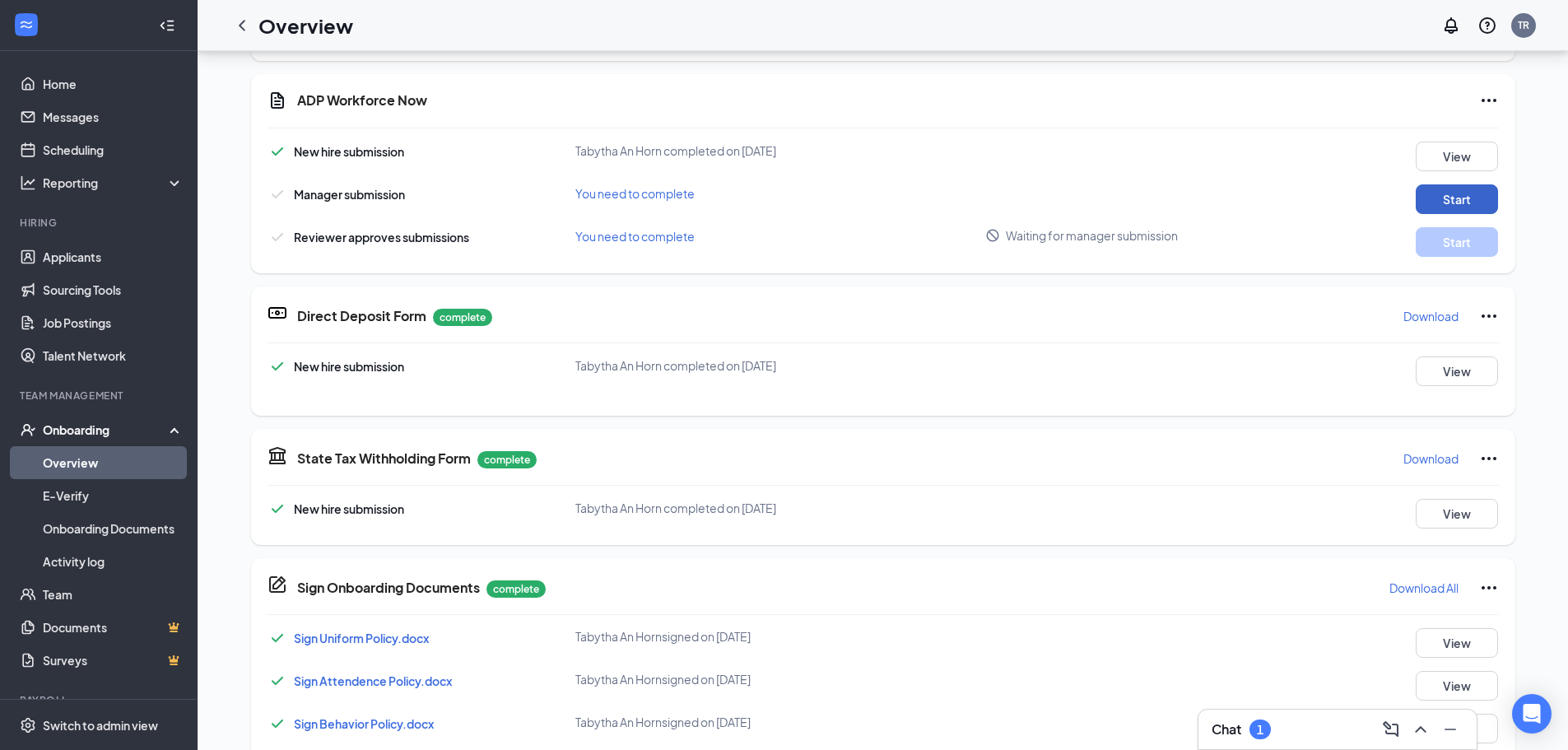
click at [1462, 208] on button "Start" at bounding box center [1455, 200] width 82 height 30
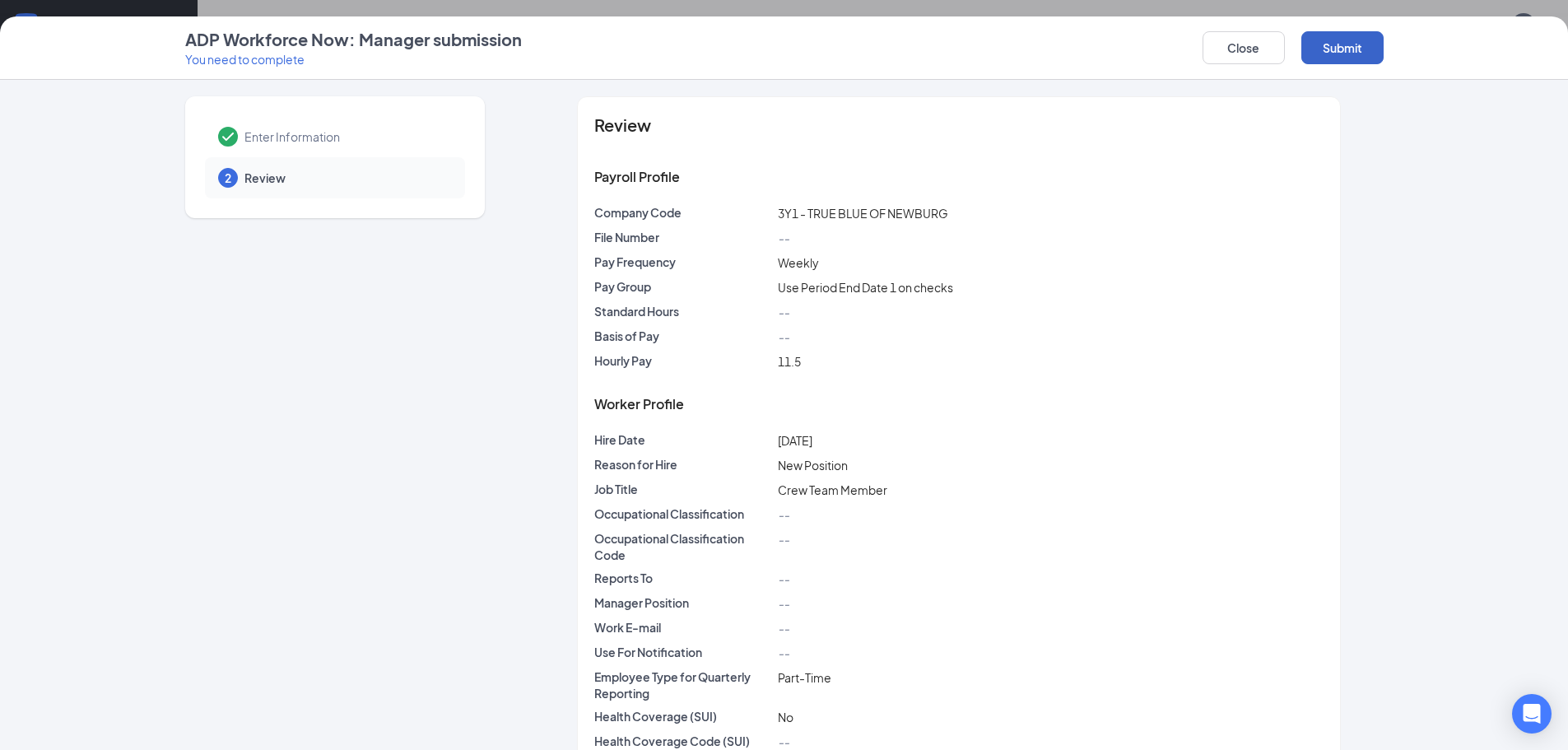
click at [1343, 48] on button "Submit" at bounding box center [1342, 47] width 82 height 33
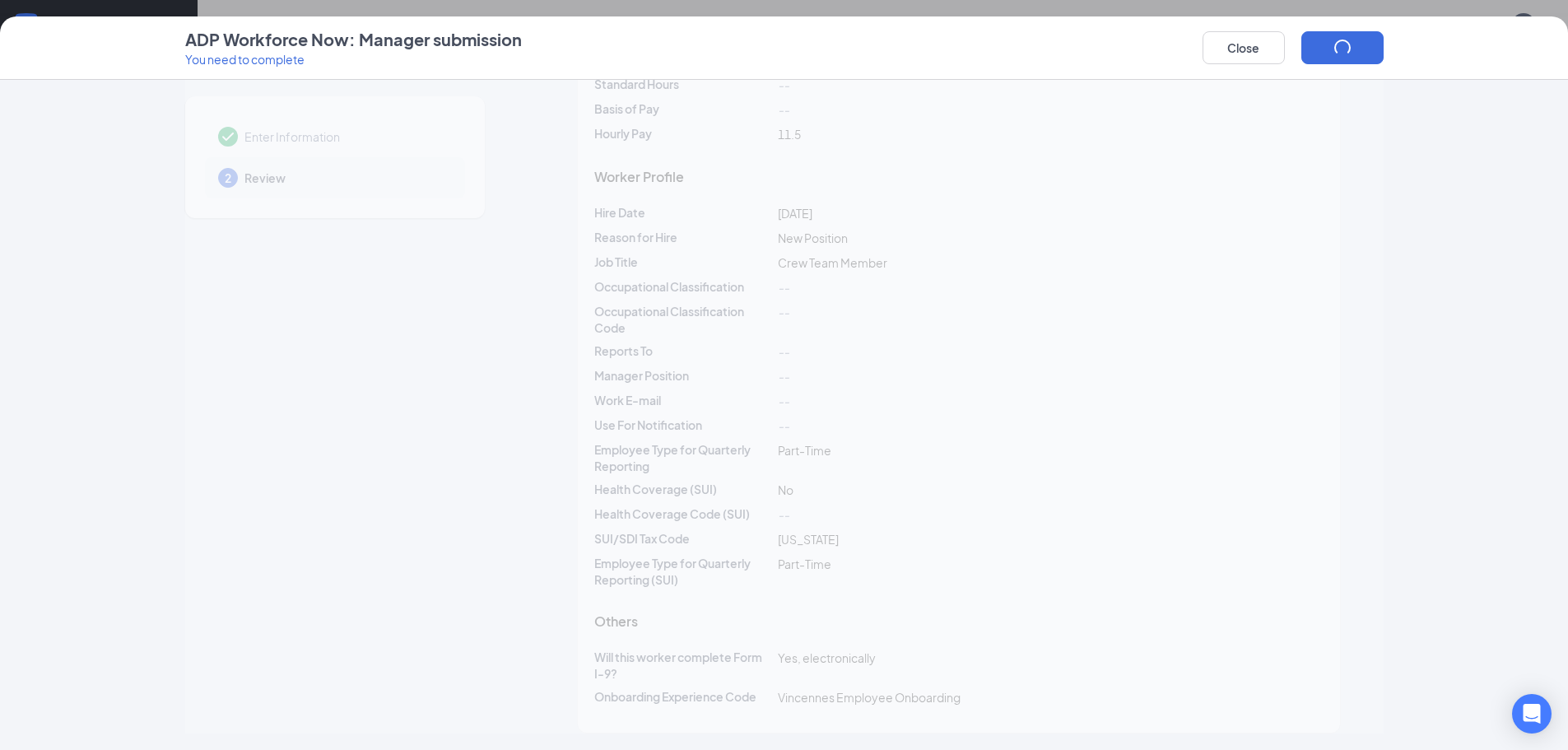
scroll to position [171, 0]
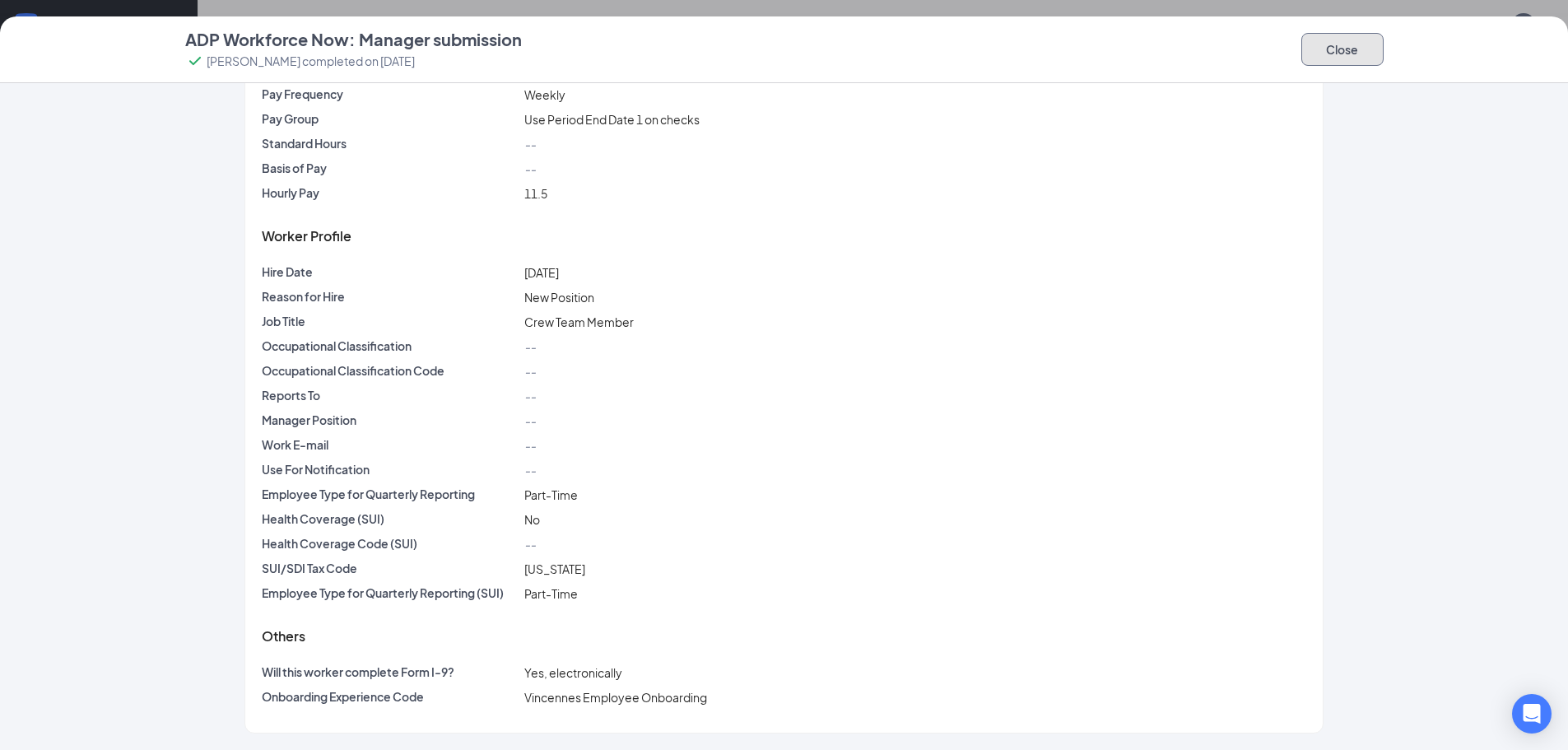
click at [1357, 58] on button "Close" at bounding box center [1342, 48] width 82 height 33
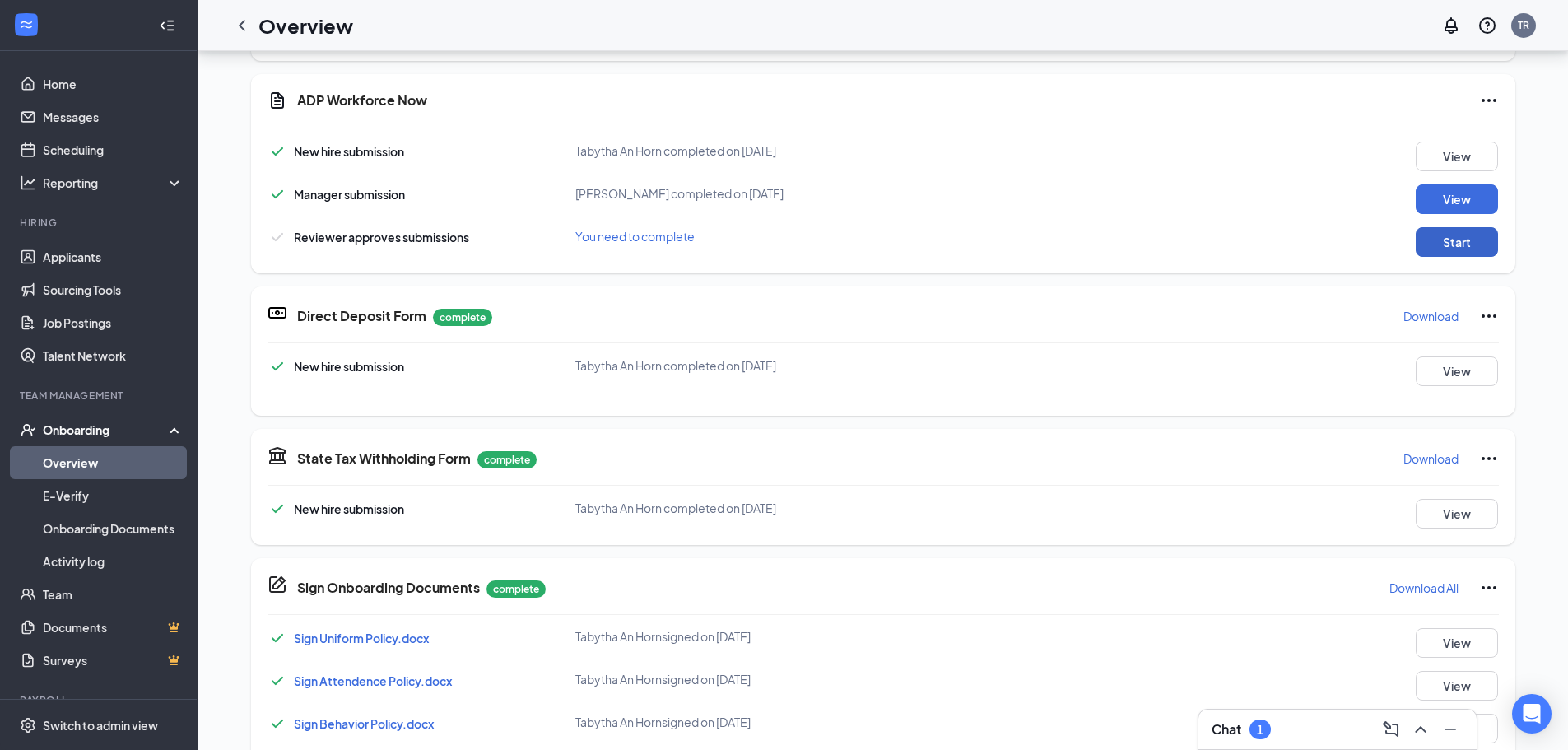
click at [1449, 249] on button "Start" at bounding box center [1455, 242] width 82 height 30
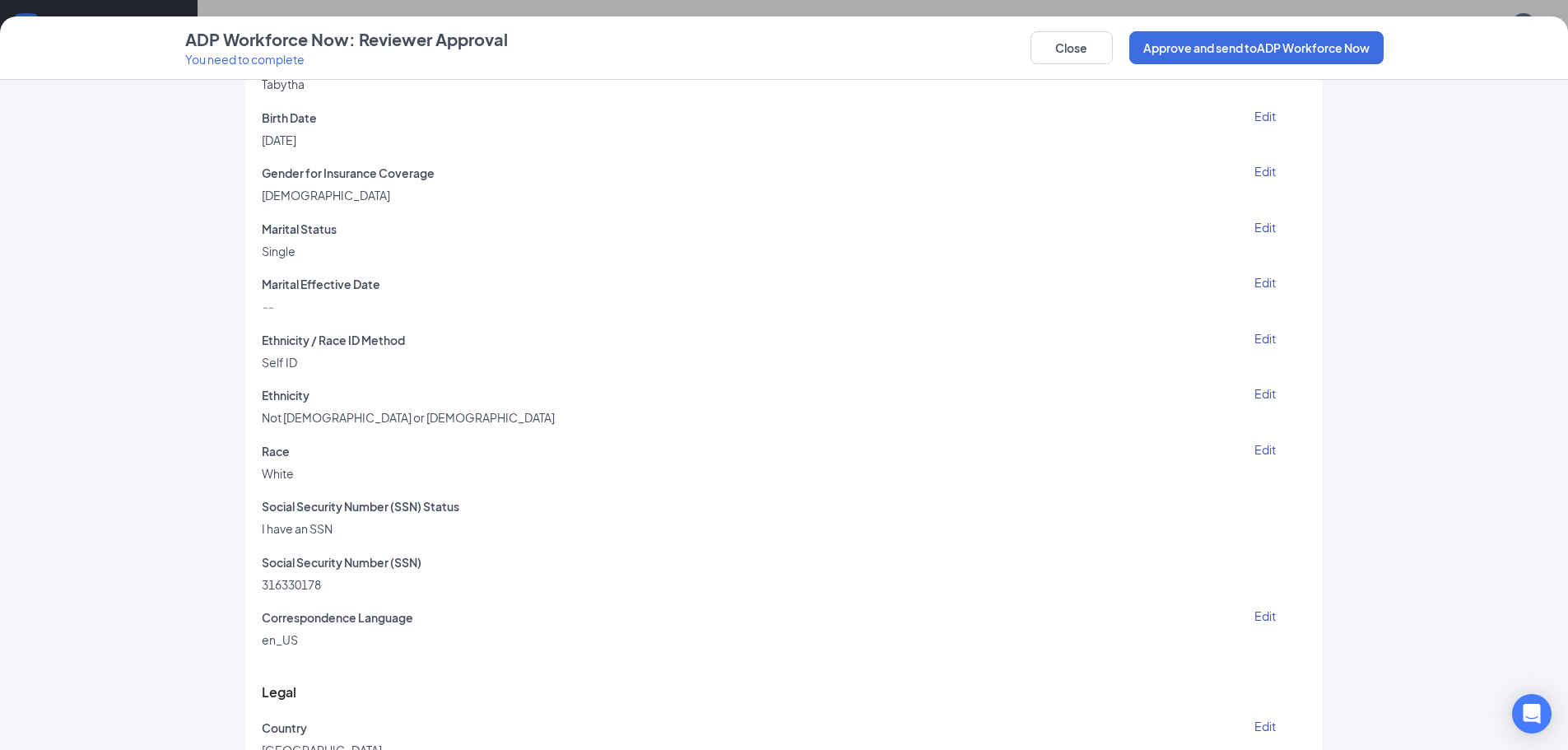
scroll to position [741, 0]
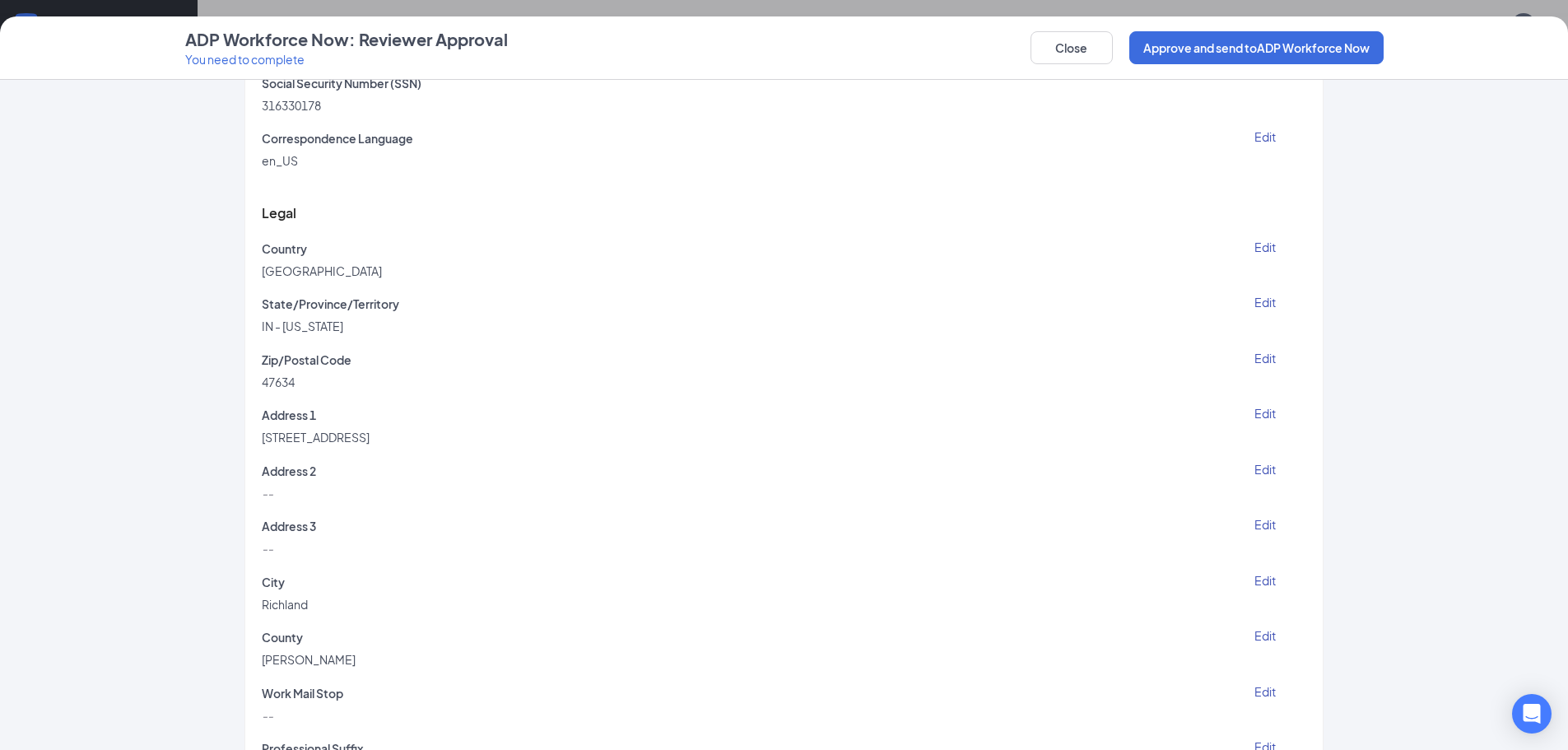
click at [1255, 66] on div "Close Approve and send to ADP Workforce Now" at bounding box center [1206, 47] width 353 height 40
click at [1259, 48] on button "Approve and send to ADP Workforce Now" at bounding box center [1256, 47] width 254 height 33
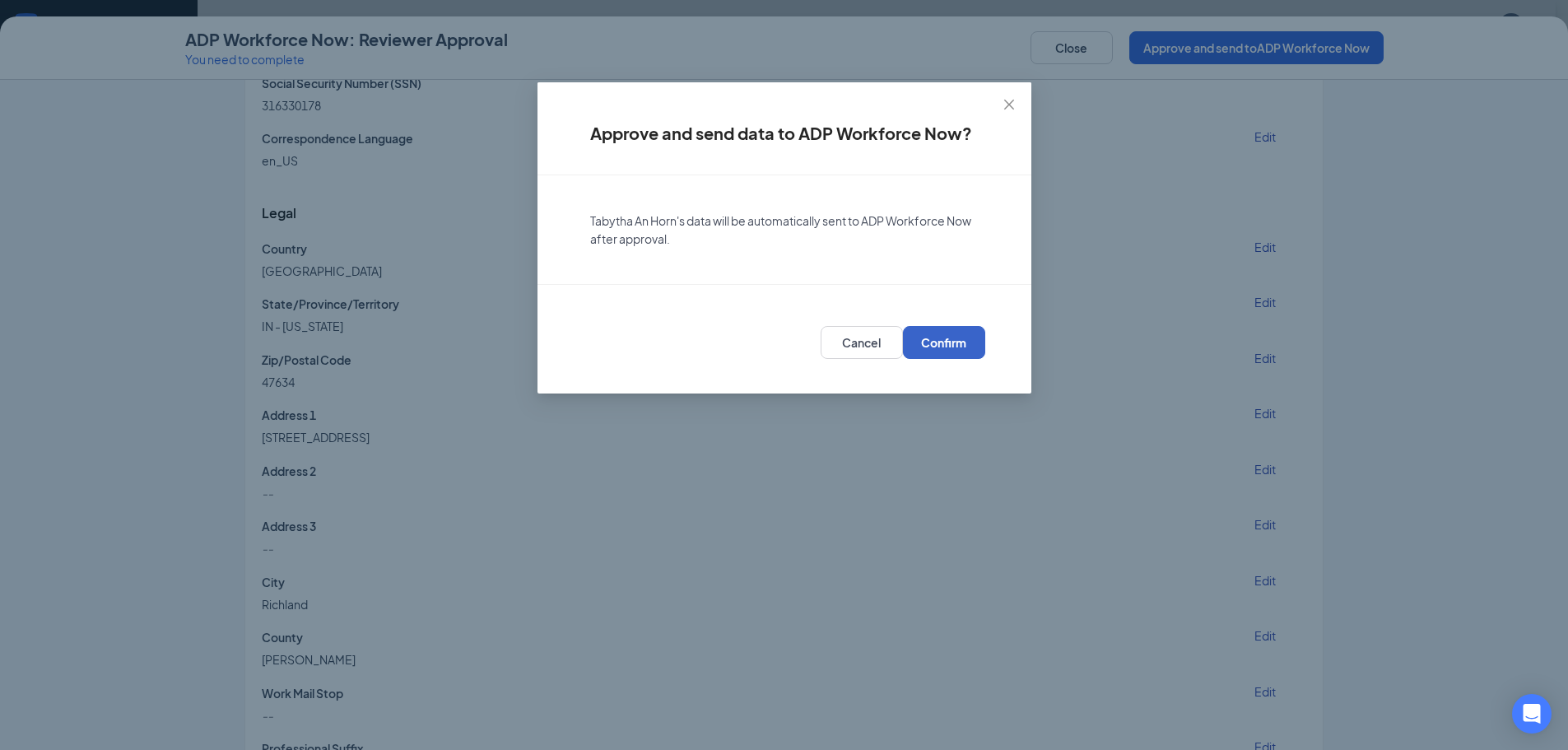
click at [957, 341] on span "Confirm" at bounding box center [944, 342] width 45 height 17
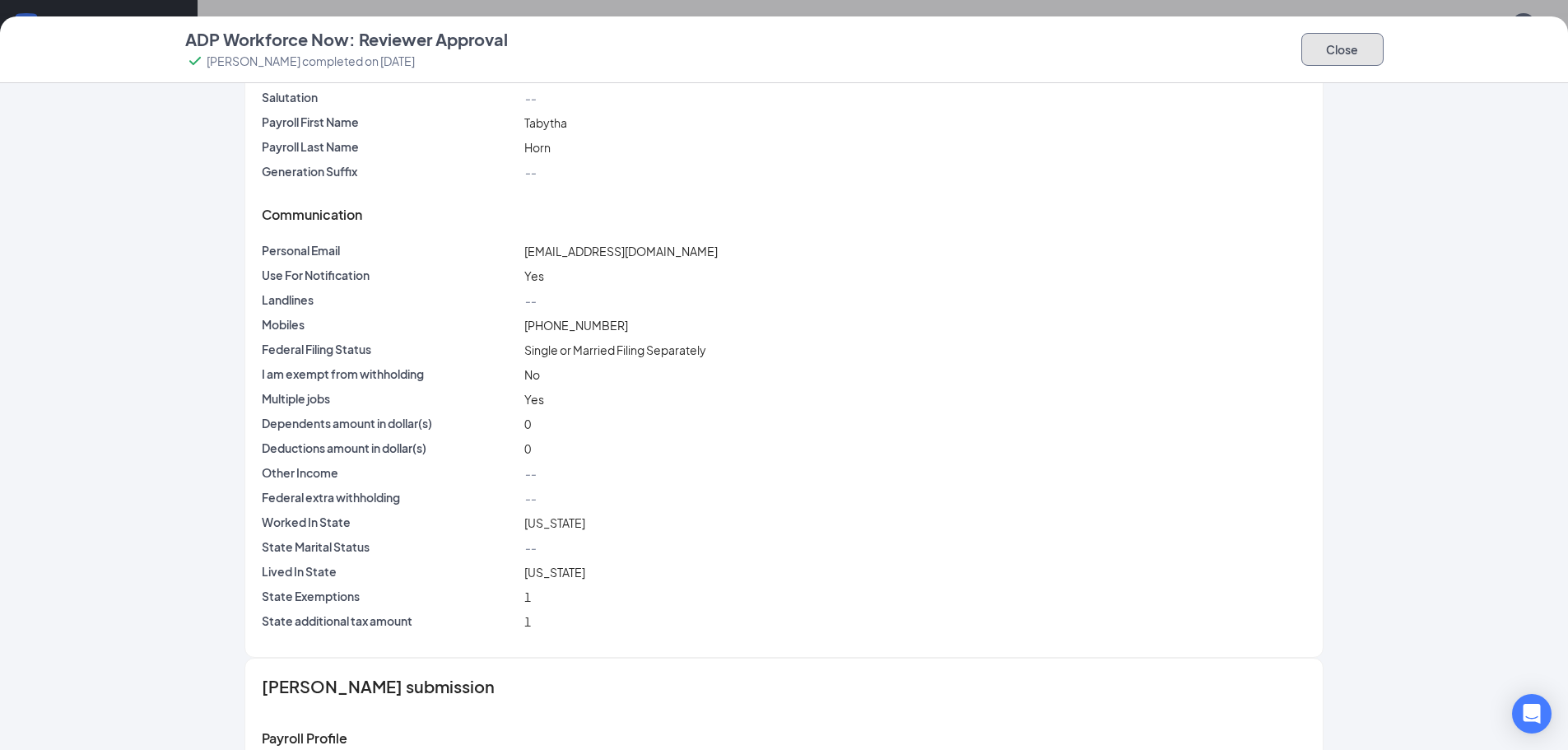
click at [1362, 41] on button "Close" at bounding box center [1342, 48] width 82 height 33
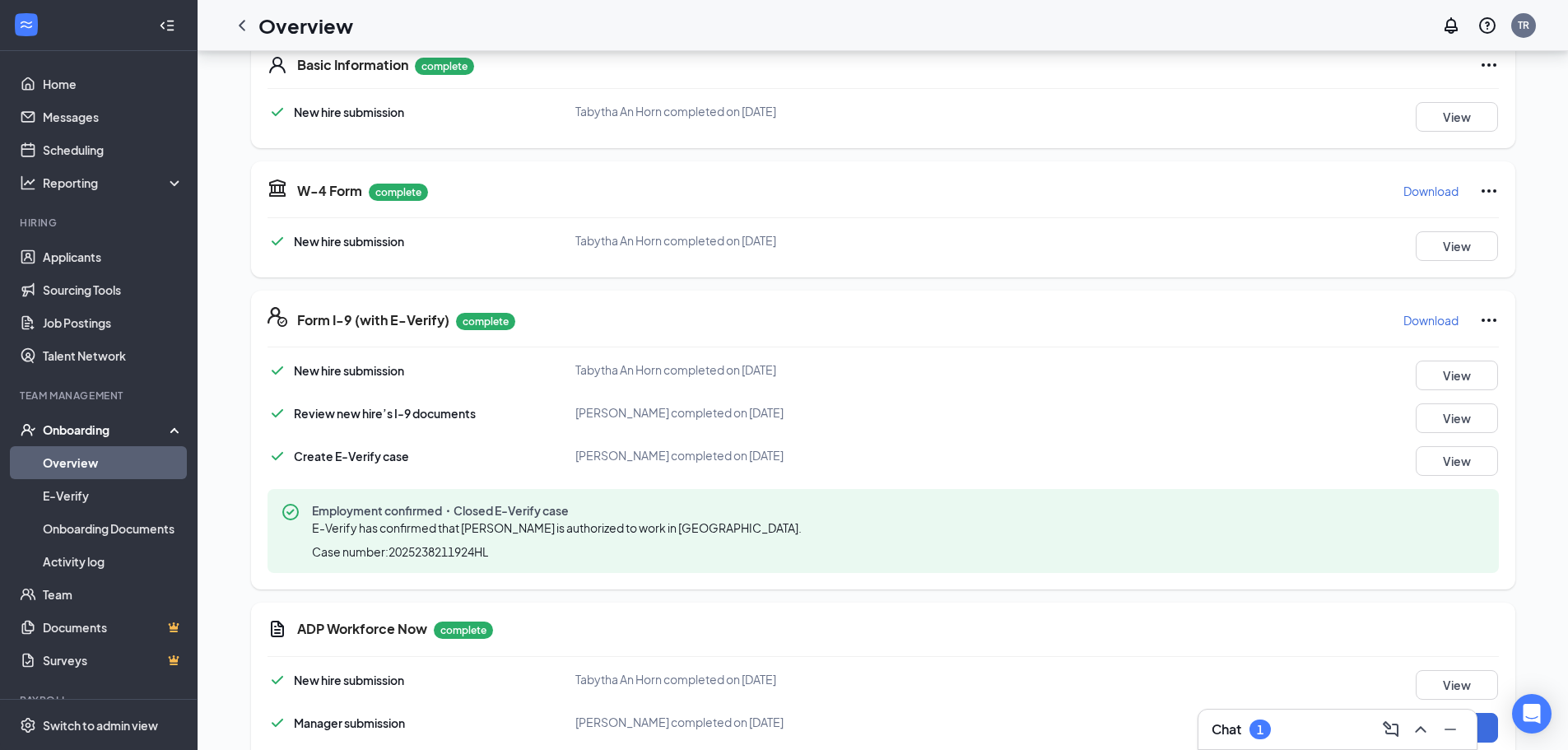
scroll to position [220, 0]
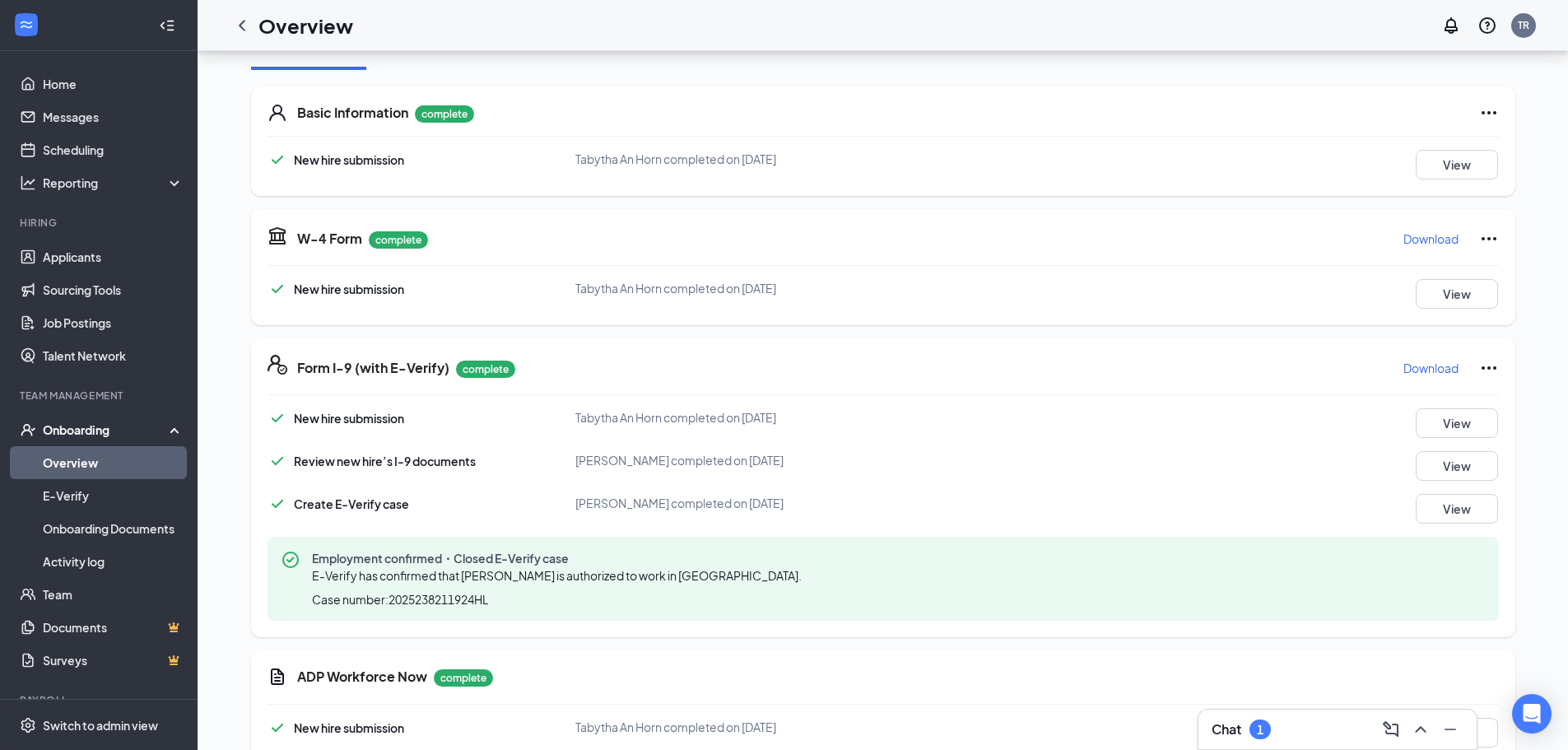
click at [249, 9] on div "Overview" at bounding box center [289, 25] width 127 height 33
click at [234, 27] on icon "ChevronLeft" at bounding box center [242, 26] width 20 height 20
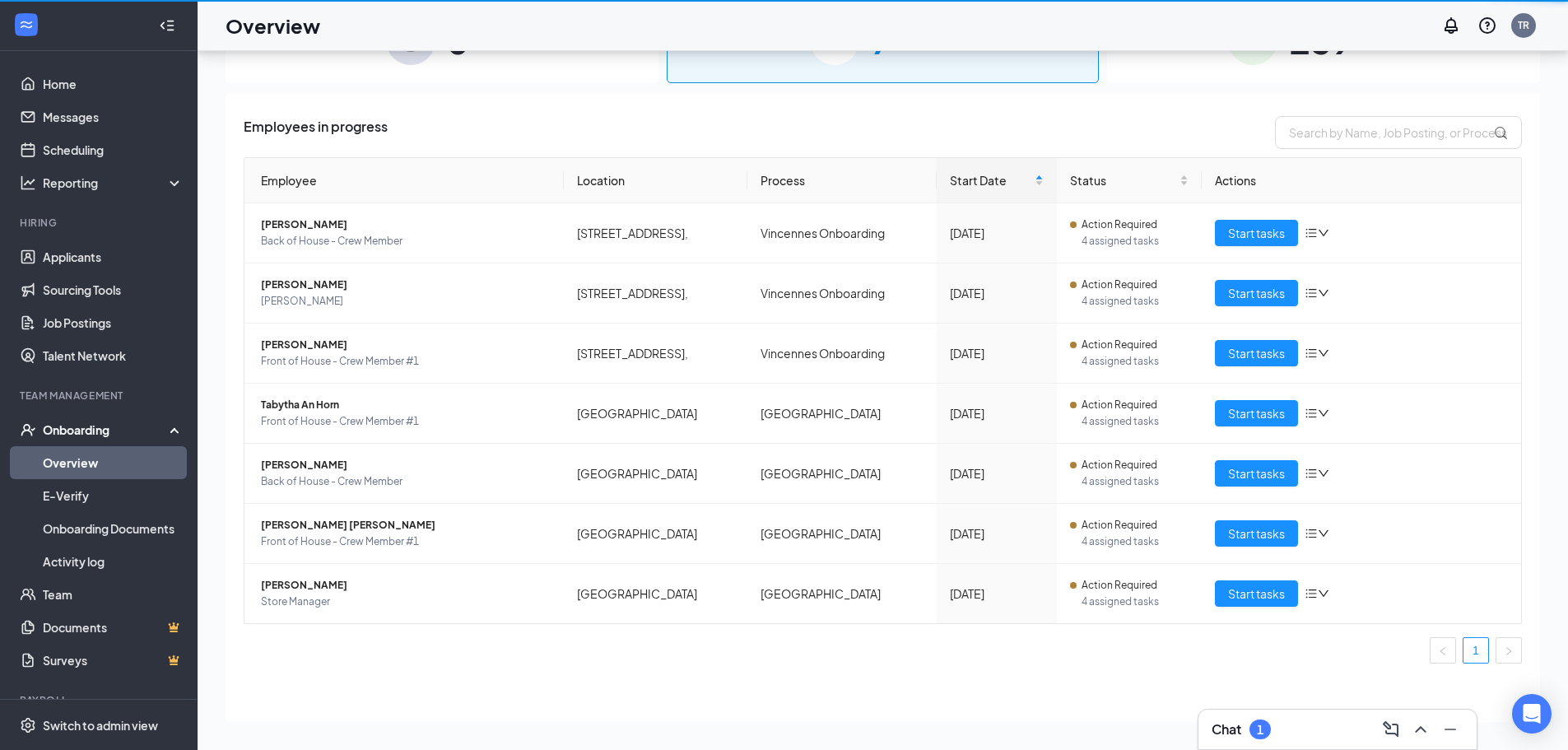
scroll to position [74, 0]
